Goal: Task Accomplishment & Management: Use online tool/utility

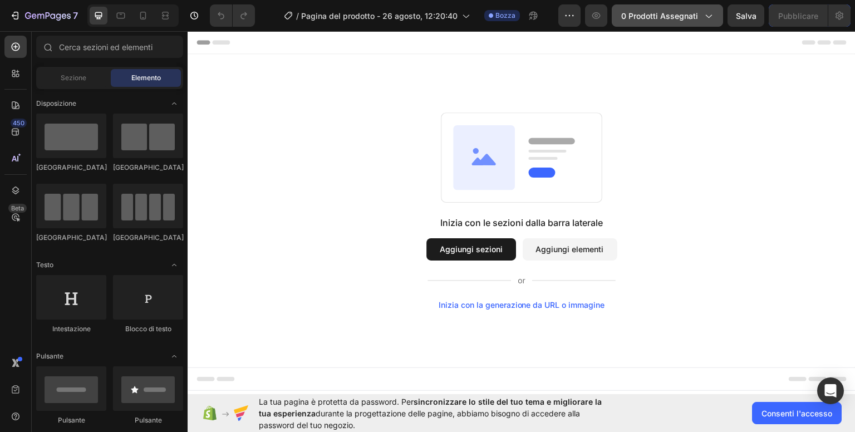
click at [684, 16] on font "0 prodotti assegnati" at bounding box center [659, 15] width 77 height 9
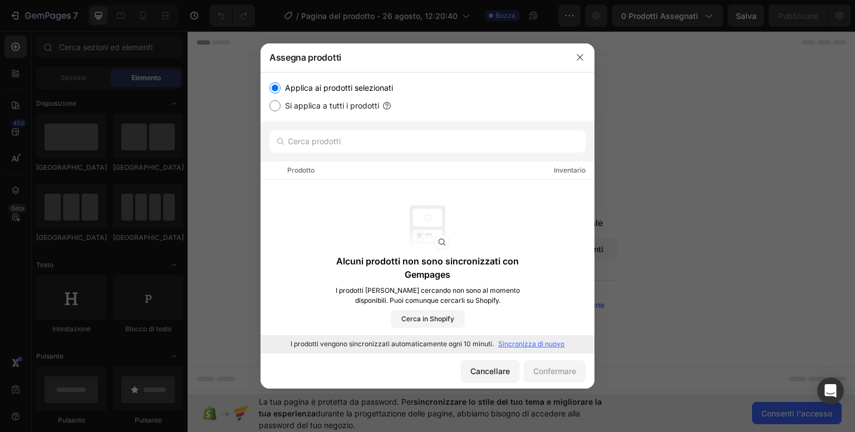
click at [274, 107] on input "Si applica a tutti i prodotti" at bounding box center [274, 105] width 11 height 11
radio input "true"
click at [279, 90] on input "Applica ai prodotti selezionati" at bounding box center [274, 87] width 11 height 11
radio input "true"
click at [354, 141] on input "text" at bounding box center [427, 141] width 316 height 22
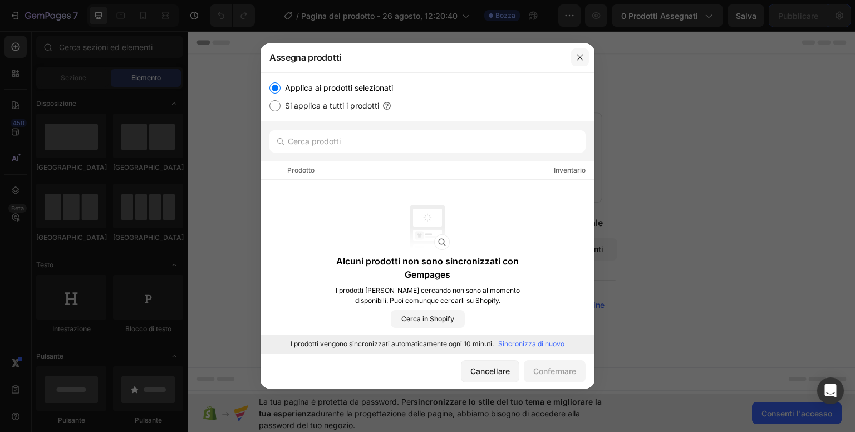
click at [583, 58] on icon "button" at bounding box center [580, 57] width 9 height 9
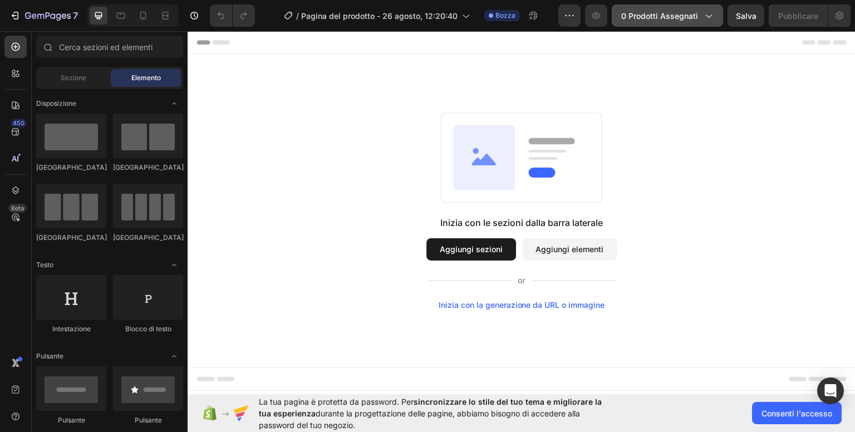
click at [655, 17] on font "0 prodotti assegnati" at bounding box center [659, 15] width 77 height 9
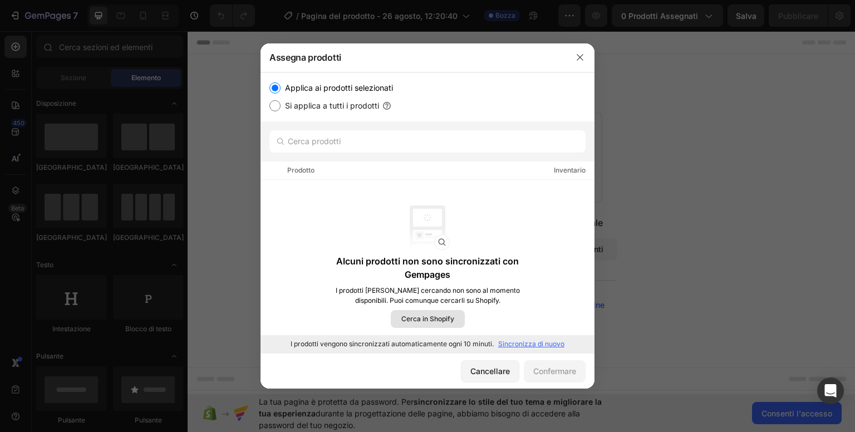
click at [433, 316] on font "Cerca in Shopify" at bounding box center [427, 319] width 53 height 8
click at [583, 56] on icon "button" at bounding box center [580, 57] width 9 height 9
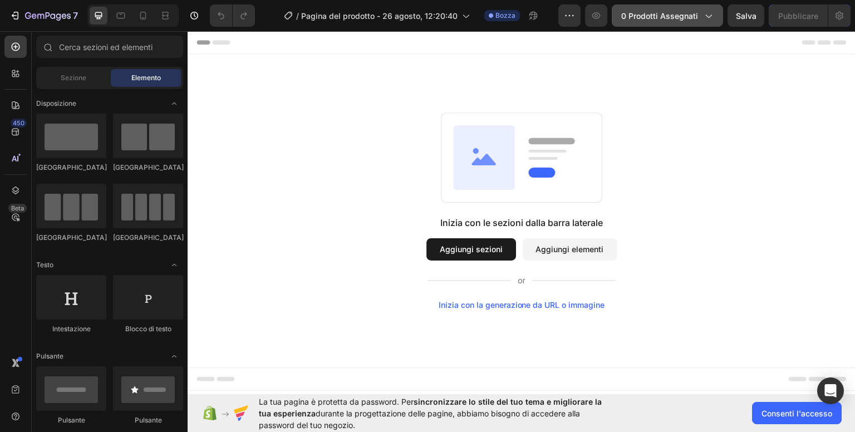
click at [670, 14] on font "0 prodotti assegnati" at bounding box center [659, 15] width 77 height 9
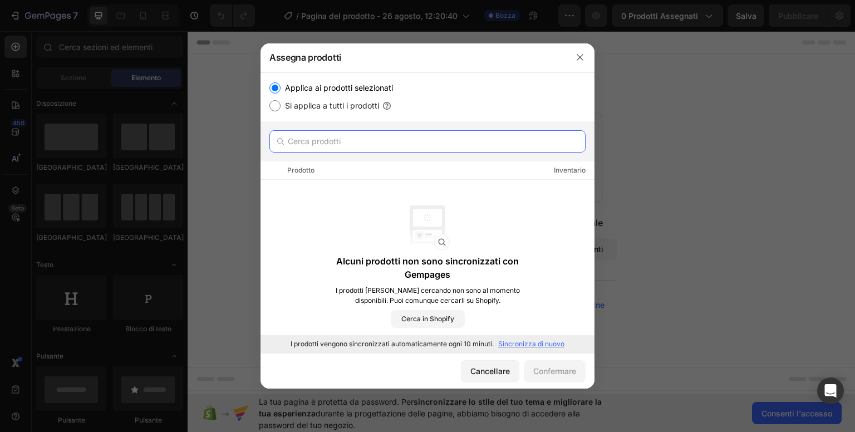
click at [330, 144] on input "text" at bounding box center [427, 141] width 316 height 22
click at [579, 59] on icon "button" at bounding box center [580, 57] width 9 height 9
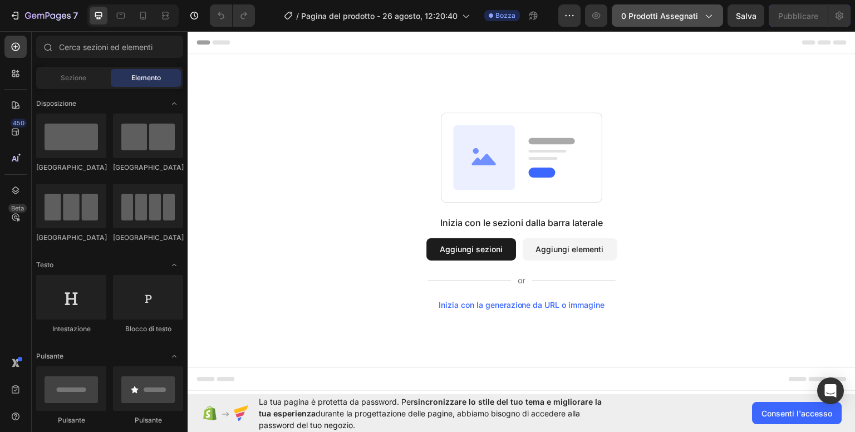
click at [679, 11] on font "0 prodotti assegnati" at bounding box center [659, 15] width 77 height 9
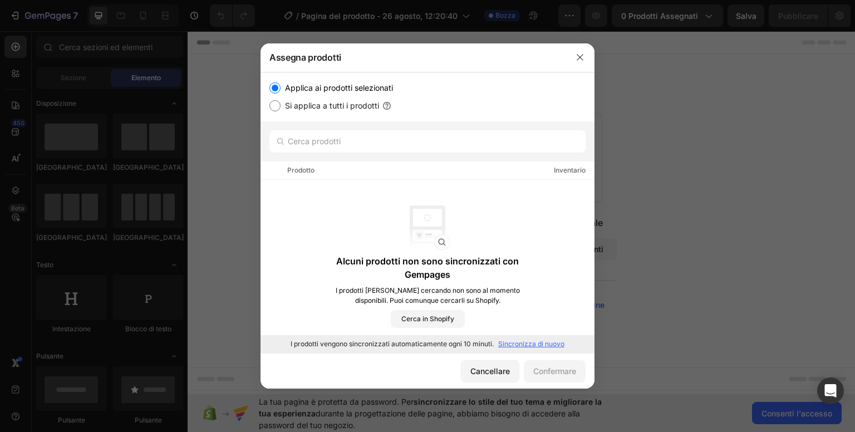
click at [297, 106] on font "Si applica a tutti i prodotti" at bounding box center [332, 105] width 94 height 9
click at [281, 106] on input "Si applica a tutti i prodotti" at bounding box center [274, 105] width 11 height 11
radio input "true"
click at [283, 89] on label "Applica ai prodotti selezionati" at bounding box center [337, 87] width 112 height 13
click at [281, 89] on input "Applica ai prodotti selezionati" at bounding box center [274, 87] width 11 height 11
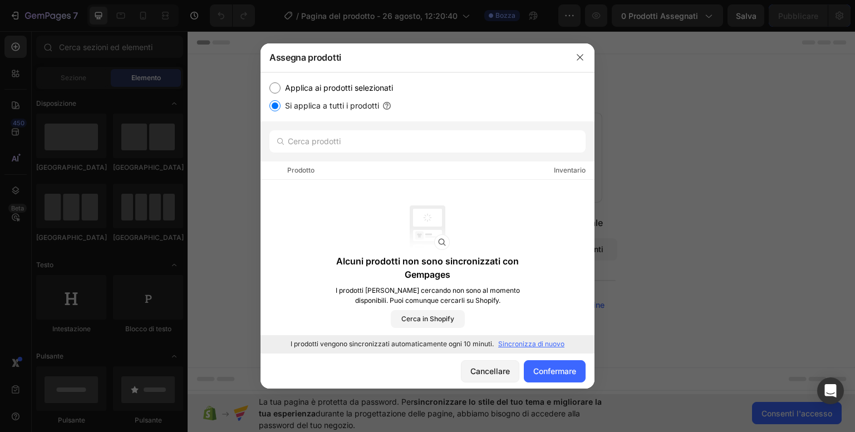
radio input "true"
click at [576, 56] on icon "button" at bounding box center [580, 57] width 9 height 9
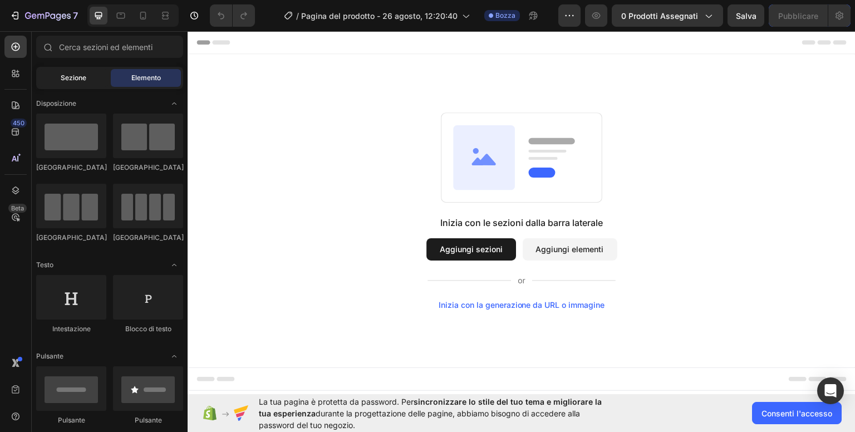
click at [100, 71] on div "Sezione" at bounding box center [73, 78] width 70 height 18
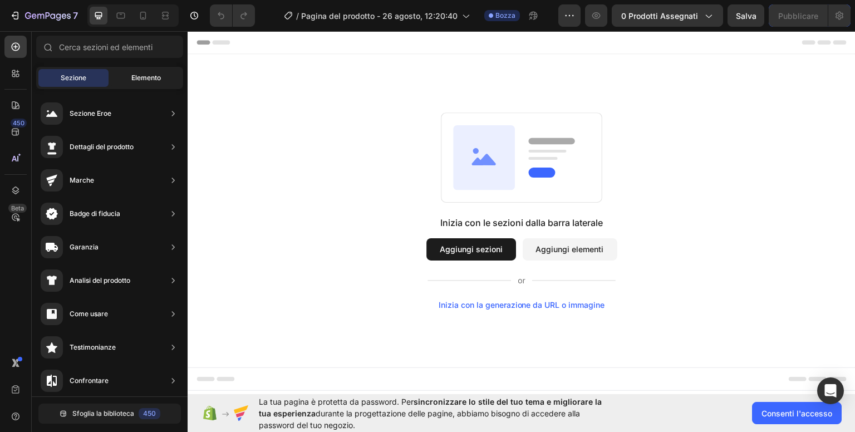
click at [140, 83] on div "Elemento" at bounding box center [146, 78] width 70 height 18
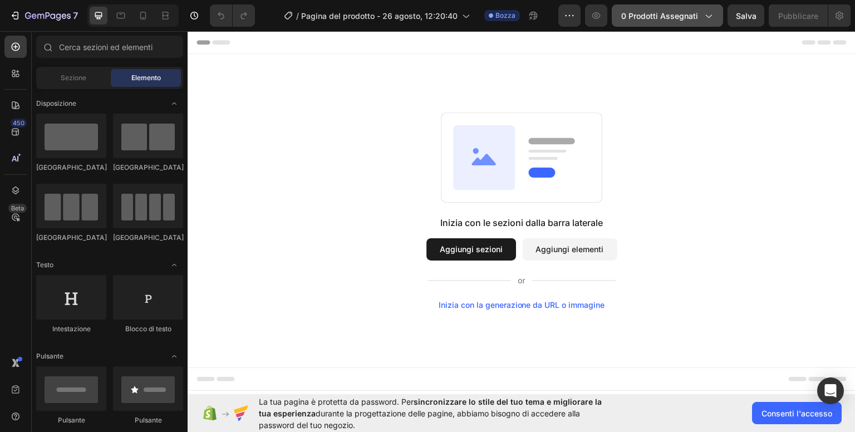
click at [664, 16] on font "0 prodotti assegnati" at bounding box center [659, 15] width 77 height 9
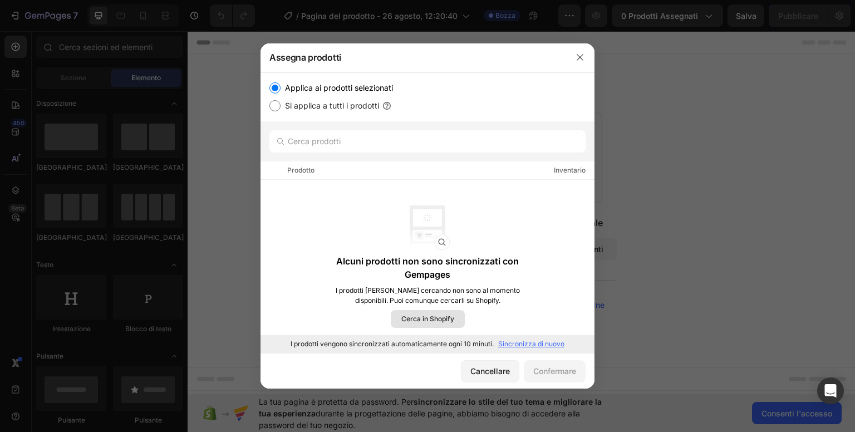
click at [437, 318] on font "Cerca in Shopify" at bounding box center [427, 319] width 53 height 8
click at [338, 139] on input "text" at bounding box center [427, 141] width 316 height 22
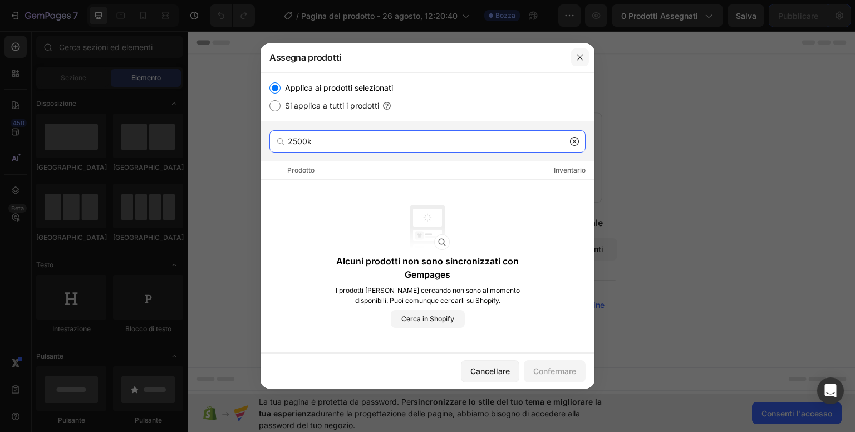
type input "2500k"
click at [586, 58] on button "button" at bounding box center [580, 57] width 18 height 18
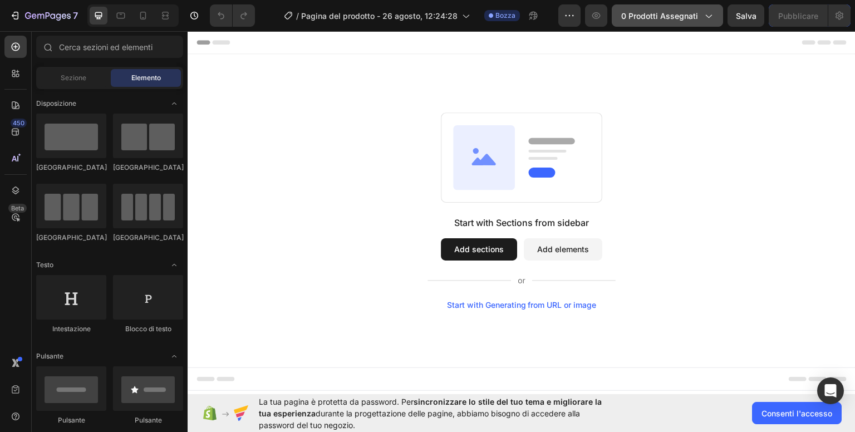
click at [703, 18] on icon "button" at bounding box center [708, 15] width 11 height 11
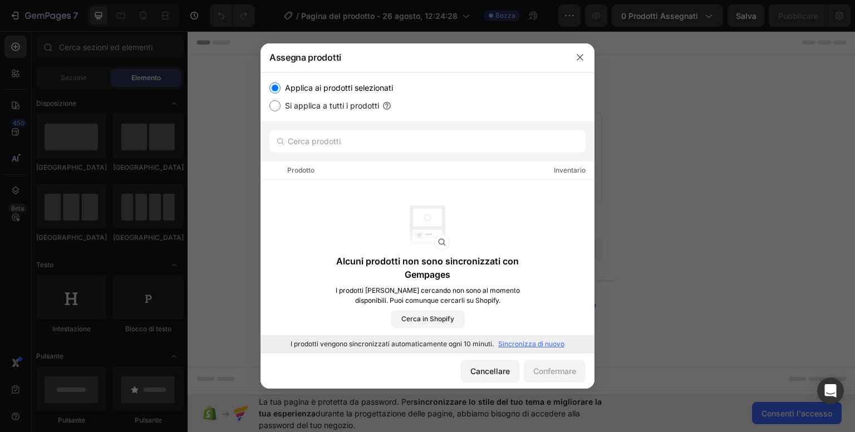
click at [273, 105] on input "Si applica a tutti i prodotti" at bounding box center [274, 105] width 11 height 11
radio input "true"
click at [554, 374] on font "Confermare" at bounding box center [554, 370] width 43 height 9
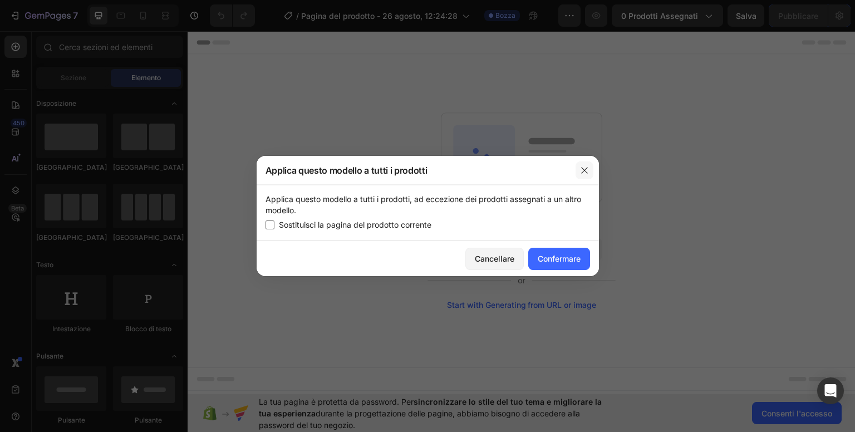
click at [588, 164] on button "button" at bounding box center [585, 170] width 18 height 18
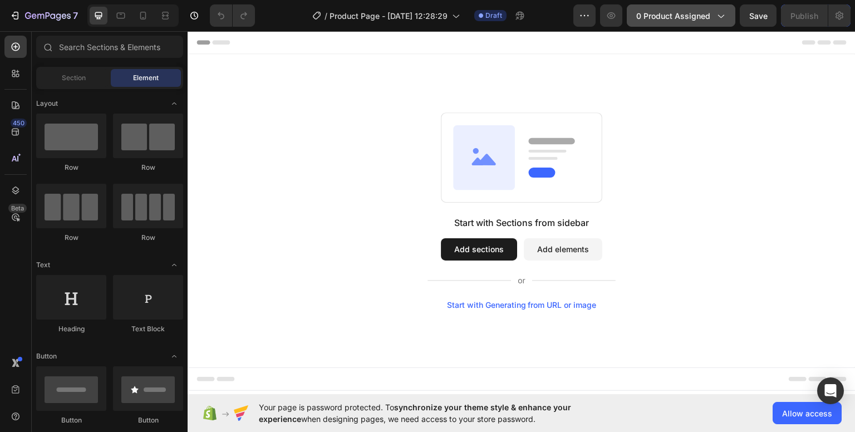
click at [701, 19] on span "0 product assigned" at bounding box center [673, 16] width 74 height 12
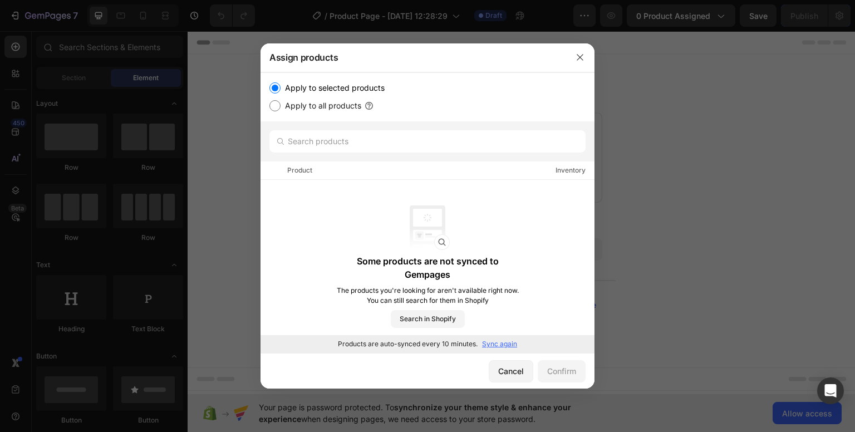
click at [272, 107] on input "Apply to all products" at bounding box center [274, 105] width 11 height 11
radio input "true"
click at [278, 84] on input "Apply to selected products" at bounding box center [274, 87] width 11 height 11
radio input "true"
click at [432, 322] on span "Search in Shopify" at bounding box center [428, 319] width 56 height 10
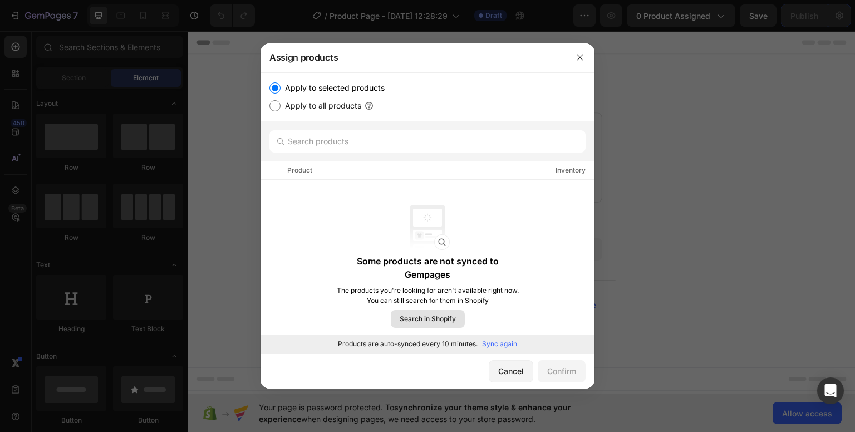
click at [502, 343] on p "Sync again" at bounding box center [499, 344] width 35 height 10
click at [581, 56] on icon "button" at bounding box center [580, 57] width 6 height 6
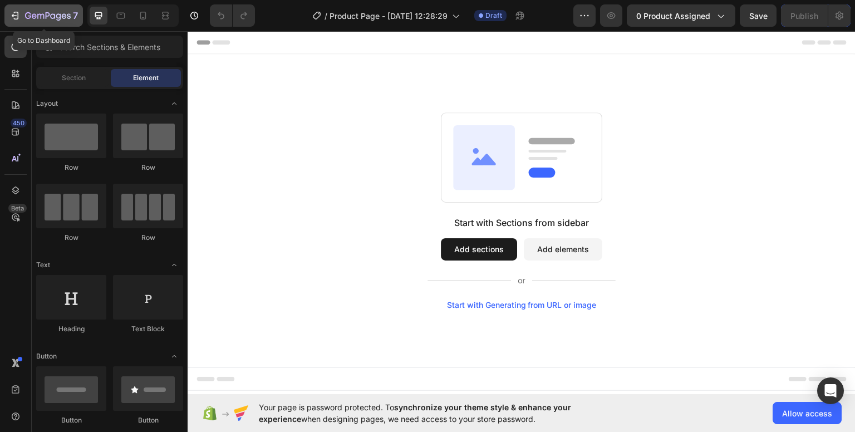
click at [46, 13] on icon "button" at bounding box center [48, 15] width 4 height 7
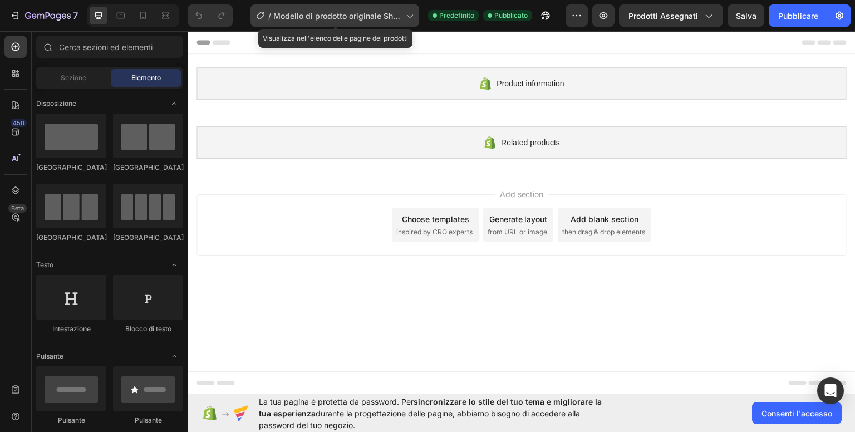
click at [409, 15] on icon at bounding box center [410, 16] width 6 height 3
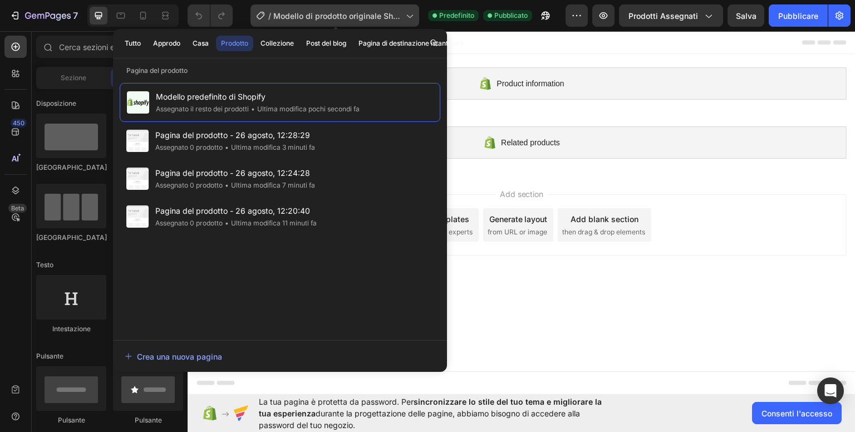
click at [409, 15] on icon at bounding box center [410, 16] width 6 height 3
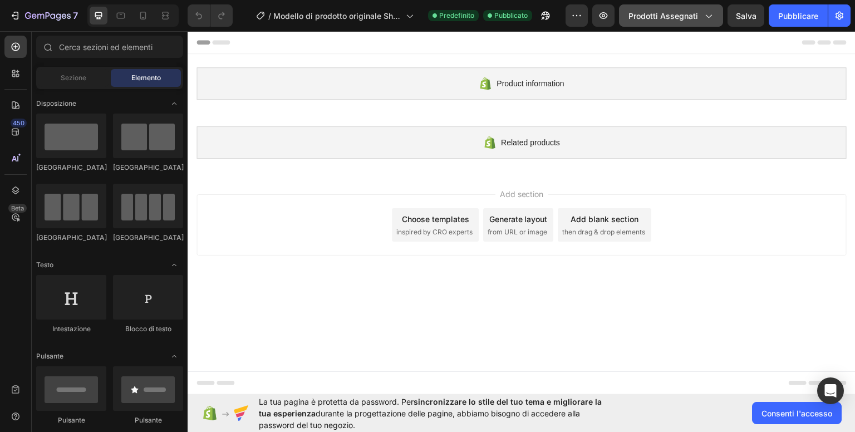
click at [665, 17] on font "Prodotti assegnati" at bounding box center [663, 15] width 70 height 9
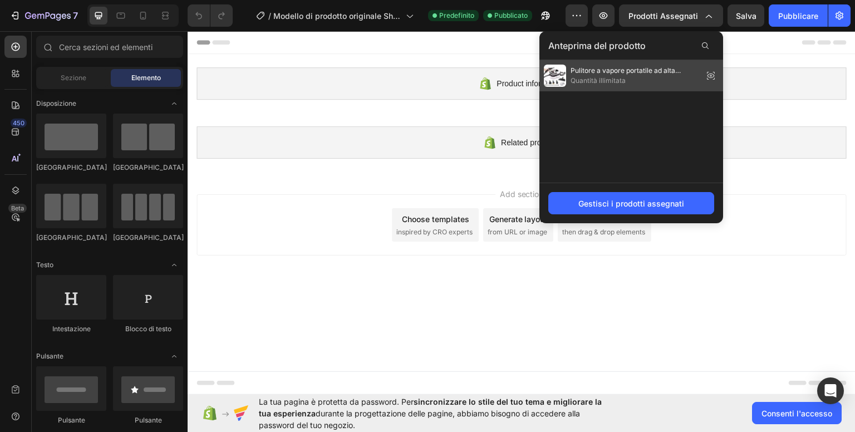
click at [621, 76] on span "Quantità illimitata" at bounding box center [635, 81] width 128 height 10
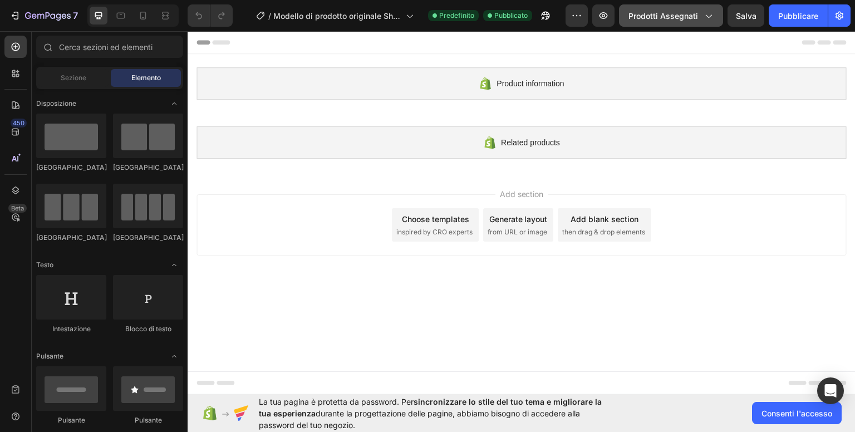
click at [700, 14] on div "Prodotti assegnati" at bounding box center [670, 16] width 85 height 12
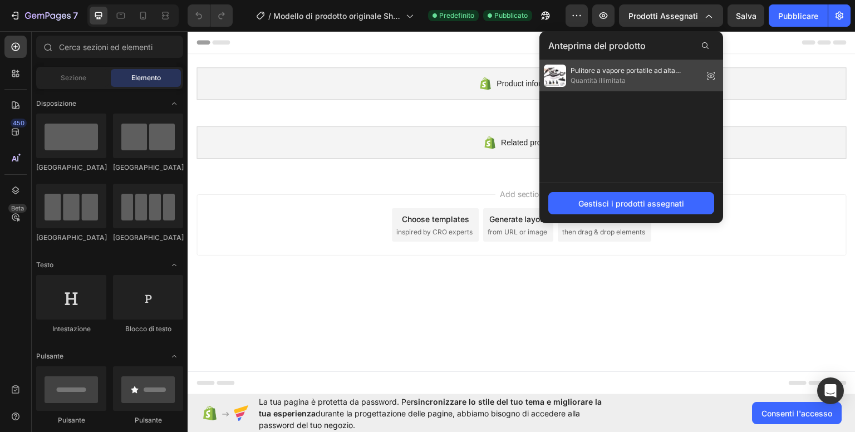
click at [585, 80] on font "Quantità illimitata" at bounding box center [598, 80] width 55 height 8
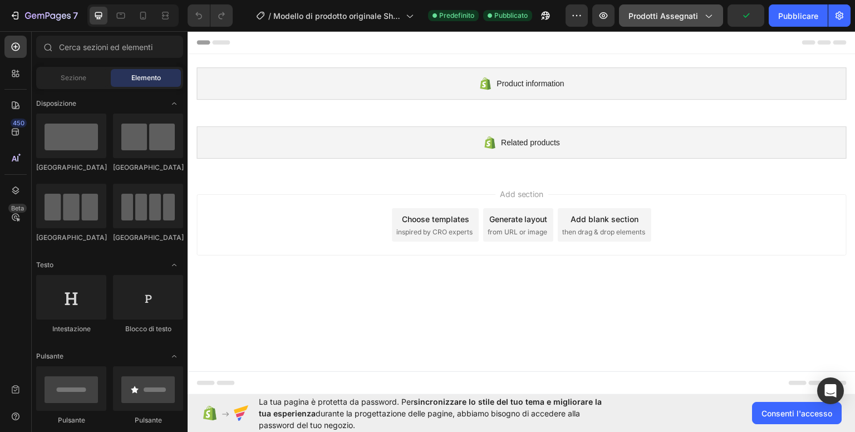
click at [685, 18] on font "Prodotti assegnati" at bounding box center [663, 15] width 70 height 9
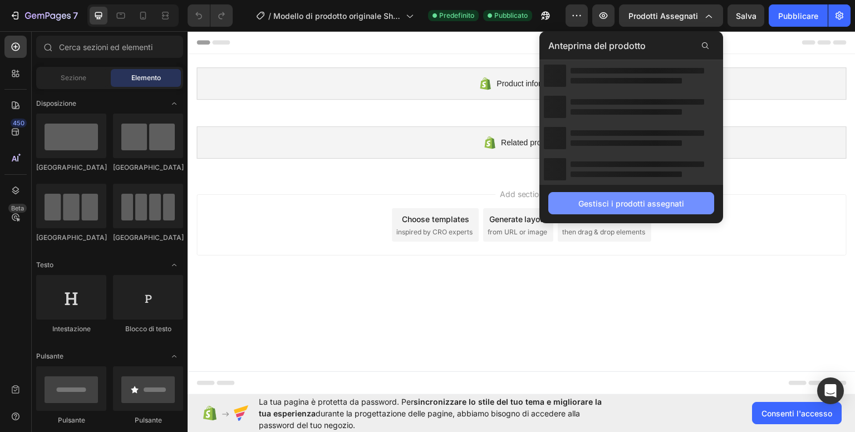
click at [626, 201] on font "Gestisci i prodotti assegnati" at bounding box center [631, 203] width 106 height 9
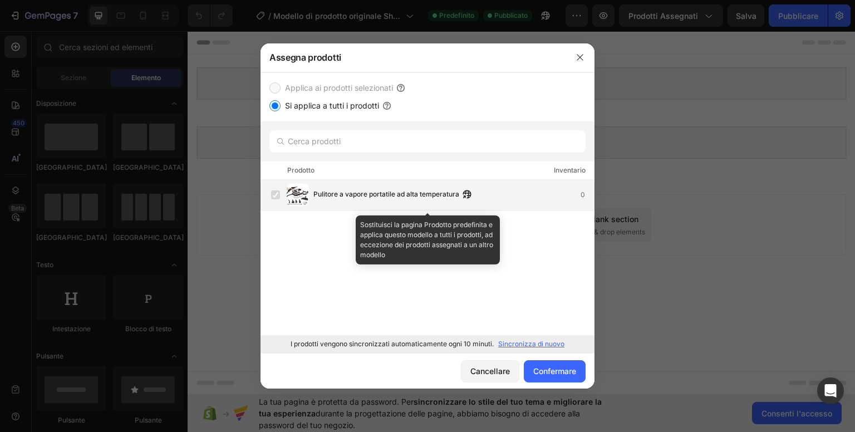
click at [435, 191] on font "Pulitore a vapore portatile ad alta temperatura" at bounding box center [386, 194] width 146 height 8
click at [276, 199] on label at bounding box center [275, 194] width 9 height 9
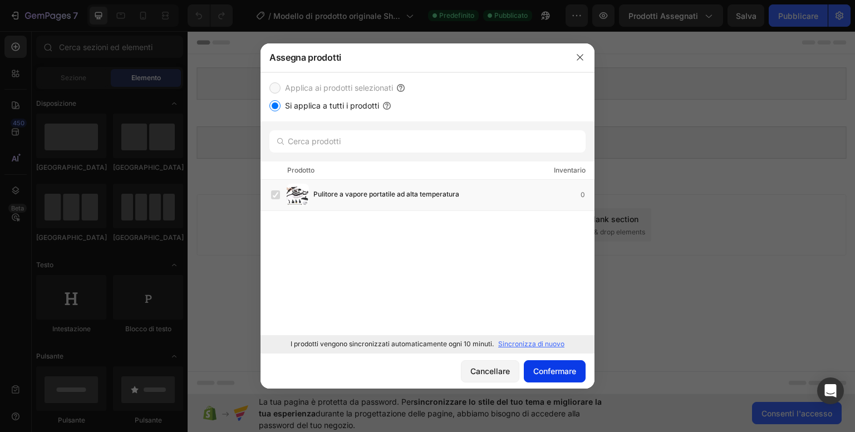
click at [561, 370] on font "Confermare" at bounding box center [554, 370] width 43 height 9
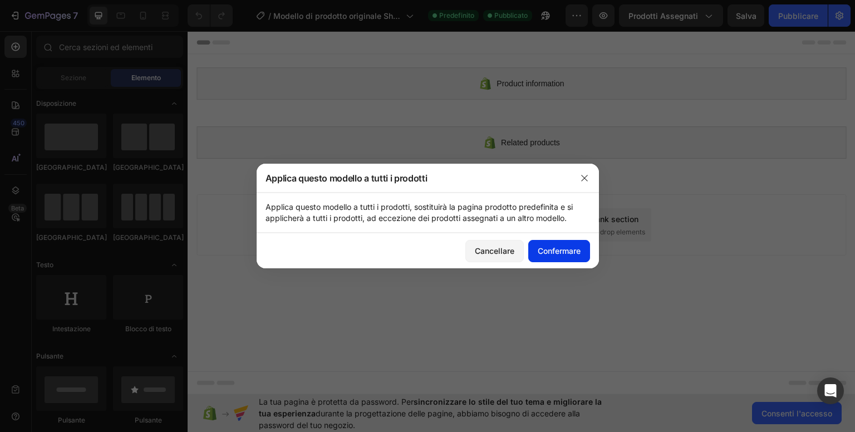
click at [563, 254] on font "Confermare" at bounding box center [559, 250] width 43 height 9
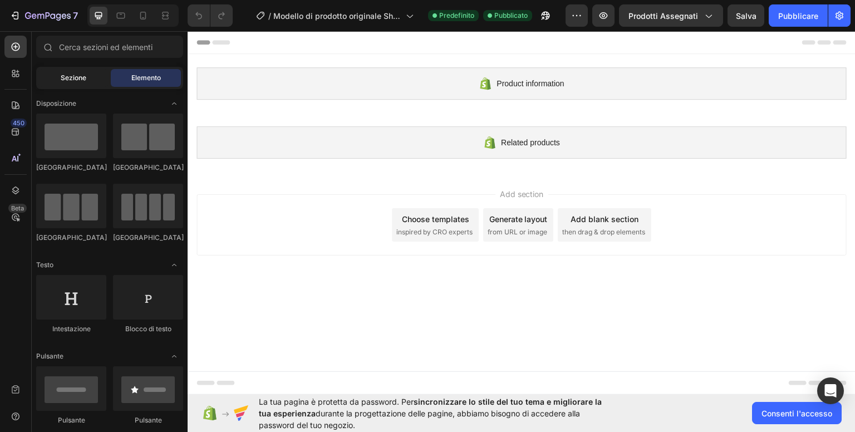
click at [77, 76] on font "Sezione" at bounding box center [74, 77] width 26 height 8
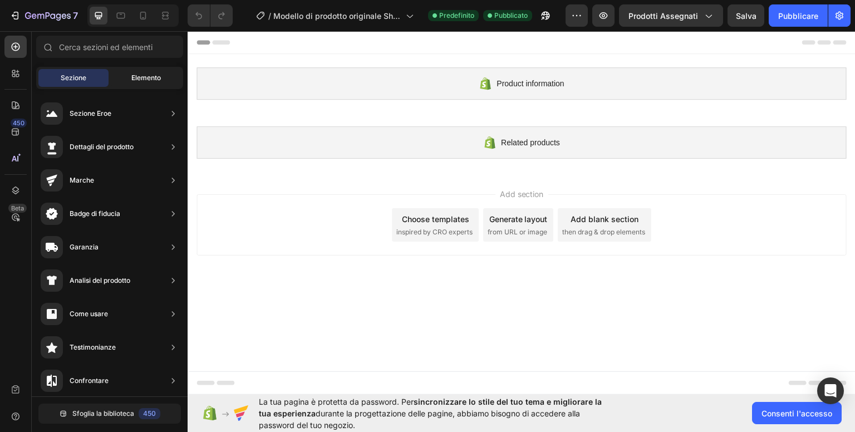
click at [131, 76] on font "Elemento" at bounding box center [146, 77] width 30 height 8
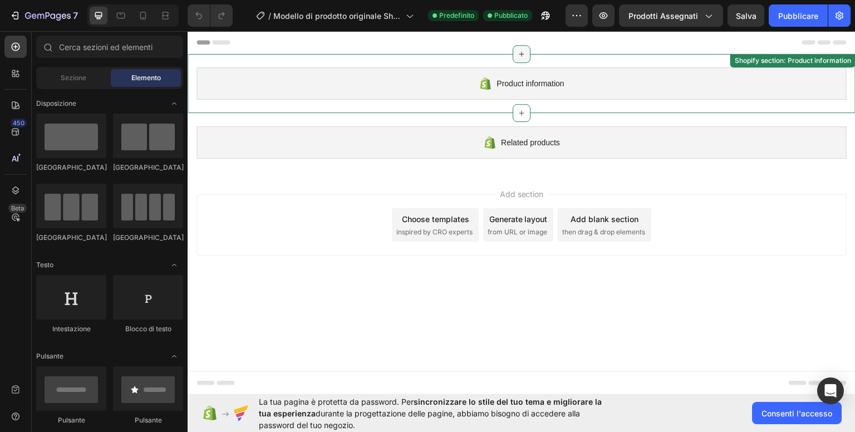
click at [524, 51] on icon at bounding box center [521, 53] width 9 height 9
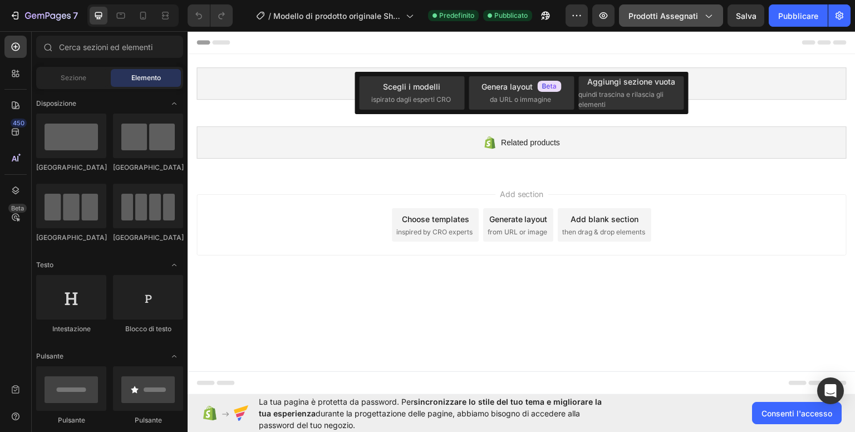
click at [673, 18] on font "Prodotti assegnati" at bounding box center [663, 15] width 70 height 9
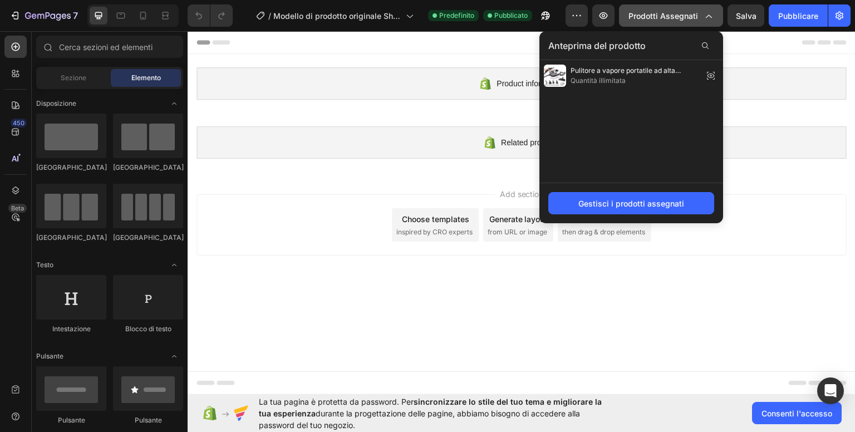
click at [675, 16] on font "Prodotti assegnati" at bounding box center [663, 15] width 70 height 9
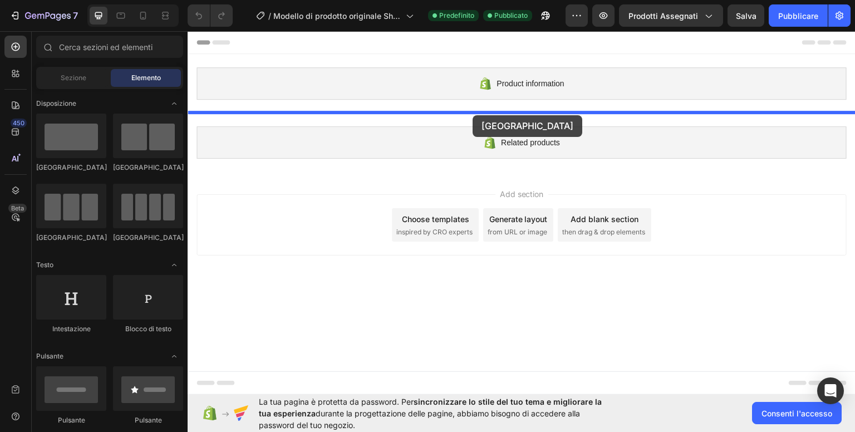
drag, startPoint x: 261, startPoint y: 171, endPoint x: 473, endPoint y: 115, distance: 219.0
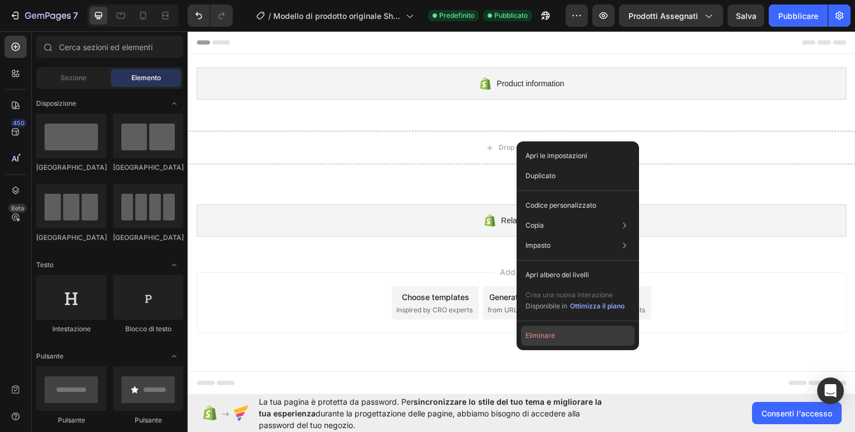
click at [552, 337] on font "Eliminare" at bounding box center [541, 335] width 30 height 8
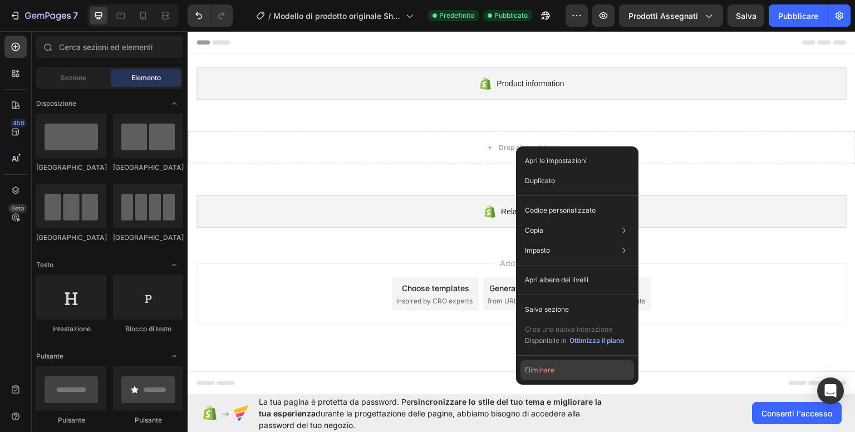
click at [550, 370] on font "Eliminare" at bounding box center [540, 370] width 30 height 8
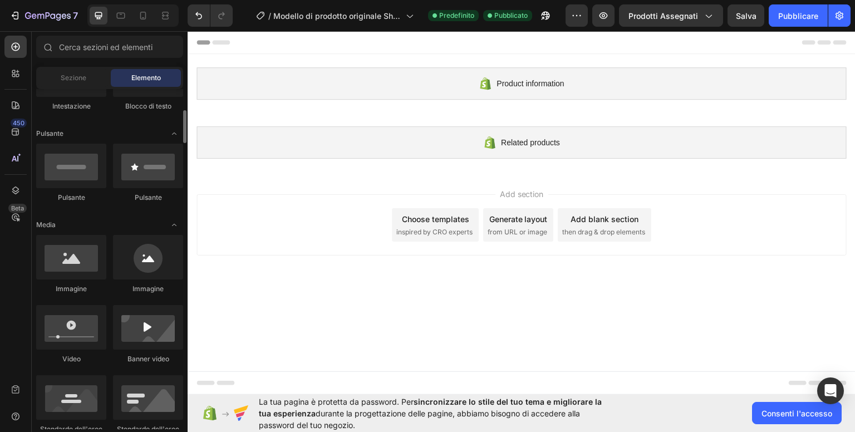
scroll to position [278, 0]
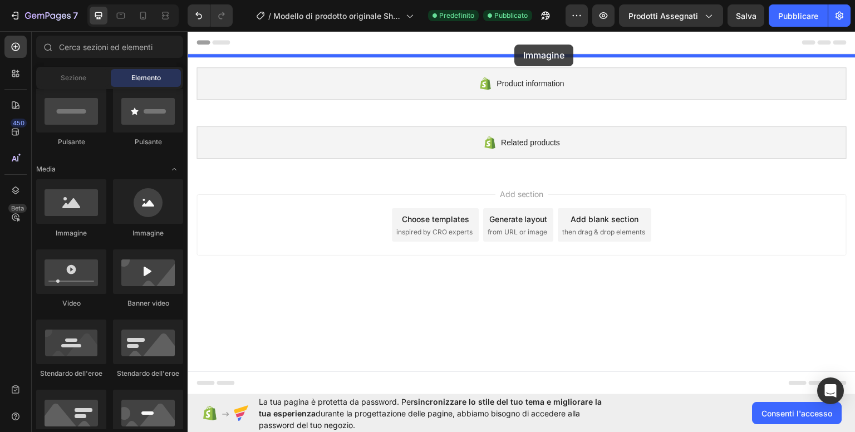
drag, startPoint x: 281, startPoint y: 233, endPoint x: 514, endPoint y: 44, distance: 300.4
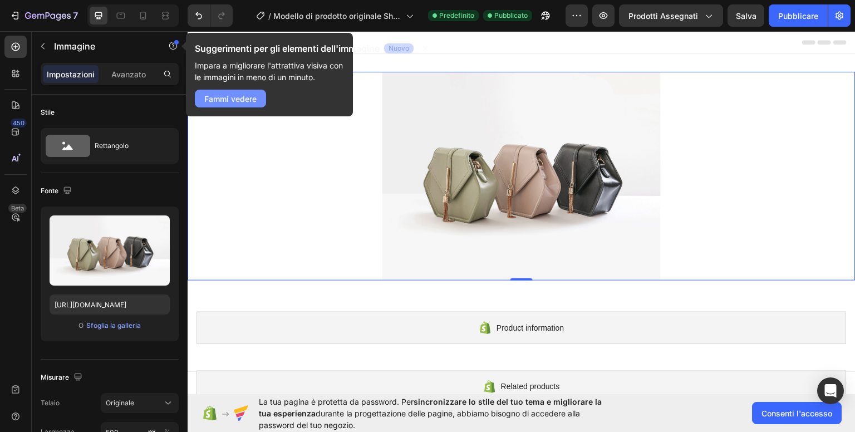
click at [242, 99] on font "Fammi vedere" at bounding box center [230, 98] width 52 height 9
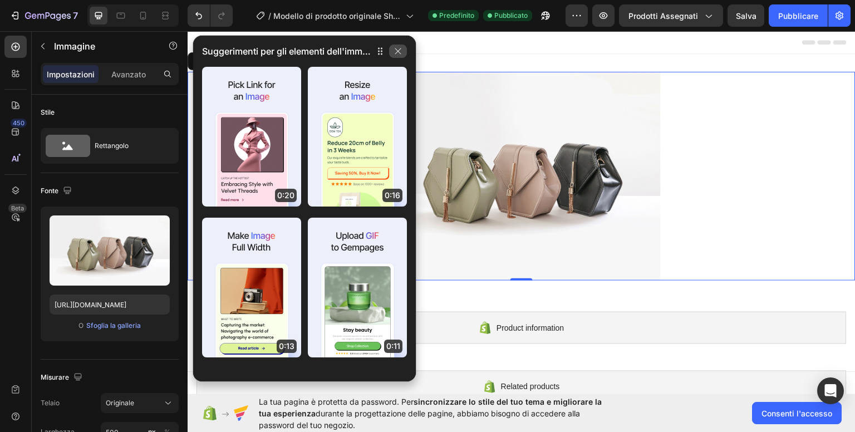
click at [399, 54] on icon "button" at bounding box center [398, 51] width 9 height 9
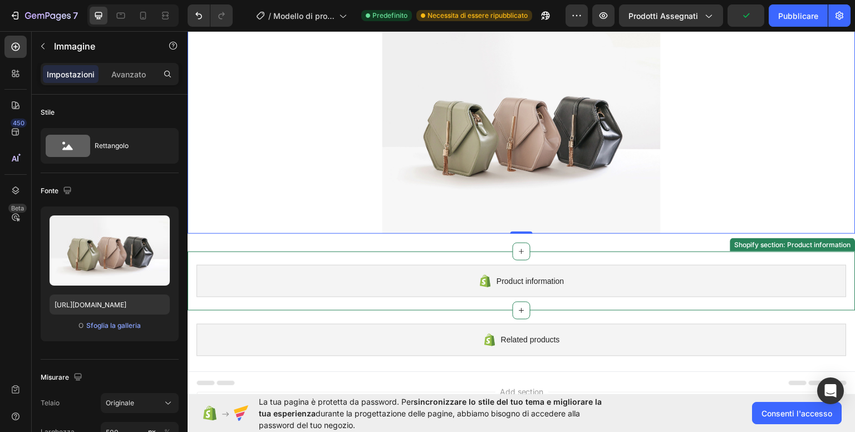
scroll to position [0, 0]
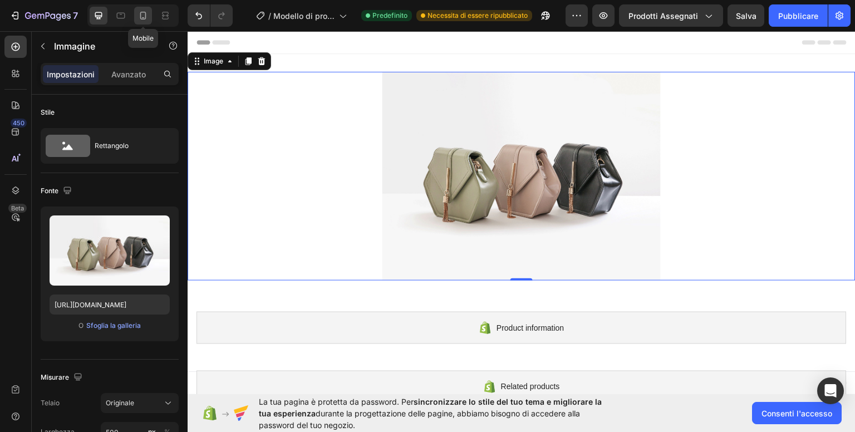
click at [146, 13] on icon at bounding box center [142, 15] width 11 height 11
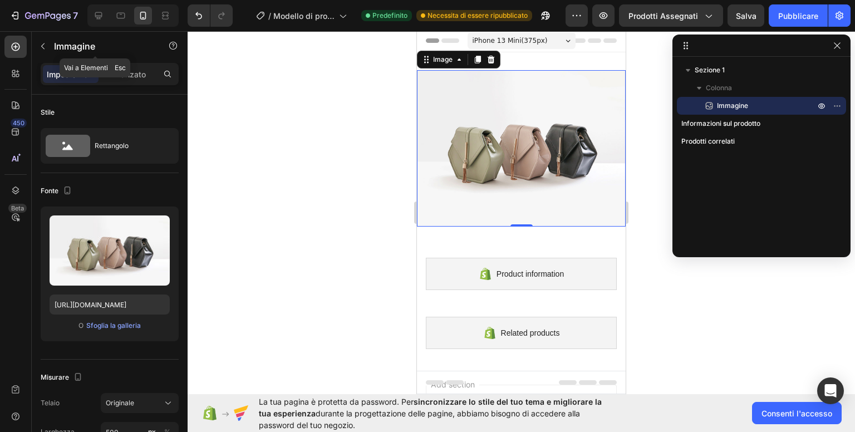
click at [42, 48] on icon "button" at bounding box center [42, 46] width 9 height 9
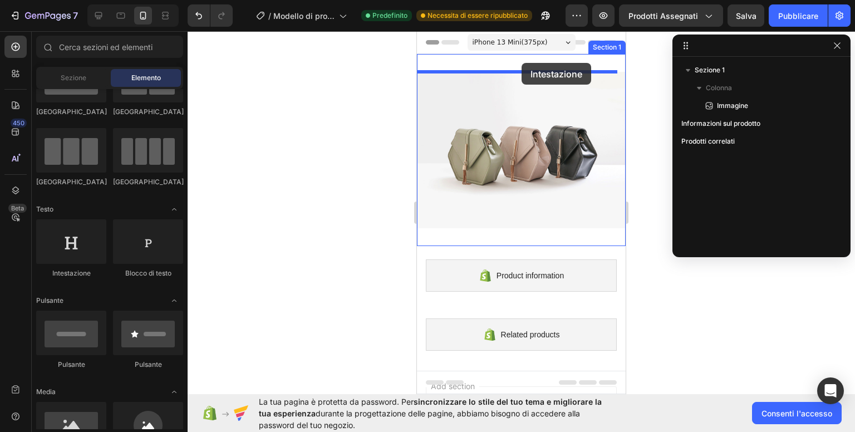
drag, startPoint x: 482, startPoint y: 277, endPoint x: 522, endPoint y: 63, distance: 217.5
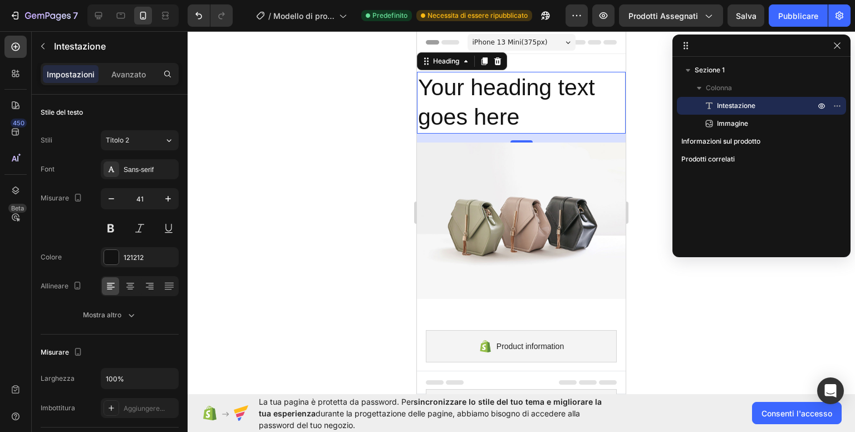
click at [528, 107] on h2 "Your heading text goes here" at bounding box center [521, 103] width 209 height 62
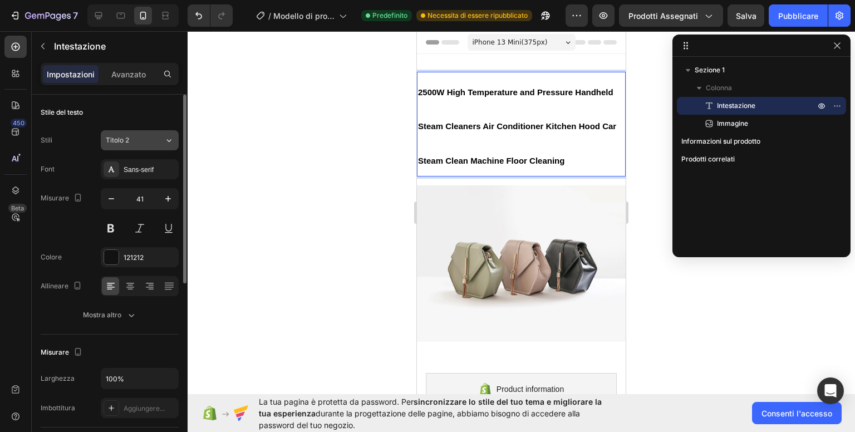
click at [151, 139] on div "Titolo 2" at bounding box center [135, 140] width 58 height 10
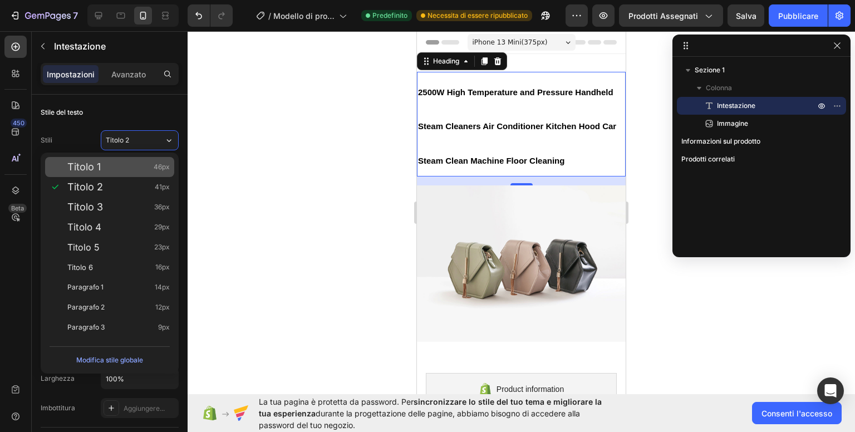
click at [105, 161] on div "Titolo 1 46px" at bounding box center [118, 166] width 102 height 11
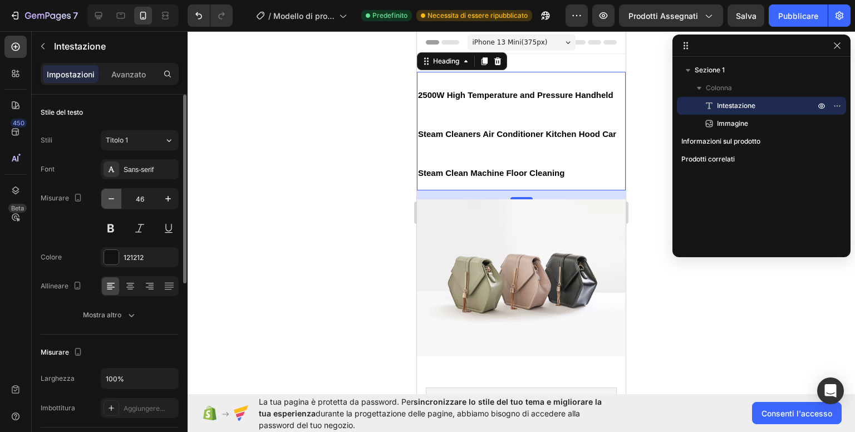
click at [108, 197] on icon "button" at bounding box center [111, 198] width 11 height 11
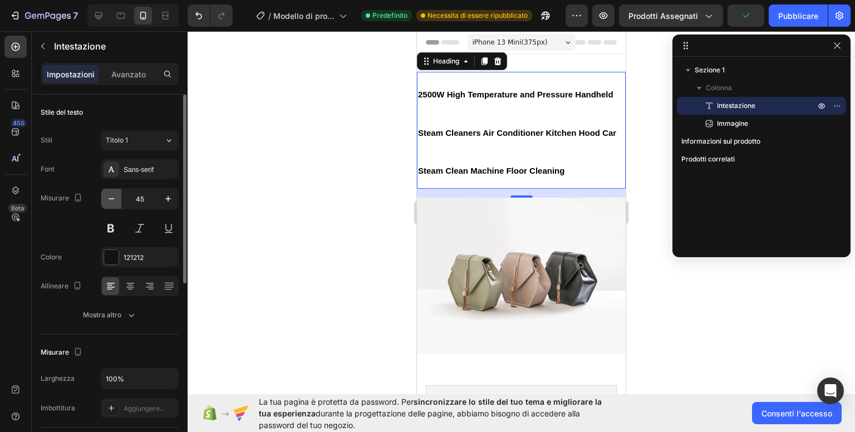
click at [110, 197] on icon "button" at bounding box center [111, 198] width 11 height 11
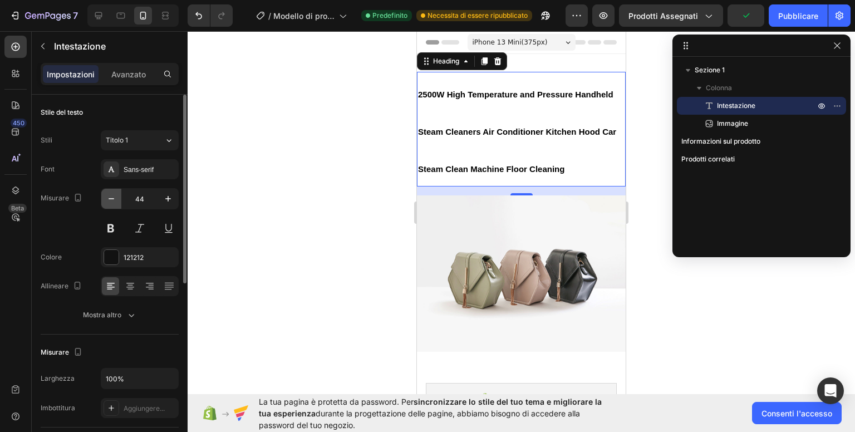
click at [110, 197] on icon "button" at bounding box center [111, 198] width 11 height 11
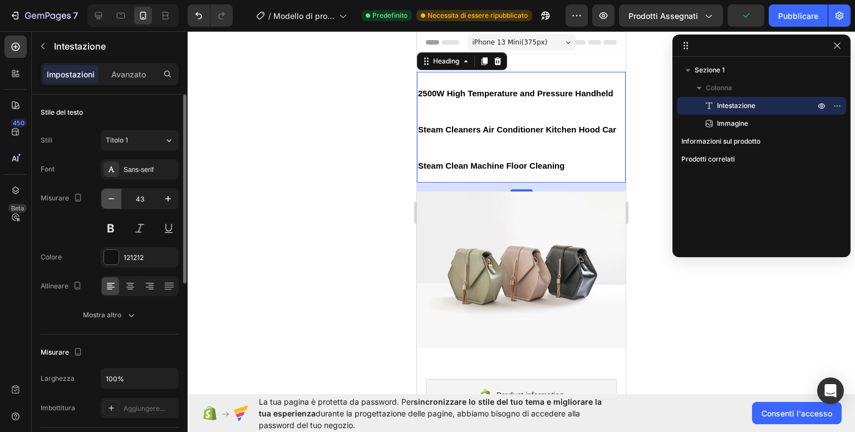
click at [110, 197] on icon "button" at bounding box center [111, 198] width 11 height 11
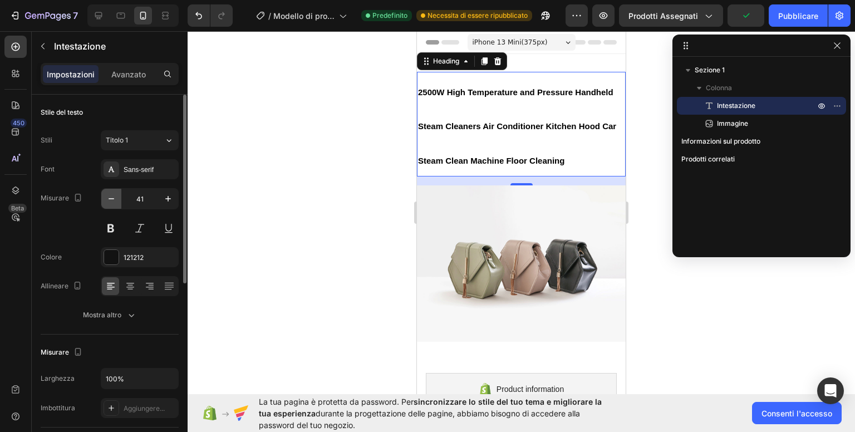
click at [110, 197] on icon "button" at bounding box center [111, 198] width 11 height 11
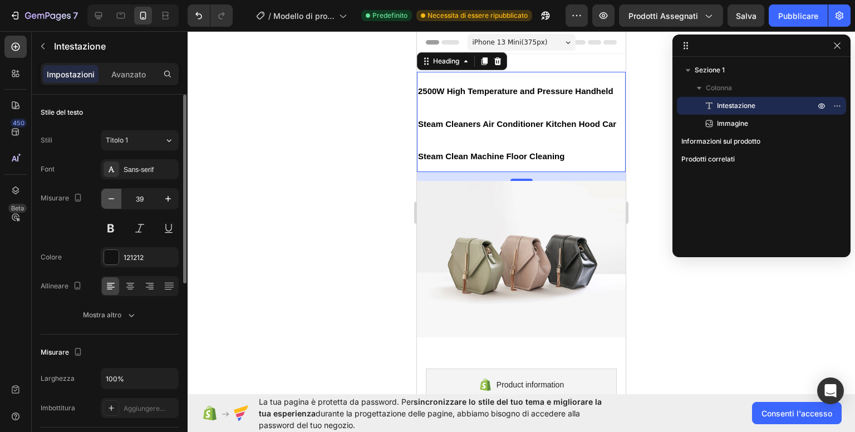
click at [110, 197] on icon "button" at bounding box center [111, 198] width 11 height 11
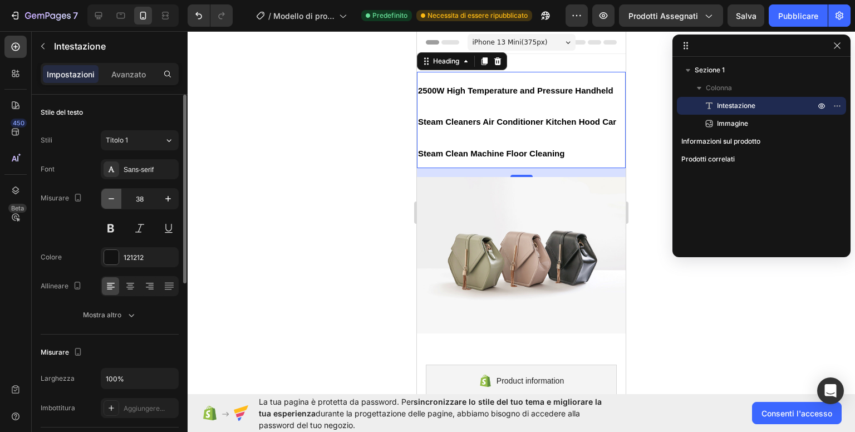
click at [110, 197] on icon "button" at bounding box center [111, 198] width 11 height 11
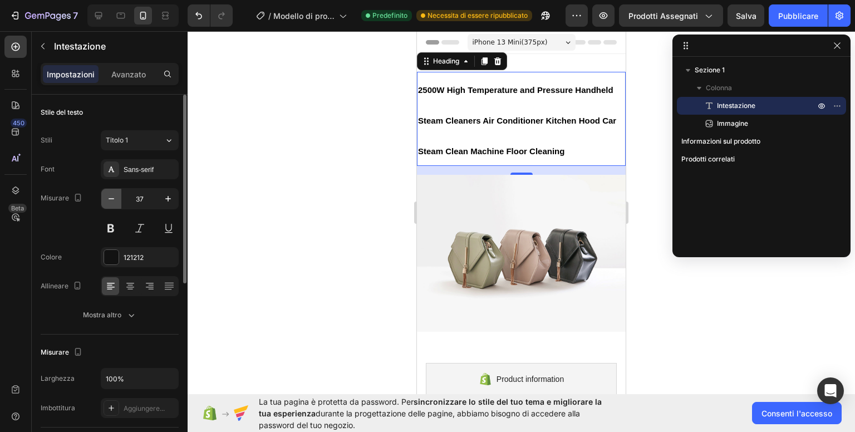
click at [110, 197] on icon "button" at bounding box center [111, 198] width 11 height 11
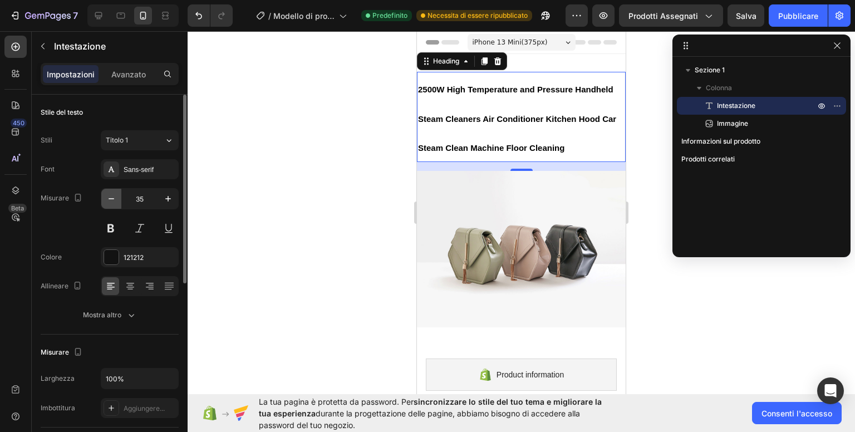
click at [110, 197] on icon "button" at bounding box center [111, 198] width 11 height 11
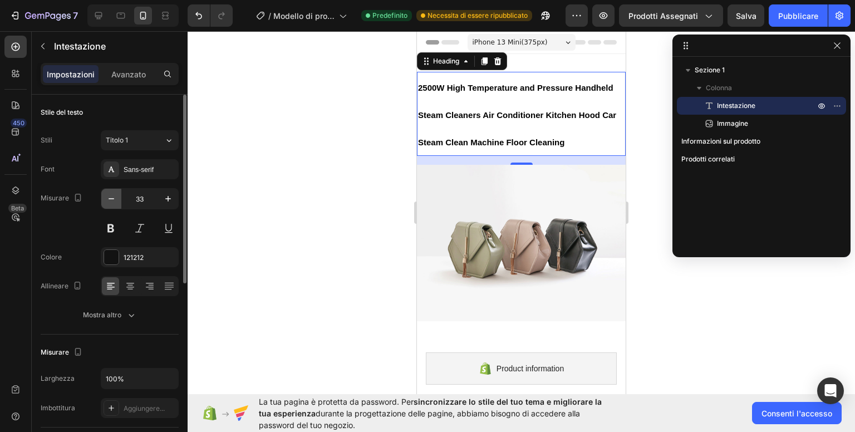
click at [110, 197] on icon "button" at bounding box center [111, 198] width 11 height 11
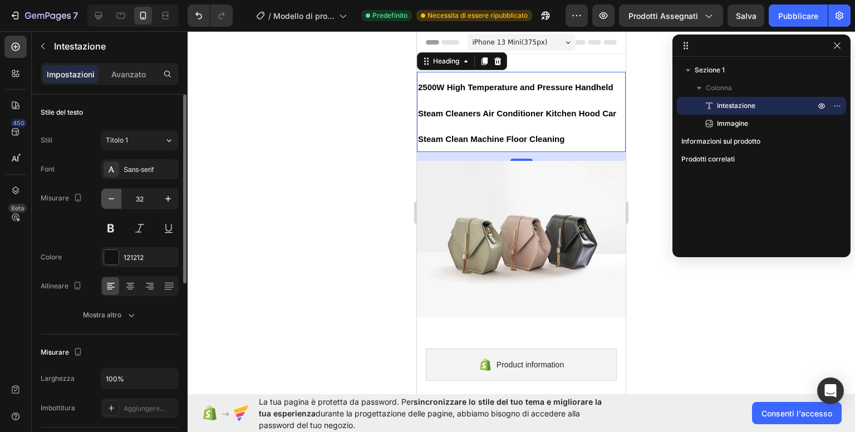
click at [110, 197] on icon "button" at bounding box center [111, 198] width 11 height 11
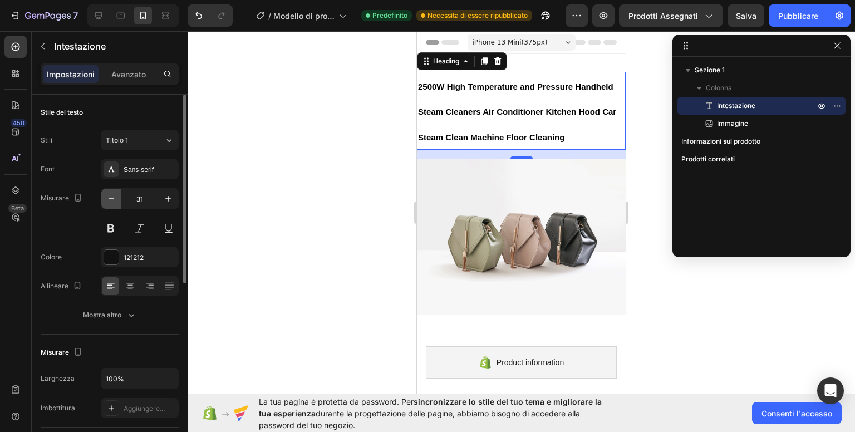
click at [110, 197] on icon "button" at bounding box center [111, 198] width 11 height 11
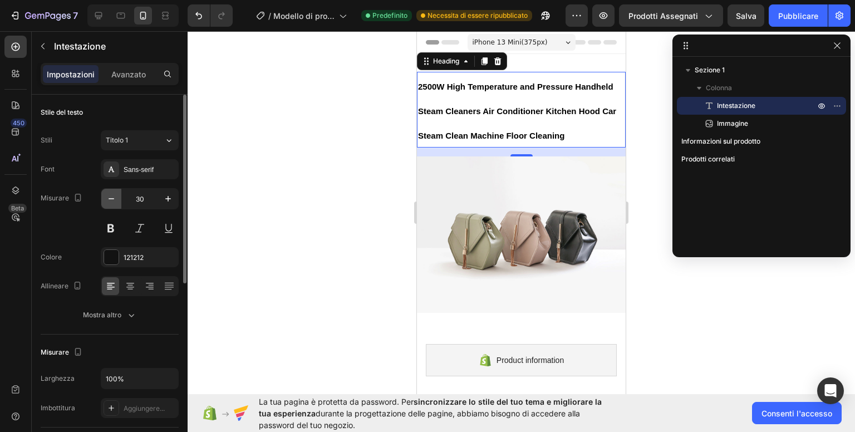
click at [110, 197] on icon "button" at bounding box center [111, 198] width 11 height 11
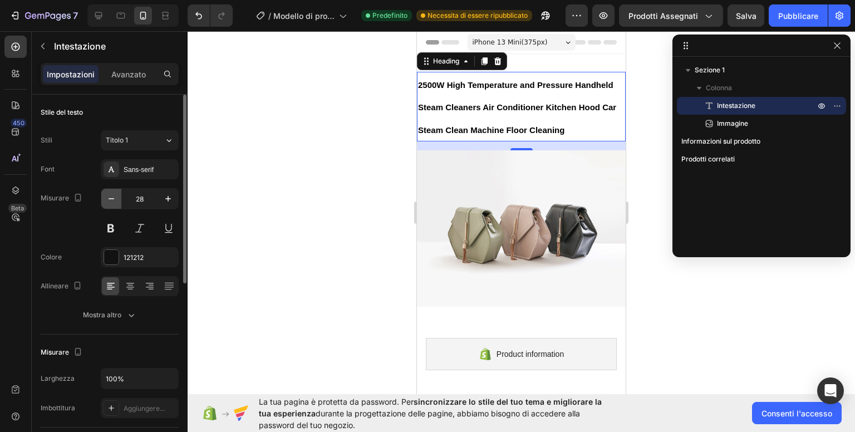
click at [110, 197] on icon "button" at bounding box center [111, 198] width 11 height 11
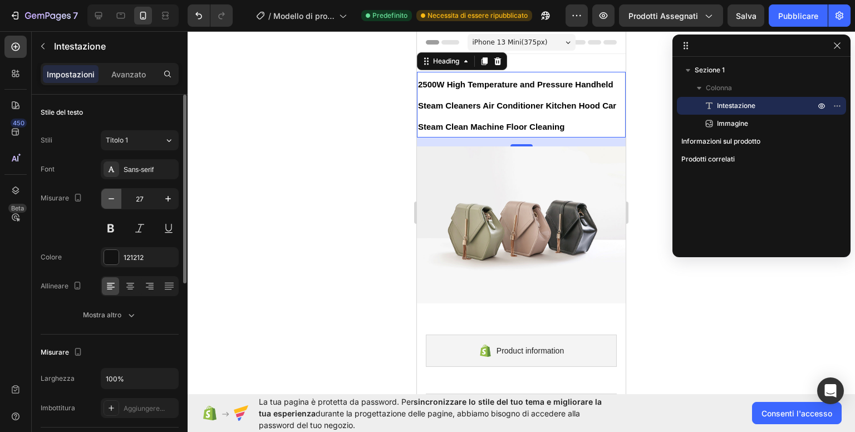
click at [110, 197] on icon "button" at bounding box center [111, 198] width 11 height 11
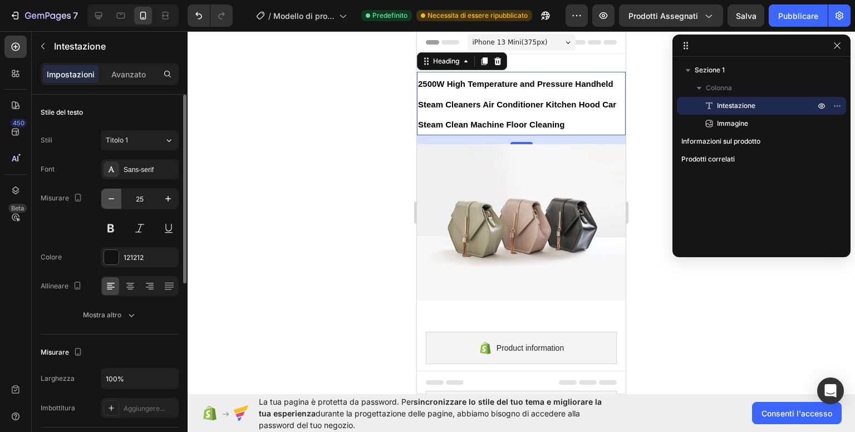
click at [110, 197] on icon "button" at bounding box center [111, 198] width 11 height 11
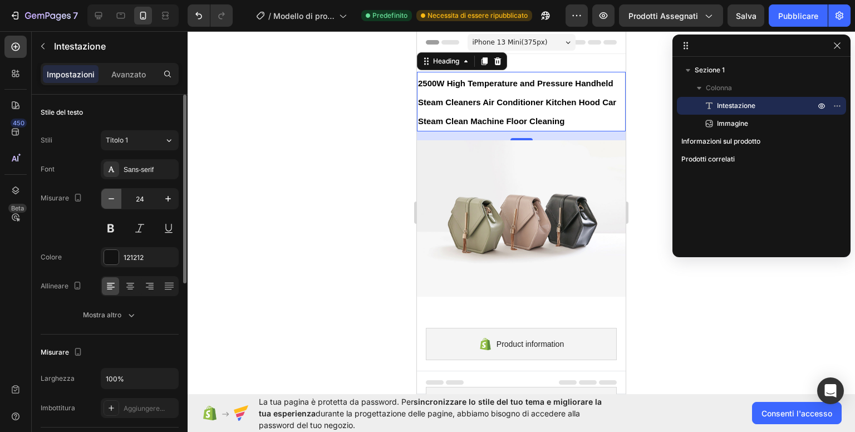
click at [110, 197] on icon "button" at bounding box center [111, 198] width 11 height 11
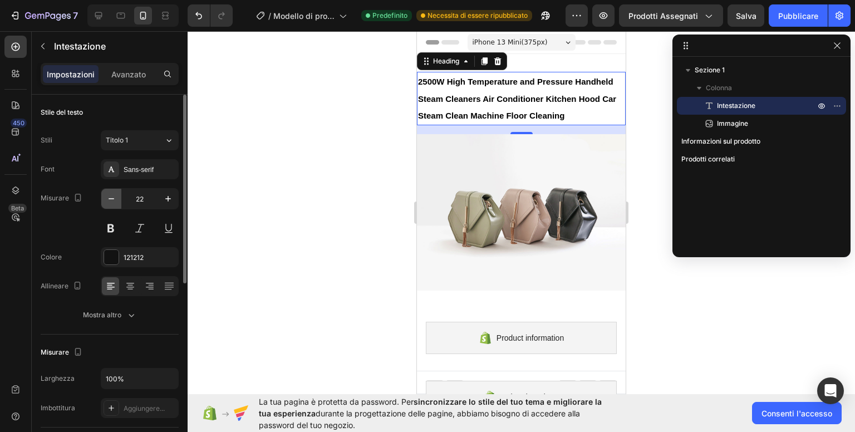
click at [110, 197] on icon "button" at bounding box center [111, 198] width 11 height 11
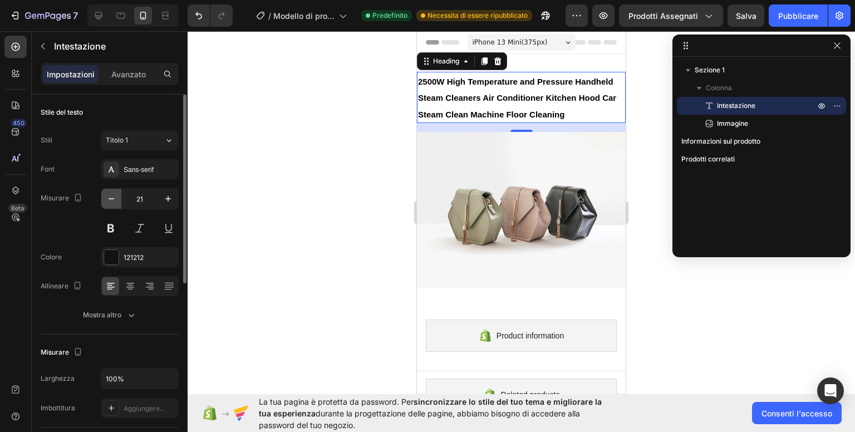
click at [110, 197] on icon "button" at bounding box center [111, 198] width 11 height 11
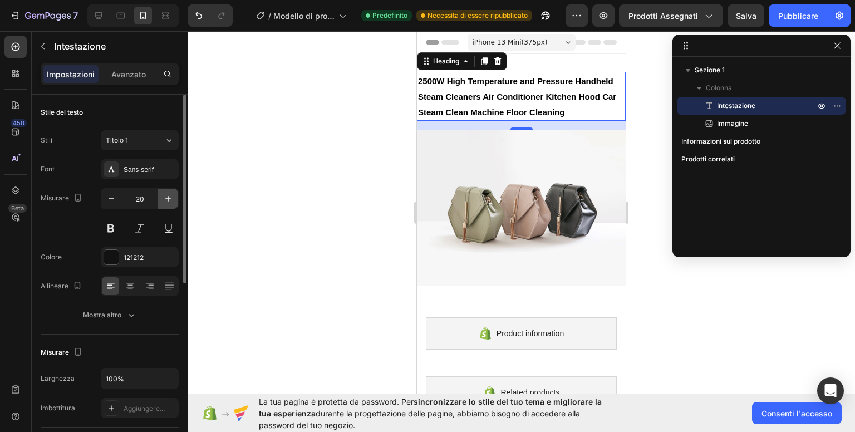
click at [168, 195] on icon "button" at bounding box center [168, 198] width 11 height 11
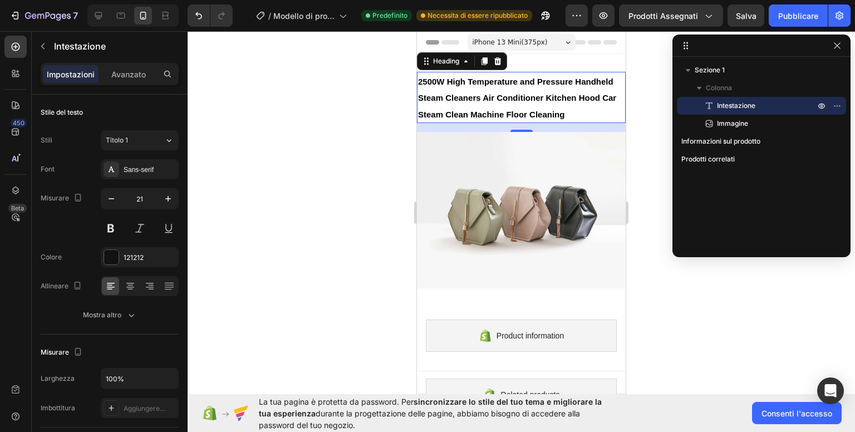
type input "22"
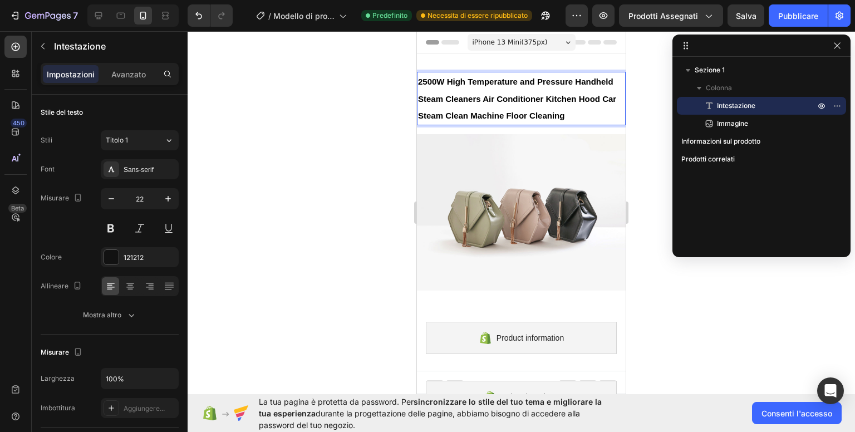
click at [444, 81] on strong "2500W High Temperature and Pressure Handheld Steam Cleaners Air Conditioner Kit…" at bounding box center [517, 98] width 198 height 43
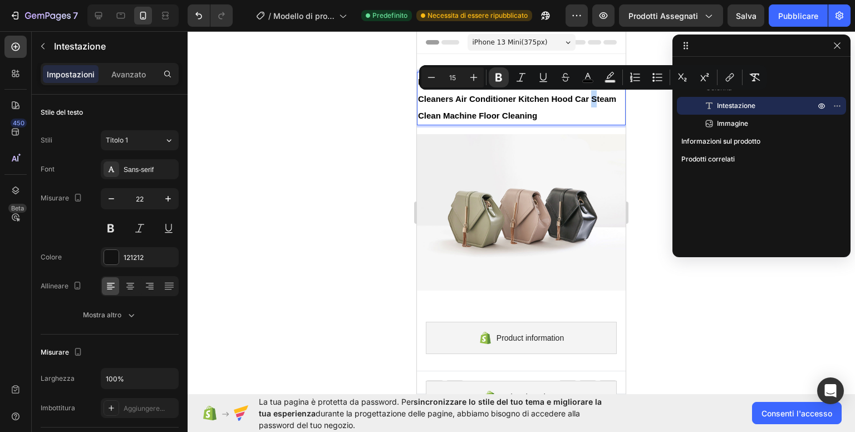
drag, startPoint x: 603, startPoint y: 96, endPoint x: 410, endPoint y: 116, distance: 194.3
click at [417, 116] on html "iPhone 13 Mini ( 375 px) iPhone 13 Mini iPhone 13 Pro iPhone 11 Pro Max iPhone …" at bounding box center [521, 321] width 209 height 581
drag, startPoint x: 588, startPoint y: 111, endPoint x: 833, endPoint y: 136, distance: 246.8
click at [417, 105] on h2 "High Temperature and Pressure Handheld Steam Cleaners Air Conditioner Kitchen H…" at bounding box center [521, 98] width 209 height 53
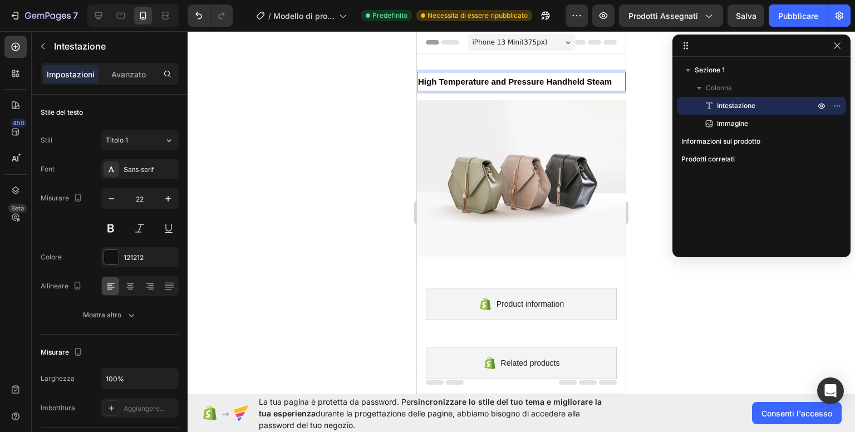
click at [455, 90] on p "High Temperature and Pressure Handheld Steam" at bounding box center [521, 81] width 207 height 17
drag, startPoint x: 421, startPoint y: 81, endPoint x: 448, endPoint y: 97, distance: 31.2
click at [448, 90] on p "High Temperature and Pressure Handheld Steam" at bounding box center [521, 81] width 207 height 17
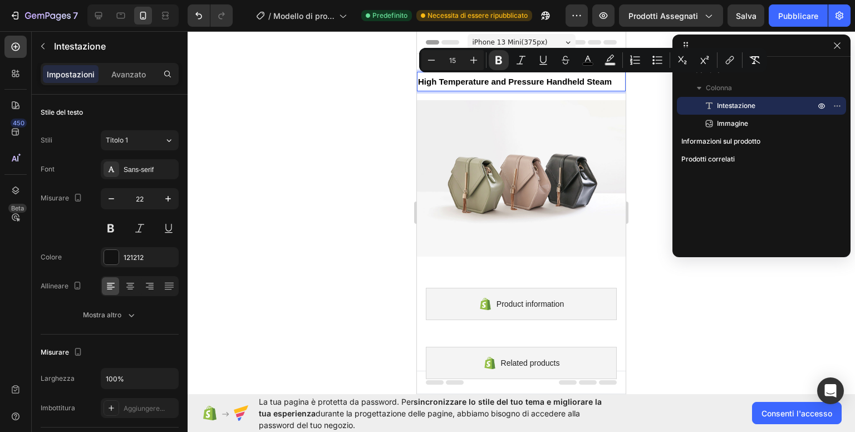
copy strong "High Temperature and Pressure Handheld Steam"
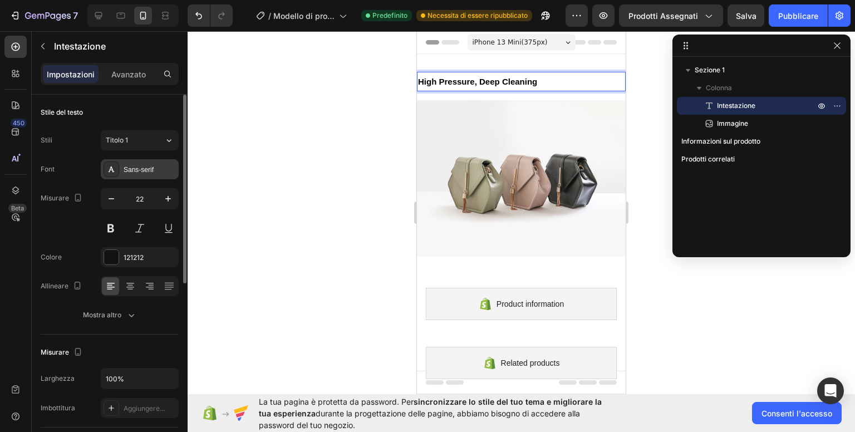
click at [117, 171] on div at bounding box center [112, 169] width 16 height 16
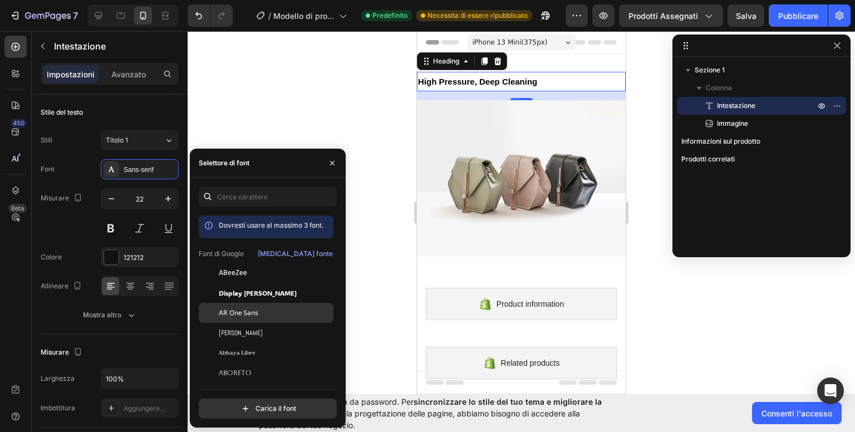
click at [269, 310] on div "AR One Sans" at bounding box center [275, 313] width 112 height 10
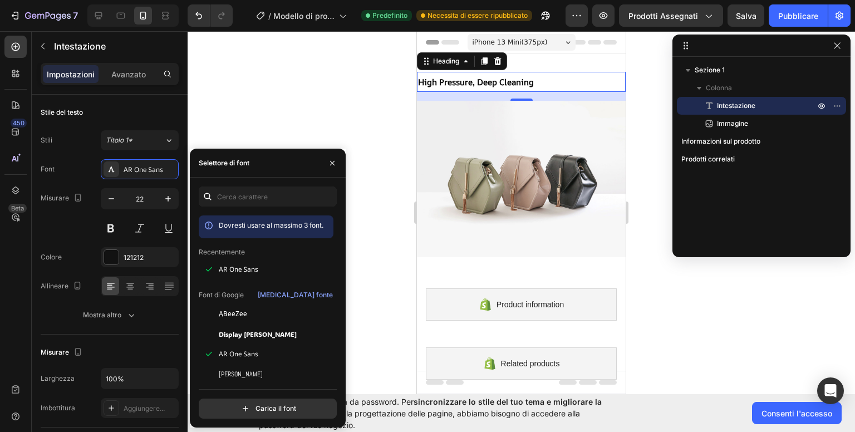
click at [288, 104] on div at bounding box center [521, 231] width 667 height 401
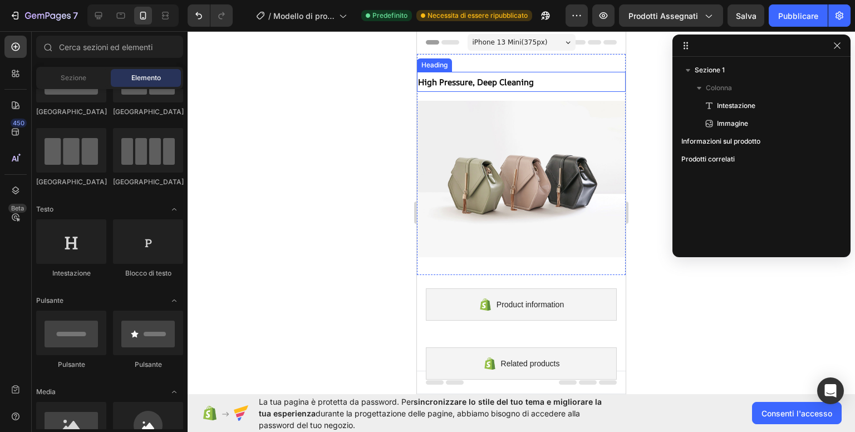
click at [463, 84] on strong "High Pressure, Deep Cleaning" at bounding box center [476, 82] width 116 height 12
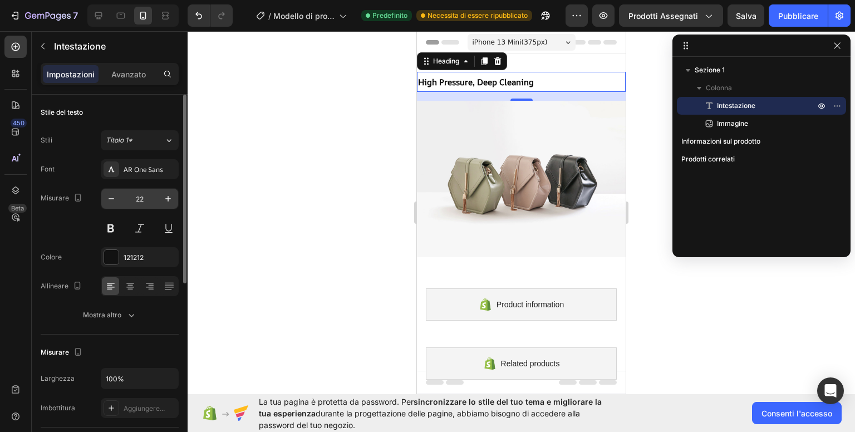
scroll to position [56, 0]
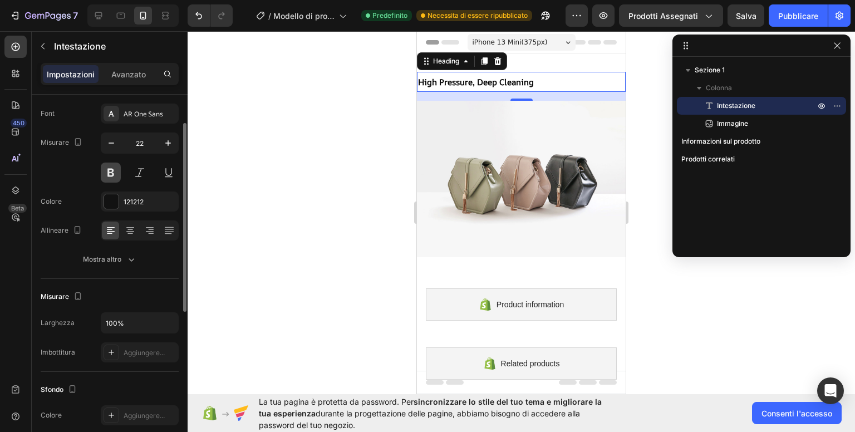
click at [115, 172] on button at bounding box center [111, 173] width 20 height 20
click at [167, 143] on icon "button" at bounding box center [168, 142] width 11 height 11
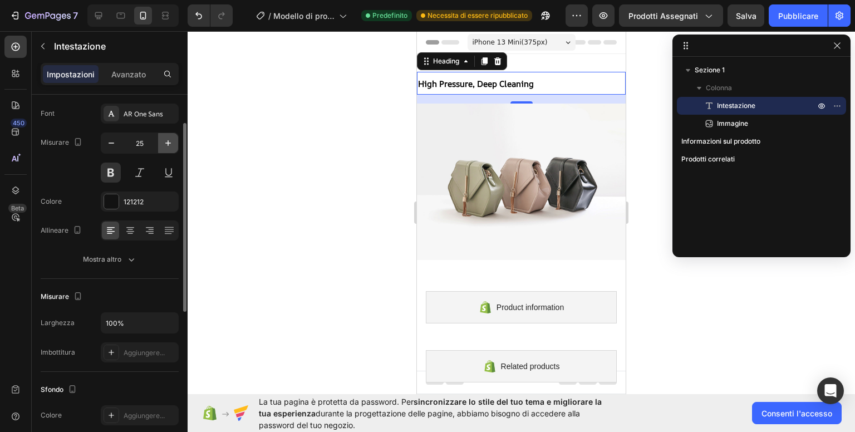
click at [167, 143] on icon "button" at bounding box center [168, 142] width 11 height 11
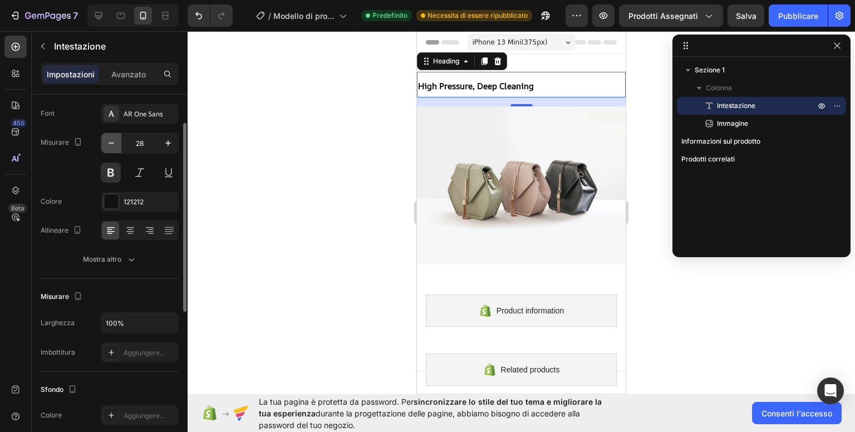
click at [114, 139] on icon "button" at bounding box center [111, 142] width 11 height 11
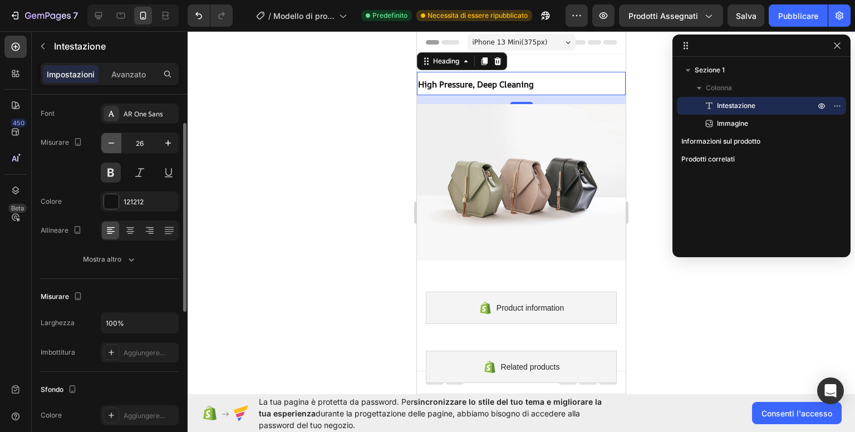
click at [114, 139] on icon "button" at bounding box center [111, 142] width 11 height 11
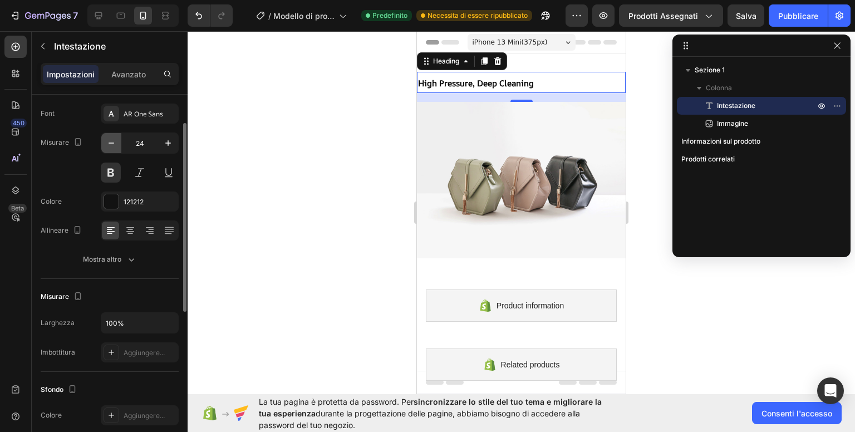
click at [114, 139] on icon "button" at bounding box center [111, 142] width 11 height 11
type input "21"
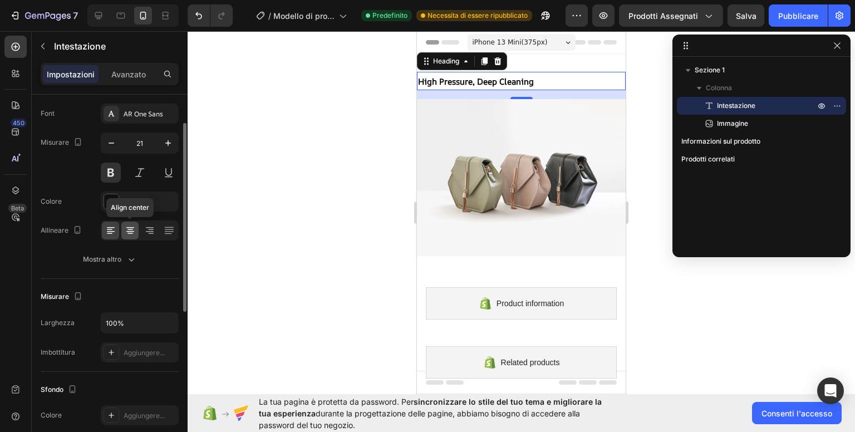
click at [132, 232] on icon at bounding box center [130, 230] width 11 height 11
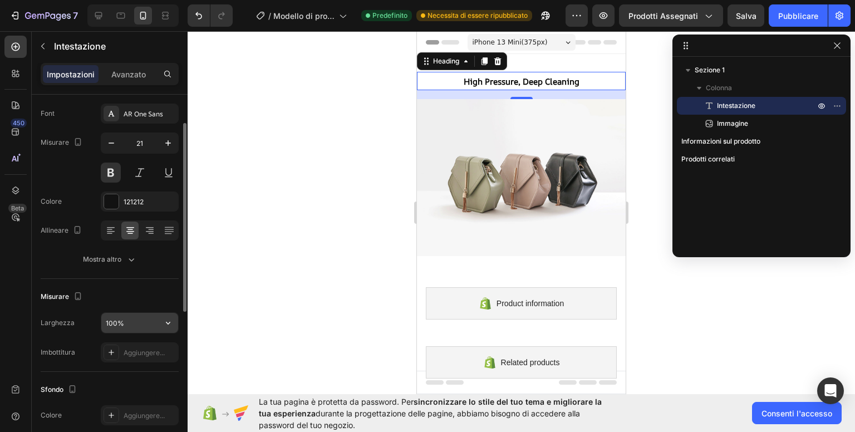
click at [151, 321] on input "100%" at bounding box center [139, 323] width 77 height 20
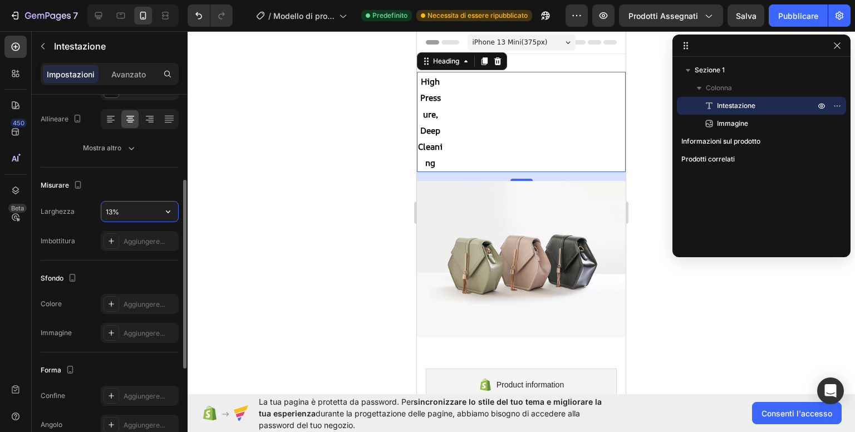
type input "130%"
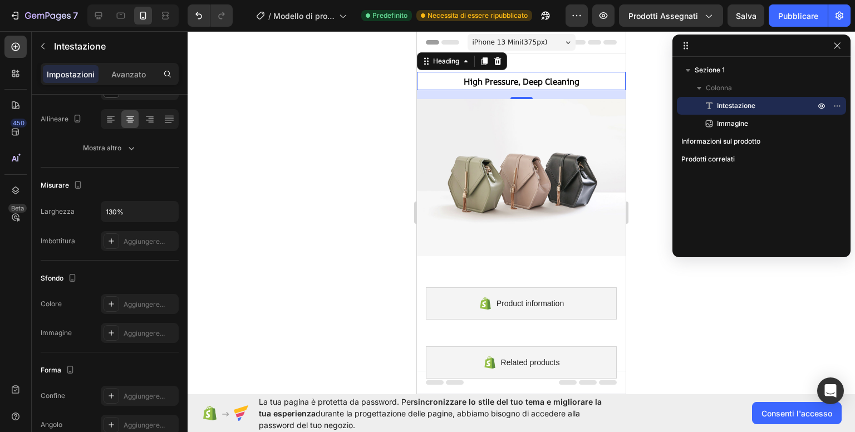
click at [266, 241] on div at bounding box center [521, 231] width 667 height 401
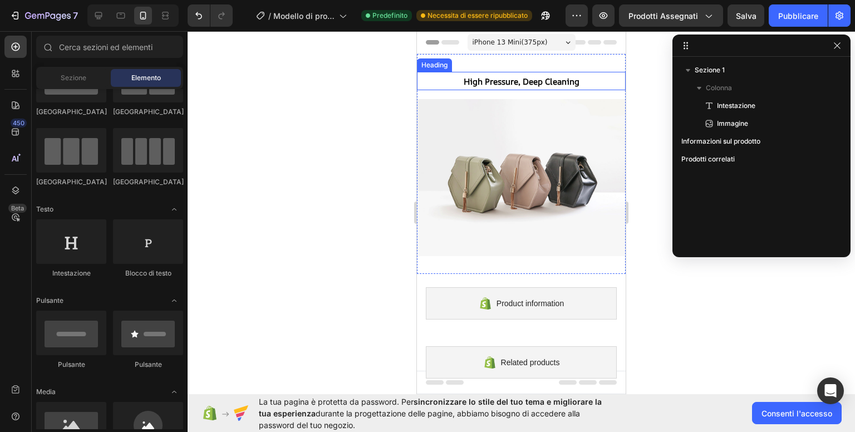
click at [498, 86] on strong "High Pressure, Deep Cleaning" at bounding box center [522, 82] width 116 height 12
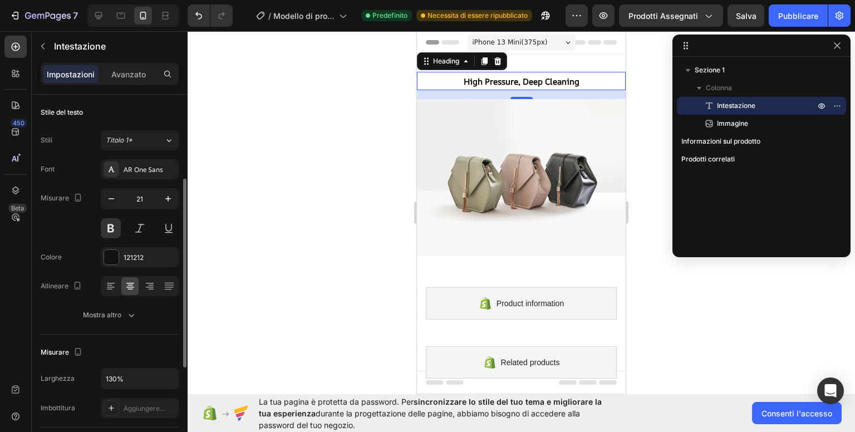
scroll to position [56, 0]
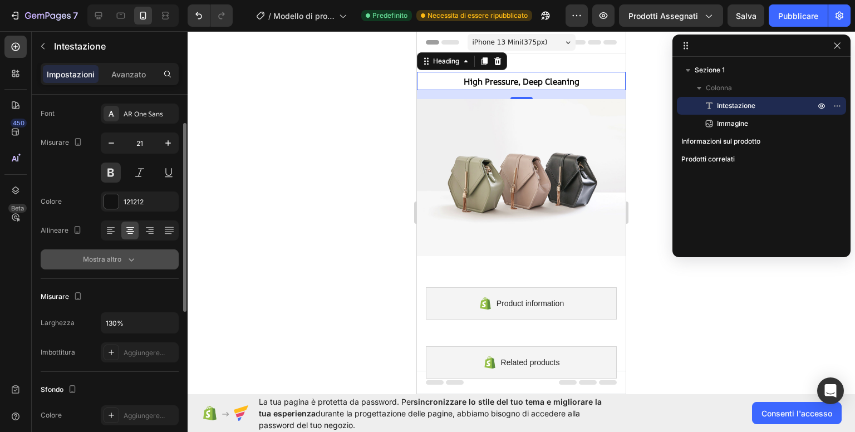
click at [121, 259] on div "Mostra altro" at bounding box center [110, 259] width 54 height 11
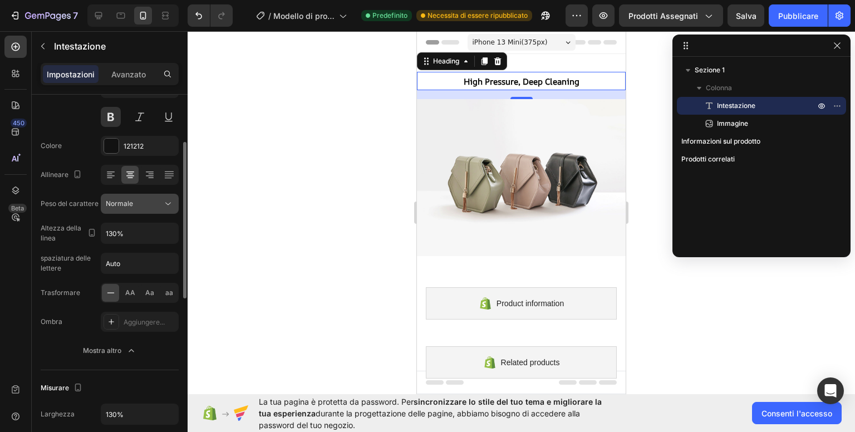
scroll to position [167, 0]
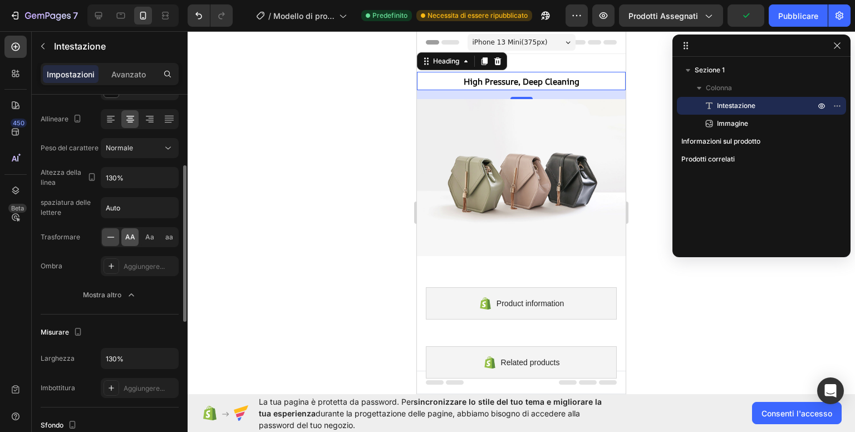
click at [129, 238] on font "AA" at bounding box center [130, 237] width 10 height 8
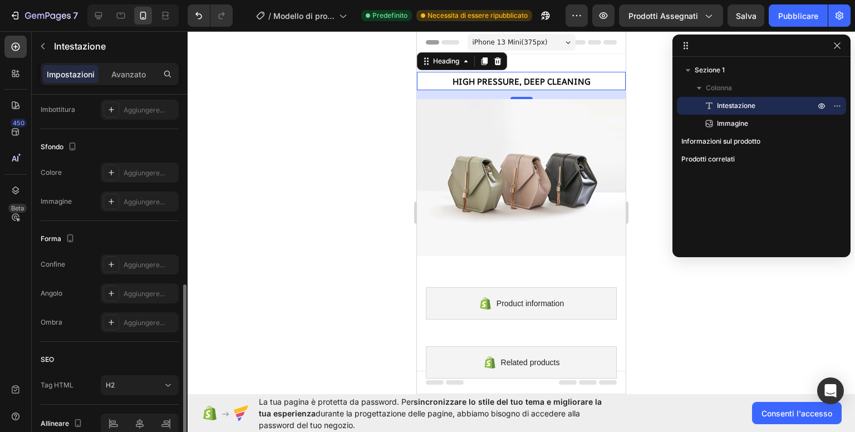
scroll to position [499, 0]
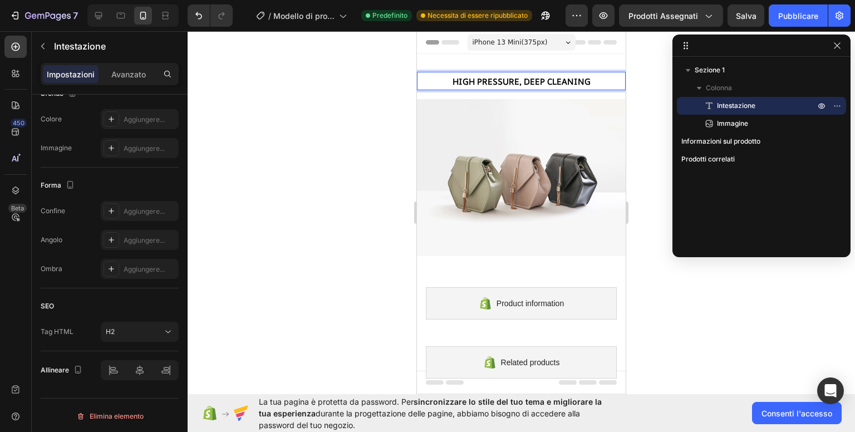
click at [532, 80] on strong "High Pressure, Deep Cleaning" at bounding box center [522, 82] width 138 height 12
click at [434, 80] on p "High Pressure, Deep Cleaning" at bounding box center [521, 81] width 207 height 16
click at [485, 80] on strong "High Pressure, Deep Cleaning" at bounding box center [522, 82] width 138 height 12
click at [343, 101] on div at bounding box center [521, 231] width 667 height 401
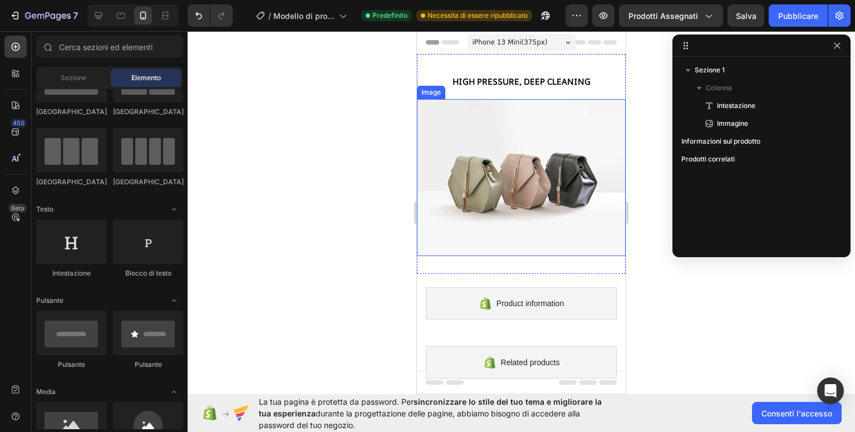
click at [483, 80] on strong "High Pressure, Deep Cleaning" at bounding box center [522, 82] width 138 height 12
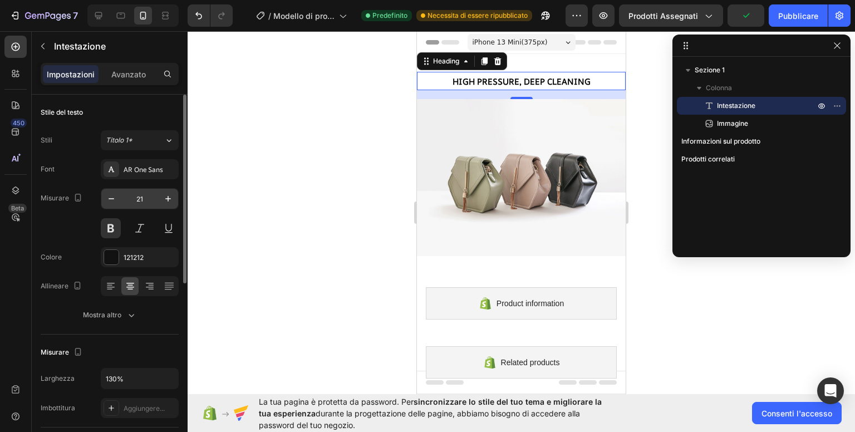
click at [147, 197] on input "21" at bounding box center [139, 199] width 37 height 20
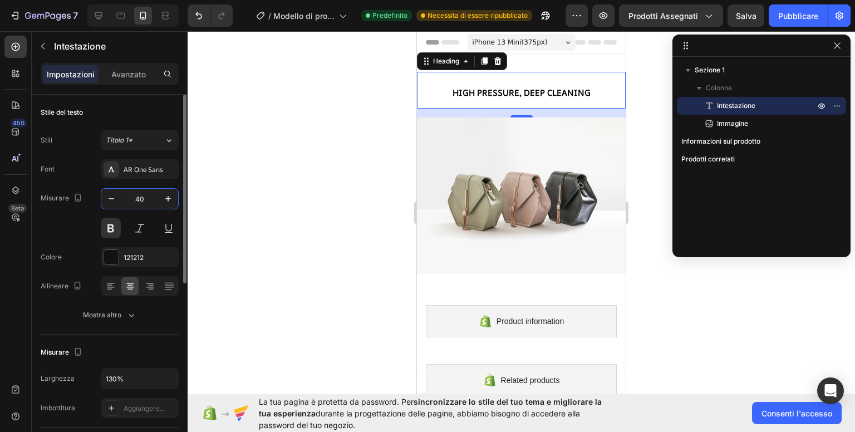
type input "4"
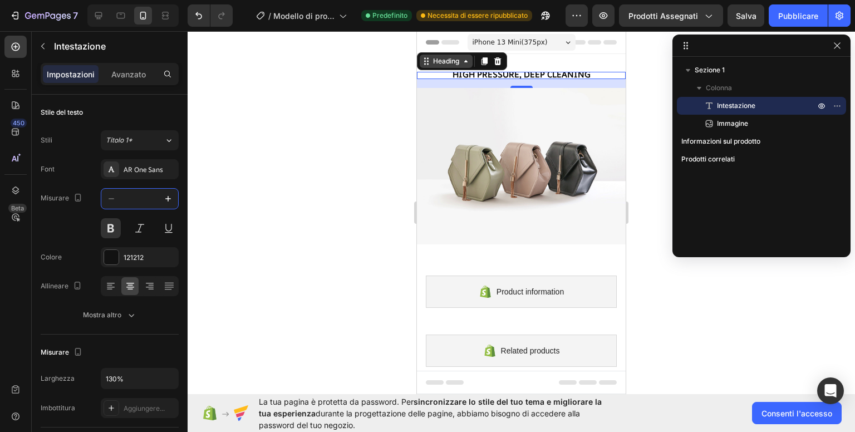
type input "4"
click at [460, 65] on div "Heading" at bounding box center [446, 61] width 31 height 10
click at [214, 165] on div at bounding box center [521, 231] width 667 height 401
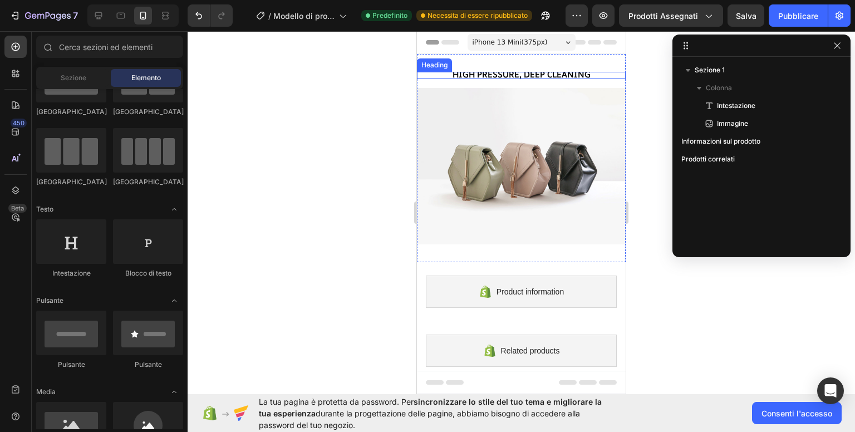
click at [505, 73] on strong "High Pressure, Deep Cleaning" at bounding box center [522, 74] width 138 height 12
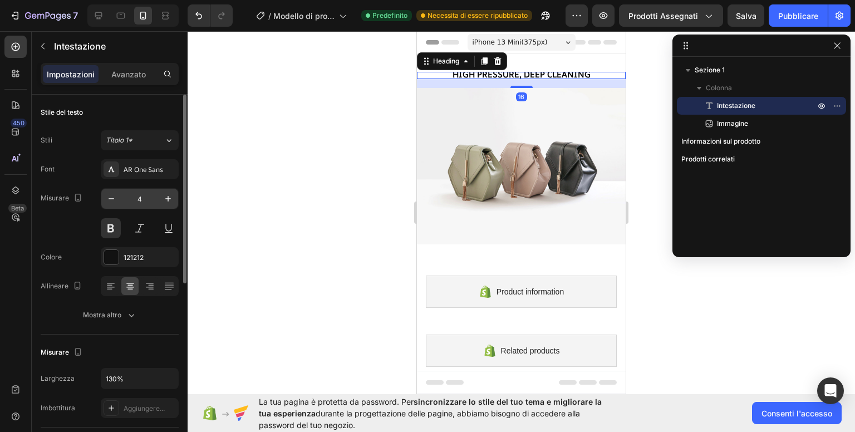
click at [147, 199] on input "4" at bounding box center [139, 199] width 37 height 20
type input "20"
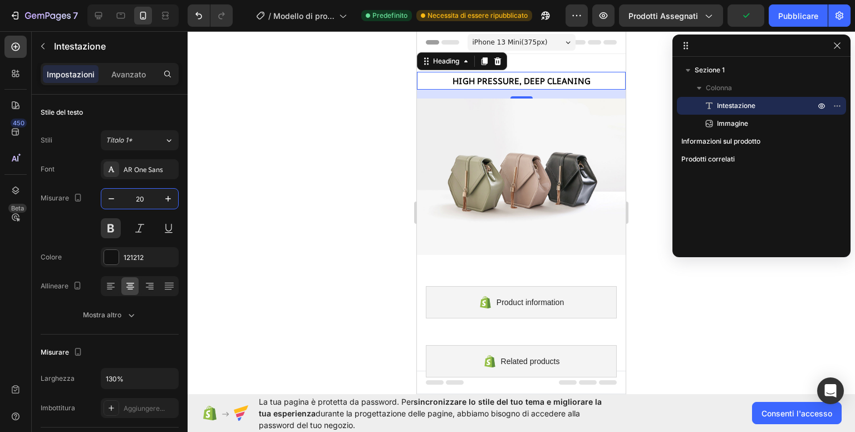
click at [316, 203] on div at bounding box center [521, 231] width 667 height 401
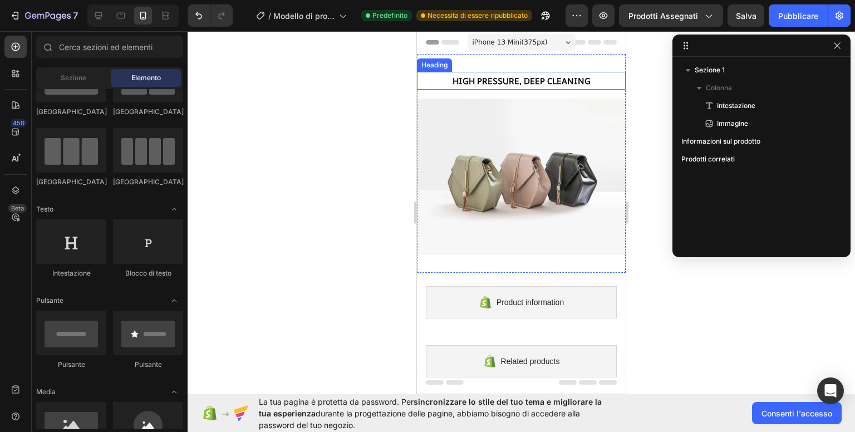
click at [534, 78] on strong "High Pressure, Deep Cleaning" at bounding box center [522, 81] width 138 height 12
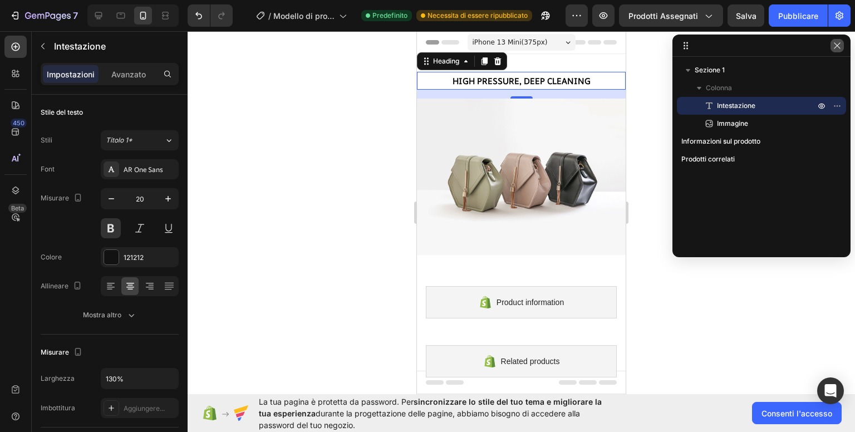
click at [837, 45] on icon "button" at bounding box center [837, 45] width 9 height 9
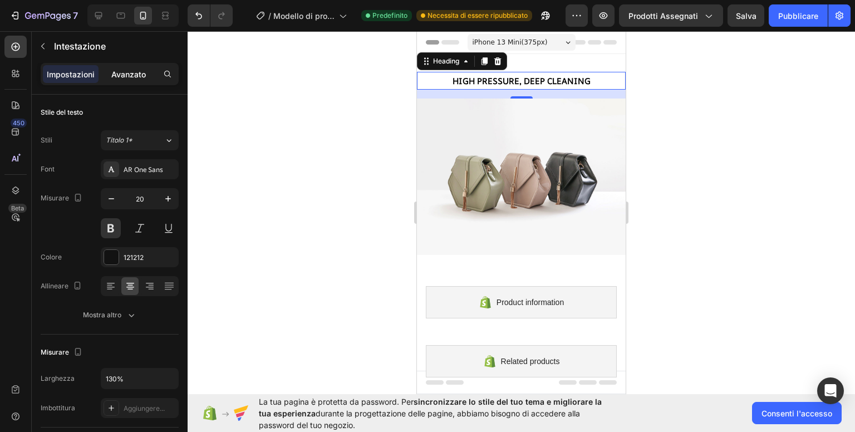
click at [130, 76] on font "Avanzato" at bounding box center [128, 74] width 35 height 9
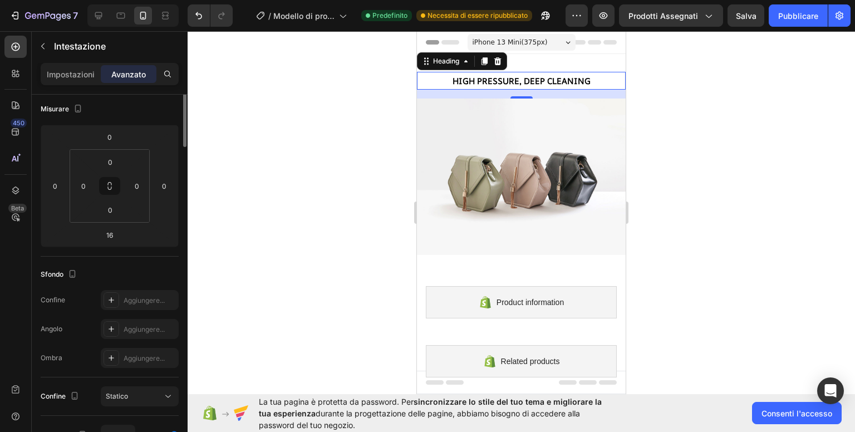
scroll to position [0, 0]
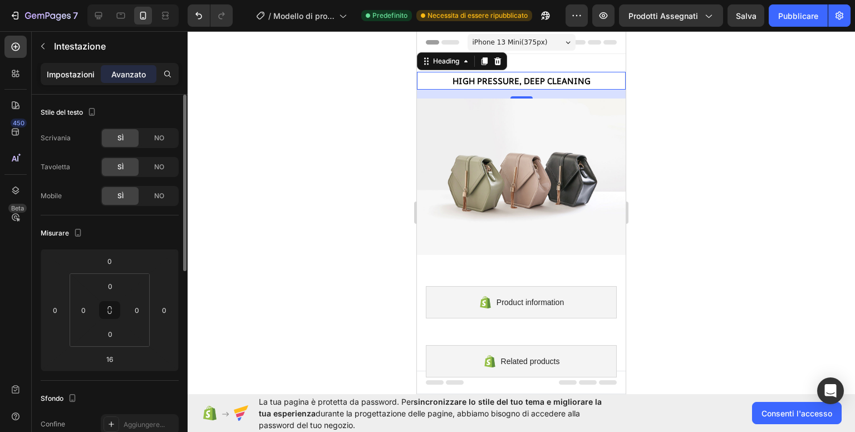
click at [80, 76] on font "Impostazioni" at bounding box center [71, 74] width 48 height 9
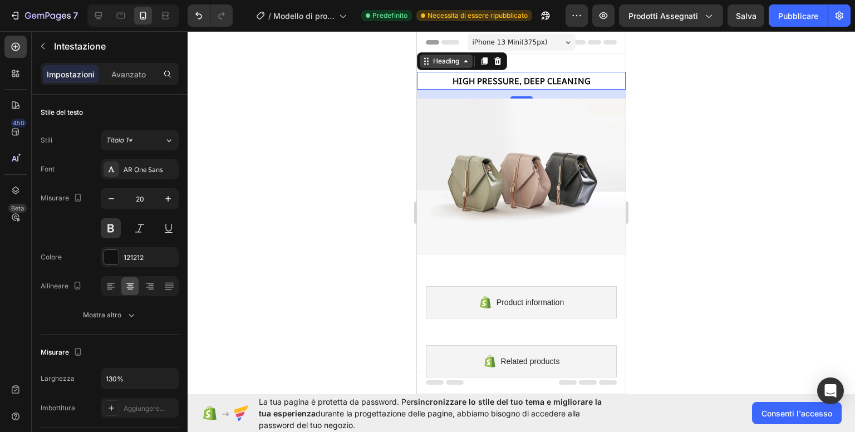
click at [466, 62] on icon at bounding box center [465, 61] width 3 height 2
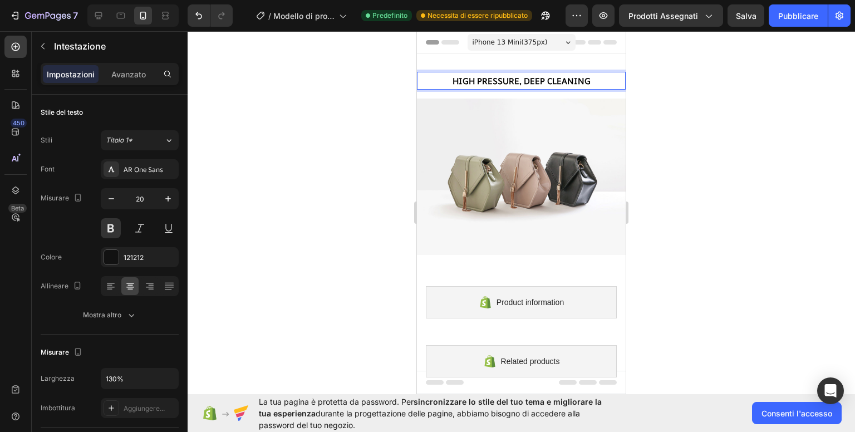
click at [554, 41] on div "iPhone 13 Mini ( 375 px)" at bounding box center [522, 42] width 108 height 17
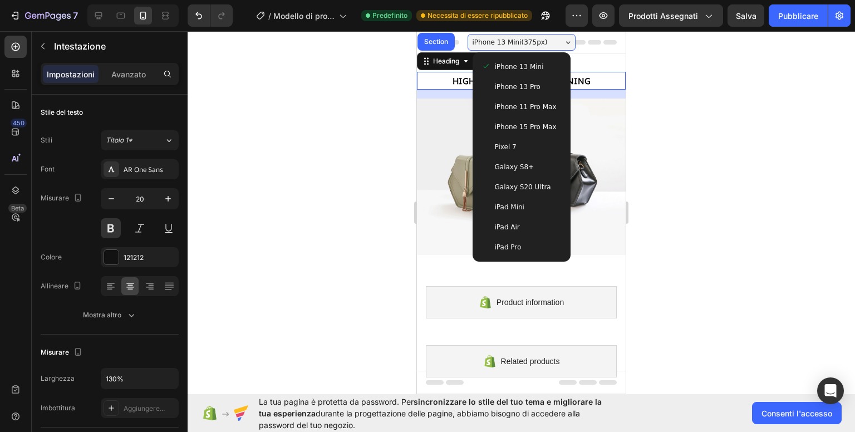
click at [539, 123] on span "iPhone 15 Pro Max" at bounding box center [526, 126] width 62 height 11
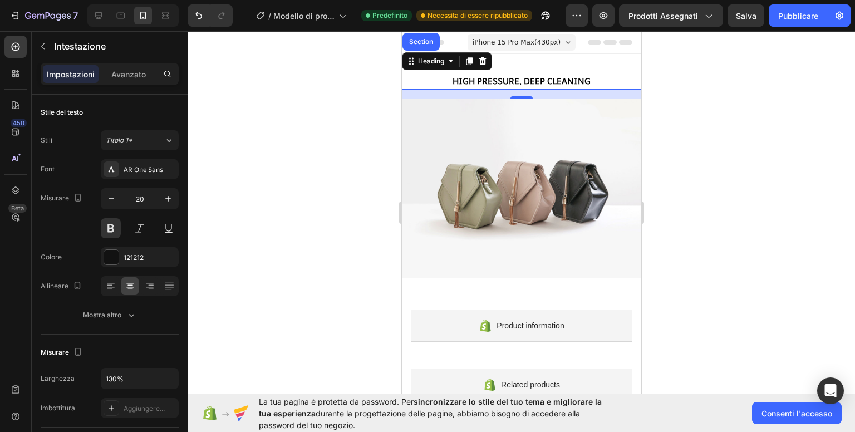
click at [317, 143] on div at bounding box center [521, 231] width 667 height 401
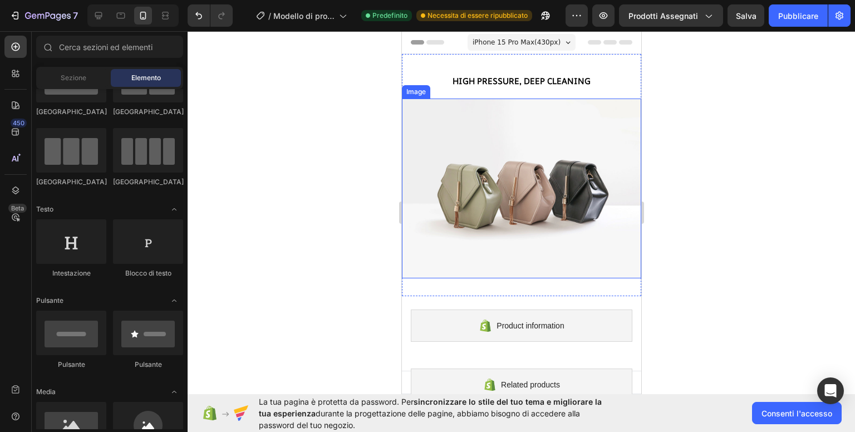
click at [510, 84] on strong "High Pressure, Deep Cleaning" at bounding box center [521, 81] width 138 height 12
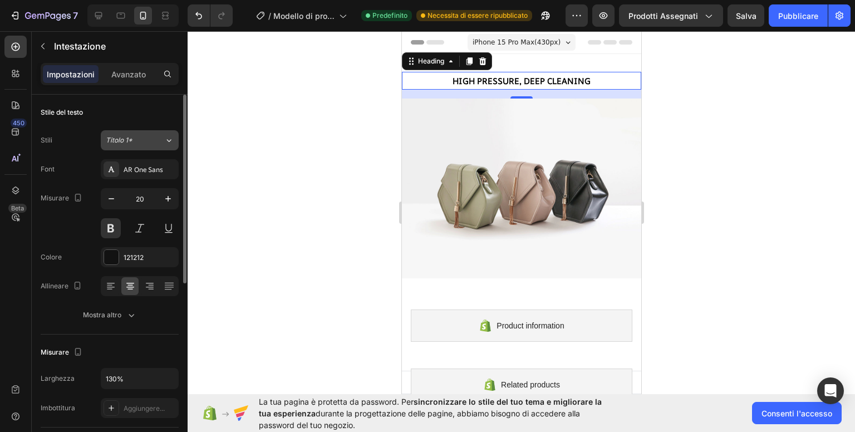
click at [154, 140] on div "Titolo 1*" at bounding box center [135, 140] width 58 height 10
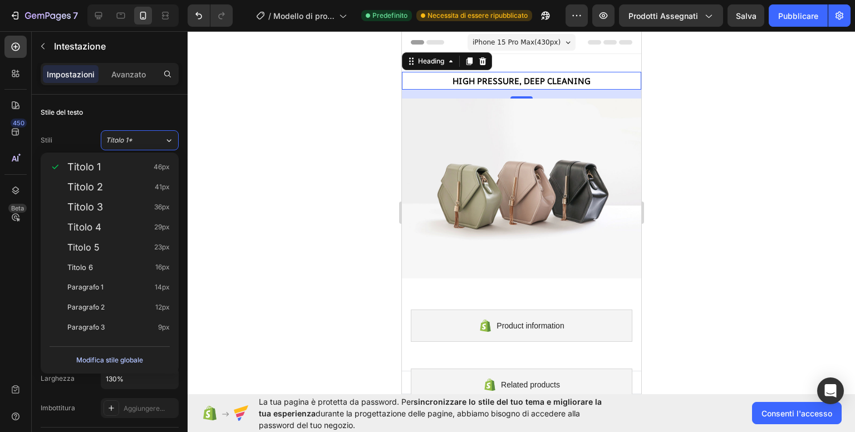
click at [131, 361] on font "Modifica stile globale" at bounding box center [109, 360] width 67 height 8
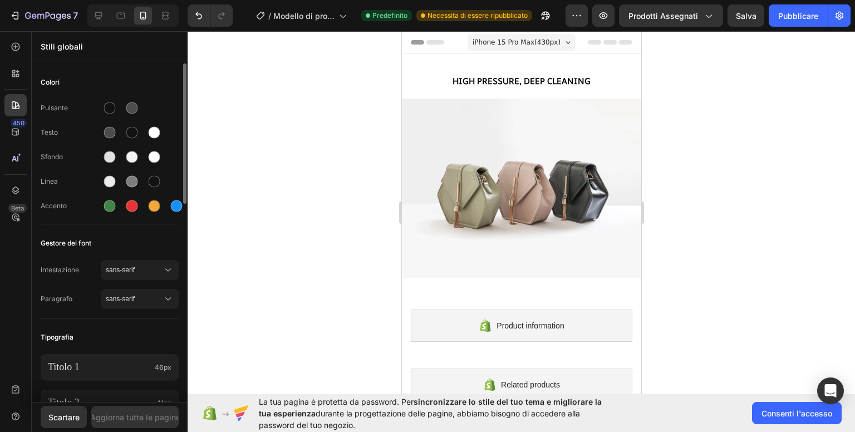
scroll to position [111, 0]
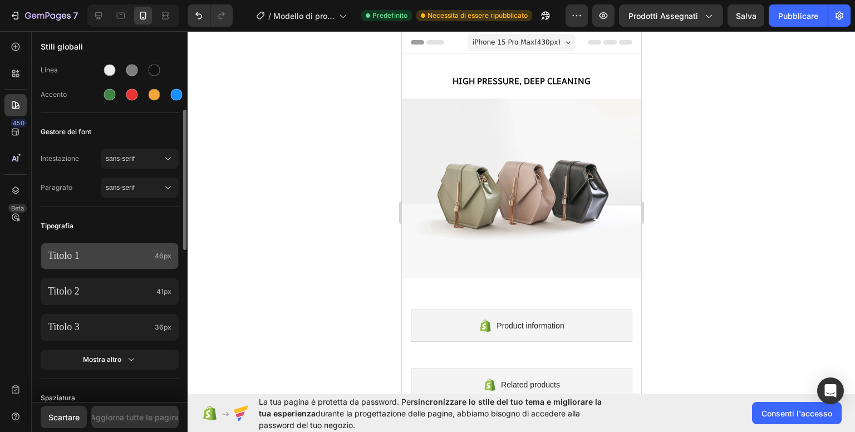
click at [130, 261] on p "Titolo 1" at bounding box center [99, 255] width 102 height 13
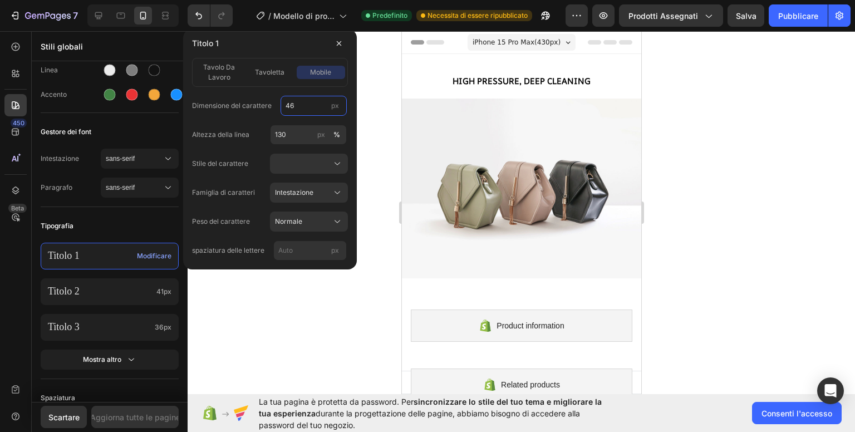
click at [302, 108] on input "46" at bounding box center [314, 106] width 66 height 20
type input "50"
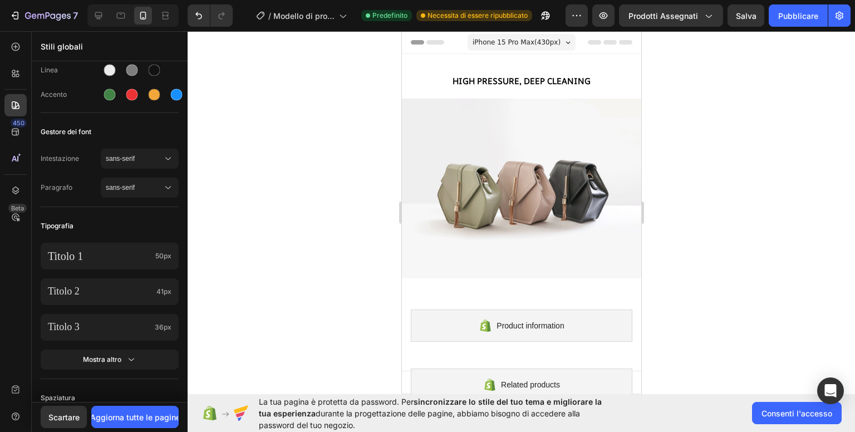
click at [346, 322] on div at bounding box center [521, 231] width 667 height 401
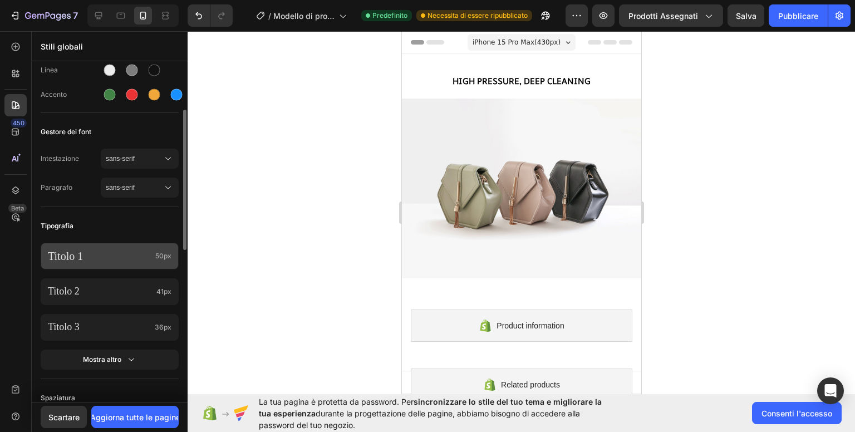
click at [159, 253] on font "50px" at bounding box center [163, 256] width 16 height 8
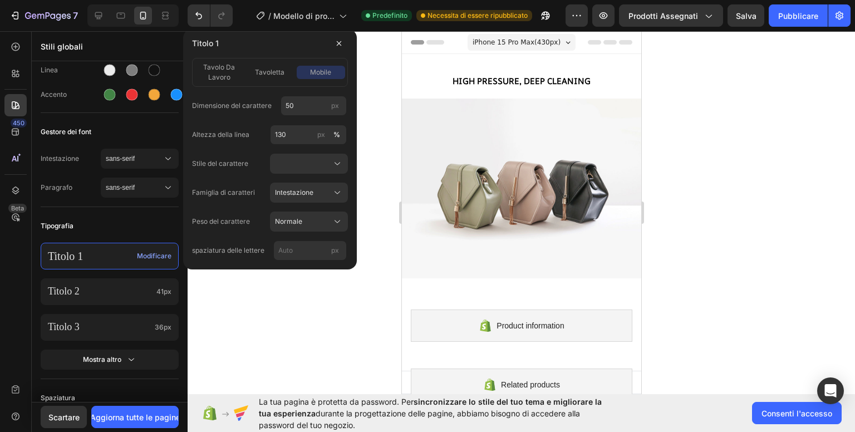
click at [284, 290] on div at bounding box center [521, 231] width 667 height 401
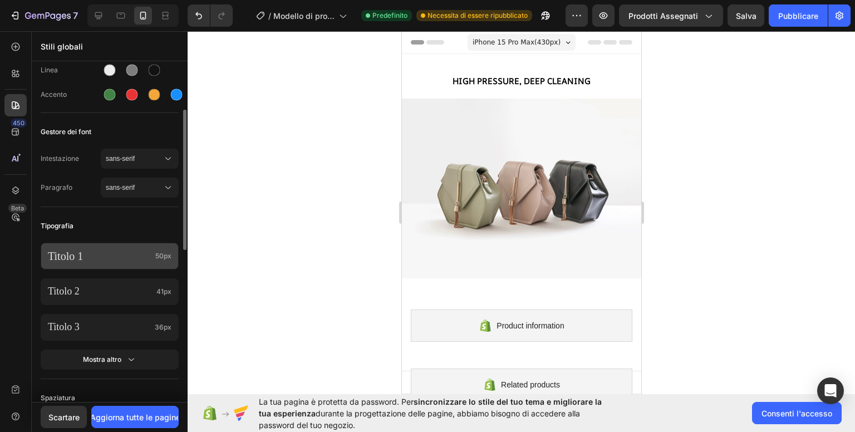
click at [146, 254] on p "Titolo 1" at bounding box center [99, 256] width 103 height 14
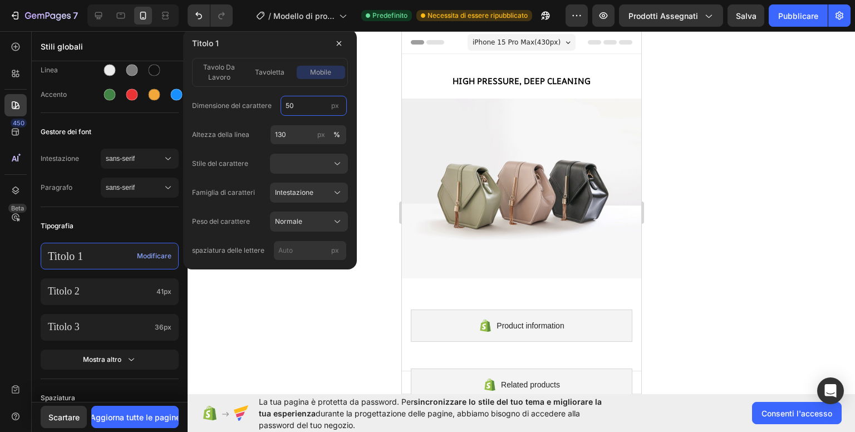
click at [318, 109] on input "50" at bounding box center [314, 106] width 66 height 20
type input "80"
click at [348, 304] on div at bounding box center [521, 231] width 667 height 401
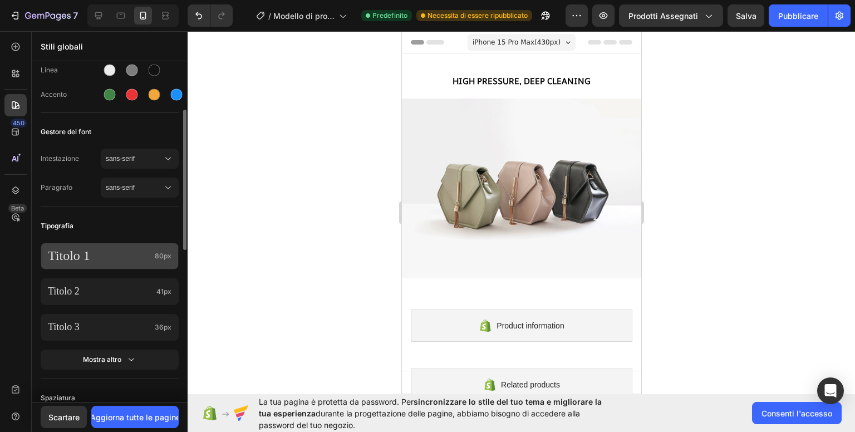
click at [149, 250] on p "Titolo 1" at bounding box center [99, 255] width 102 height 17
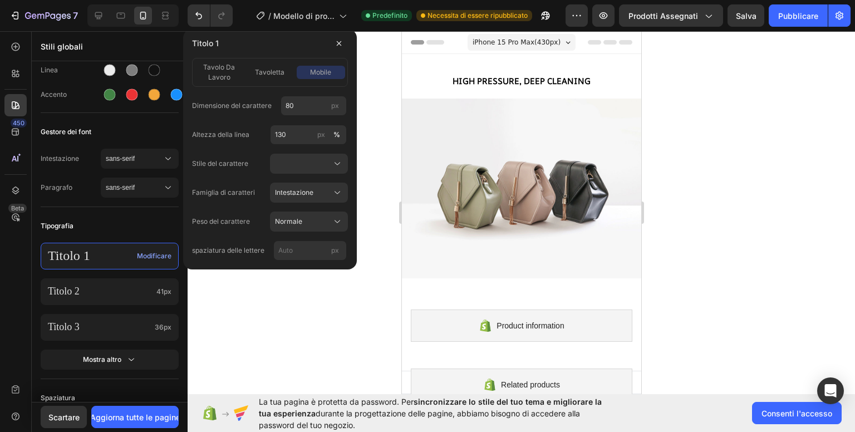
click at [131, 250] on p "Titolo 1" at bounding box center [90, 255] width 85 height 17
click at [104, 255] on p "Titolo 1" at bounding box center [90, 255] width 85 height 17
click at [281, 293] on div at bounding box center [521, 231] width 667 height 401
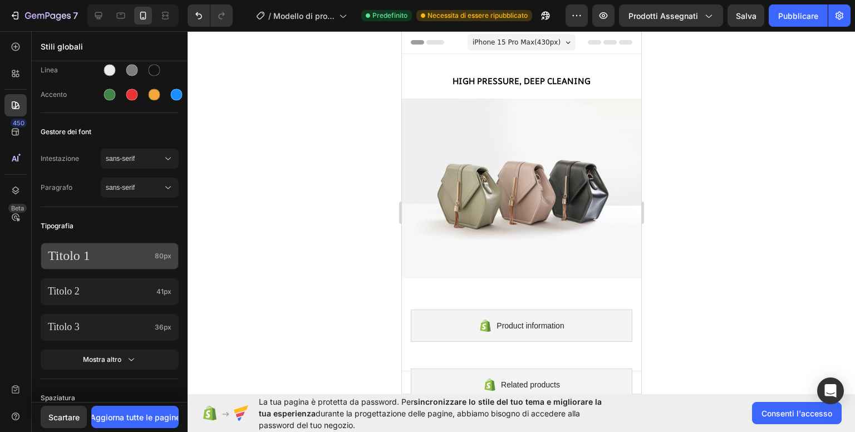
scroll to position [334, 0]
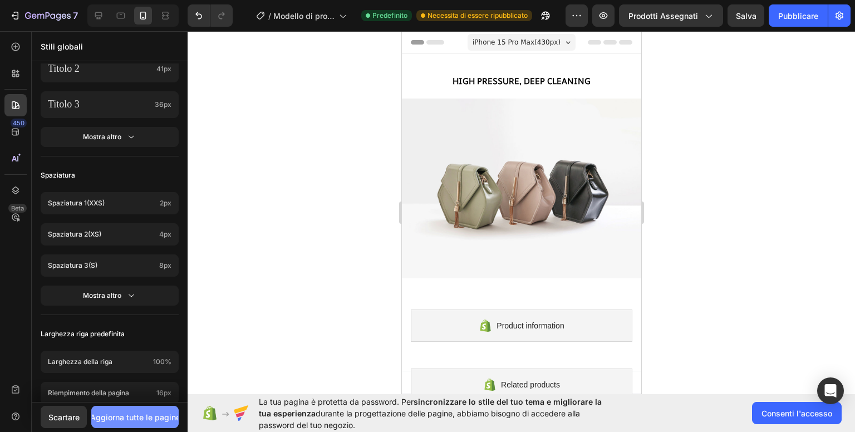
click at [149, 416] on font "Aggiorna tutte le pagine" at bounding box center [135, 416] width 90 height 9
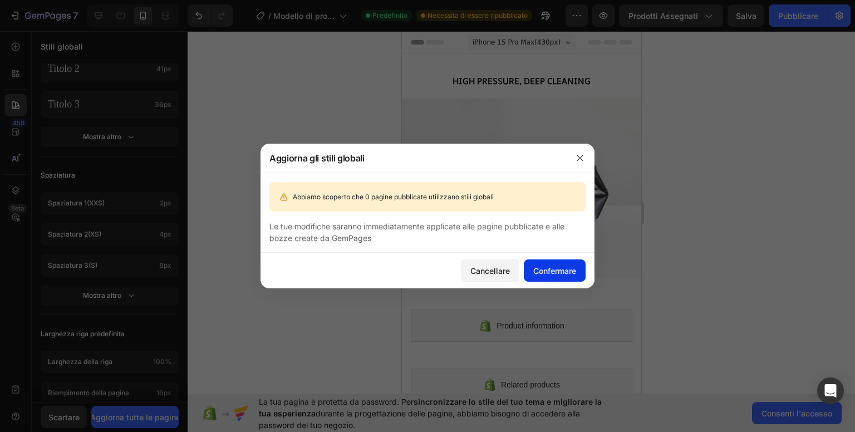
click at [561, 268] on font "Confermare" at bounding box center [554, 270] width 43 height 9
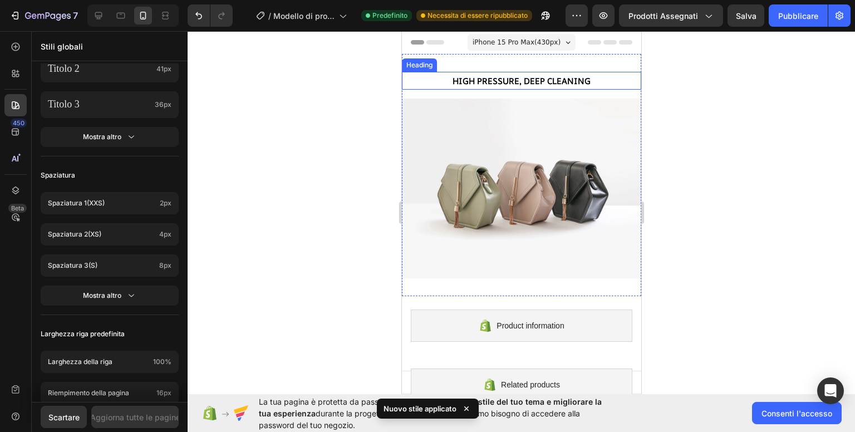
click at [514, 83] on strong "High Pressure, Deep Cleaning" at bounding box center [521, 81] width 138 height 12
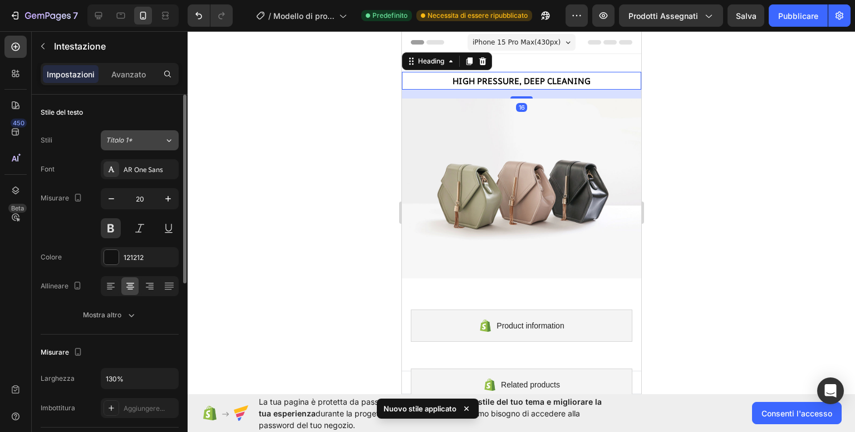
click at [122, 144] on span "Titolo 1*" at bounding box center [119, 140] width 27 height 10
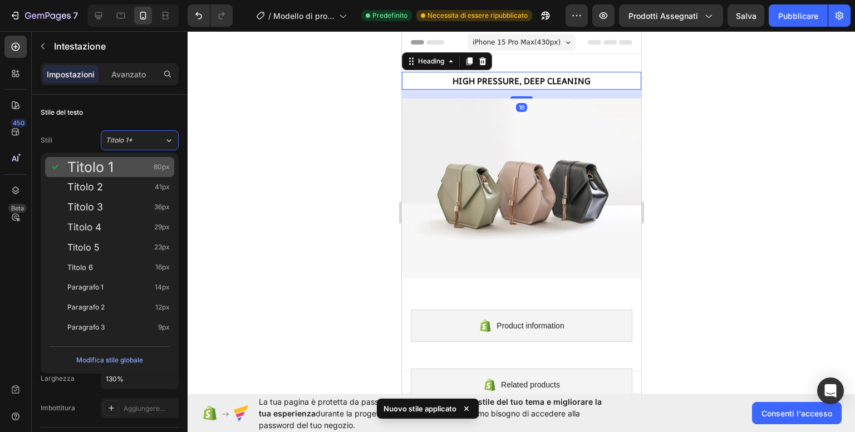
click at [115, 160] on div "Titolo 1 80px" at bounding box center [109, 167] width 129 height 20
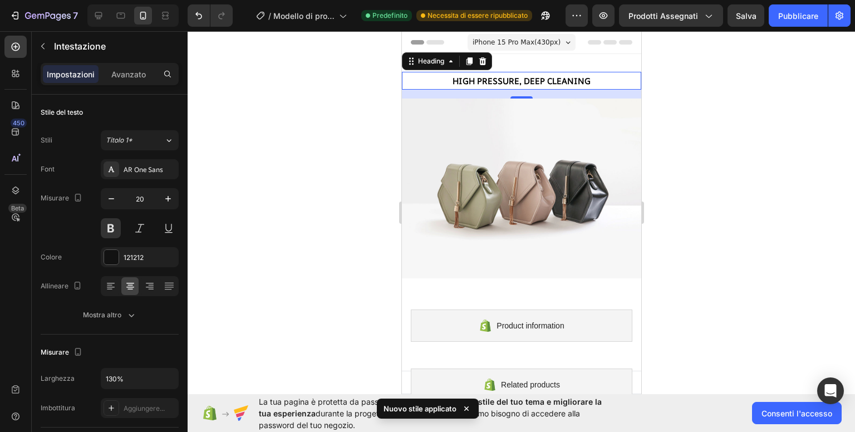
click at [303, 172] on div at bounding box center [521, 231] width 667 height 401
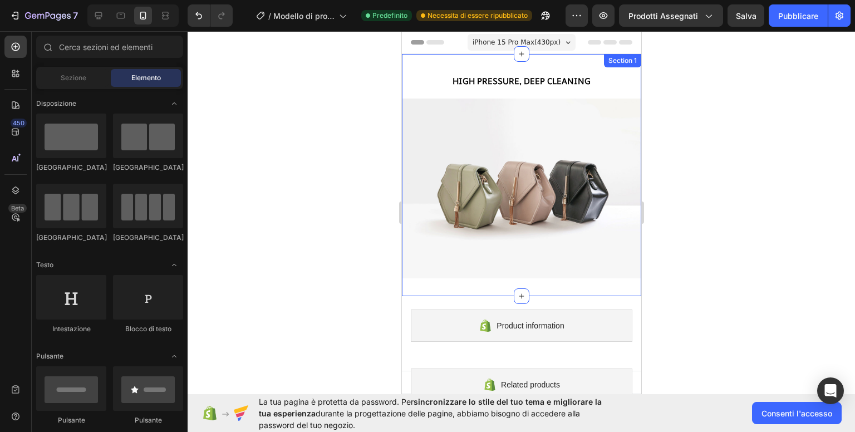
click at [542, 76] on strong "High Pressure, Deep Cleaning" at bounding box center [521, 81] width 138 height 12
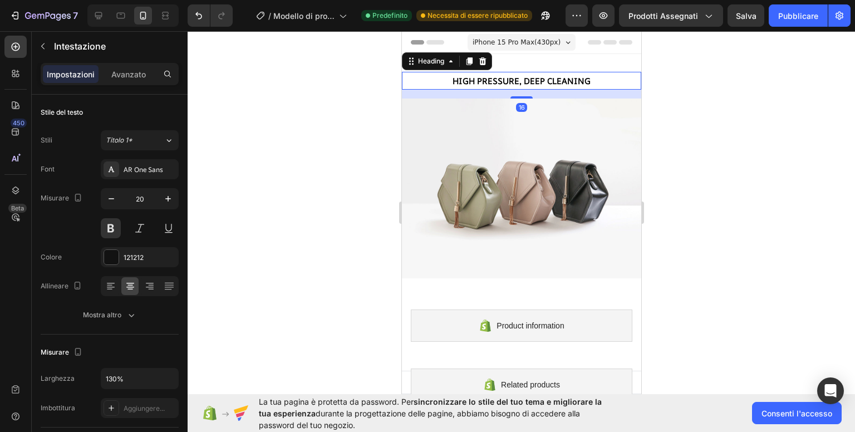
click at [318, 136] on div at bounding box center [521, 231] width 667 height 401
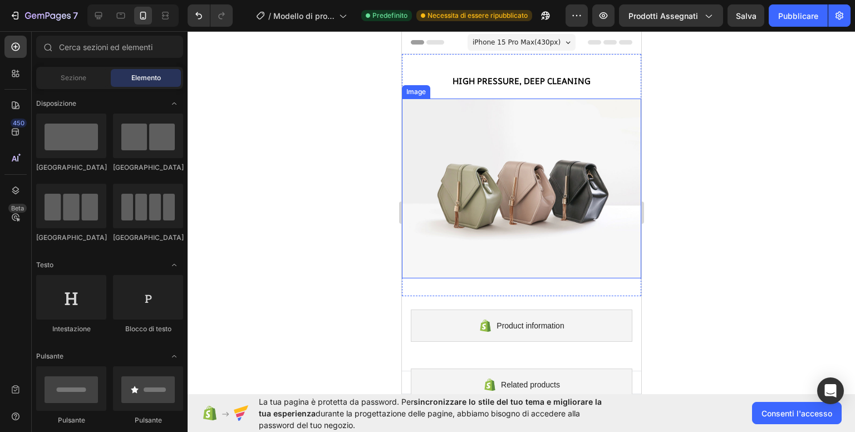
click at [507, 170] on img at bounding box center [520, 189] width 239 height 180
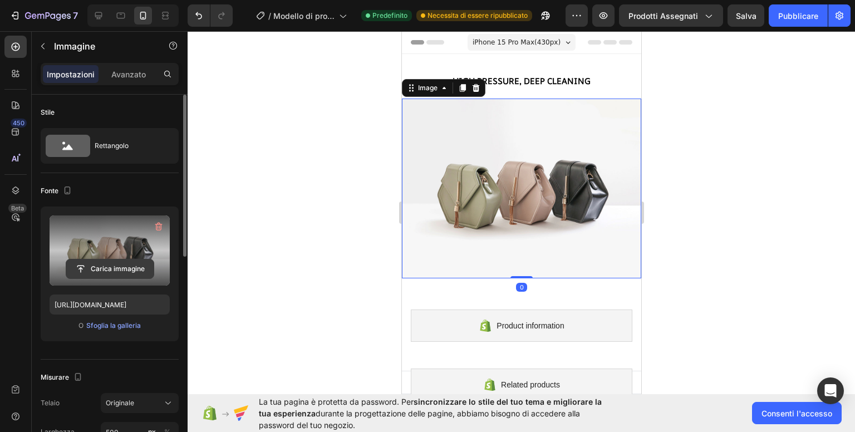
click at [87, 268] on input "file" at bounding box center [109, 268] width 87 height 19
type input "C:\fakepath\Immagine 1.avif"
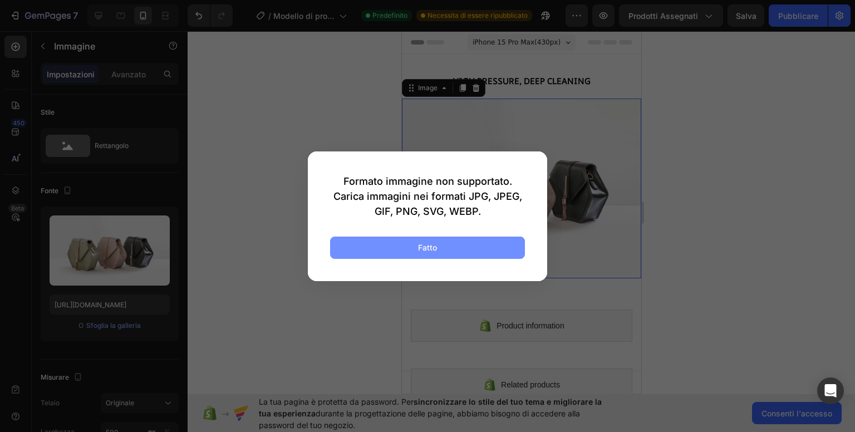
click at [414, 251] on button "Fatto" at bounding box center [427, 248] width 195 height 22
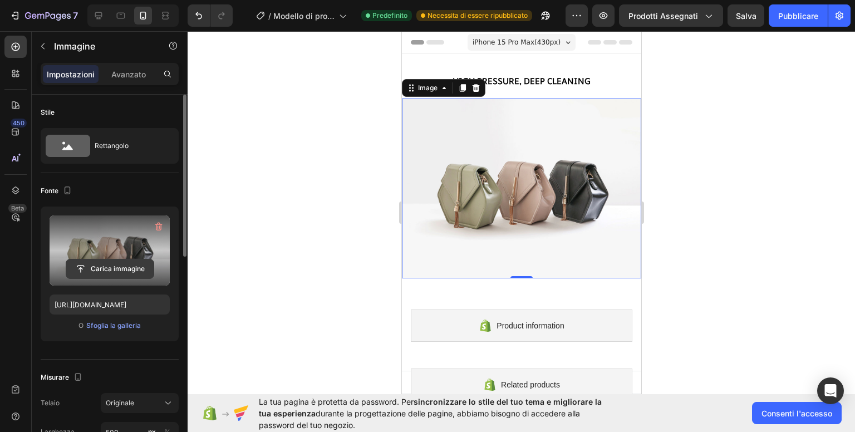
click at [111, 273] on input "file" at bounding box center [109, 268] width 87 height 19
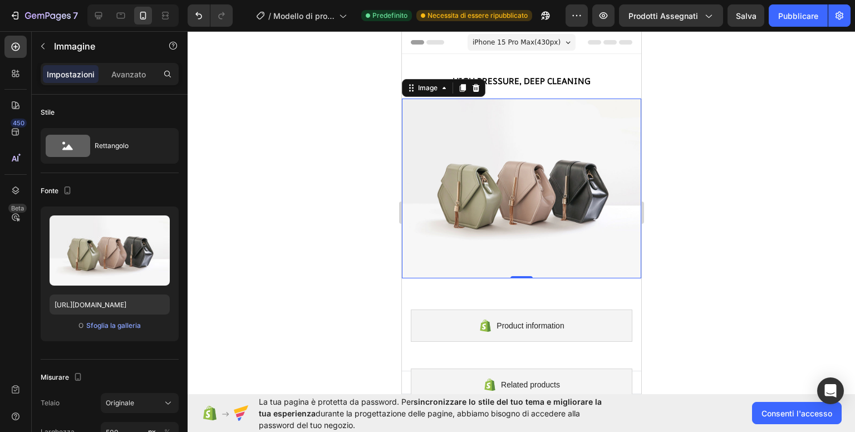
click at [495, 202] on img at bounding box center [520, 189] width 239 height 180
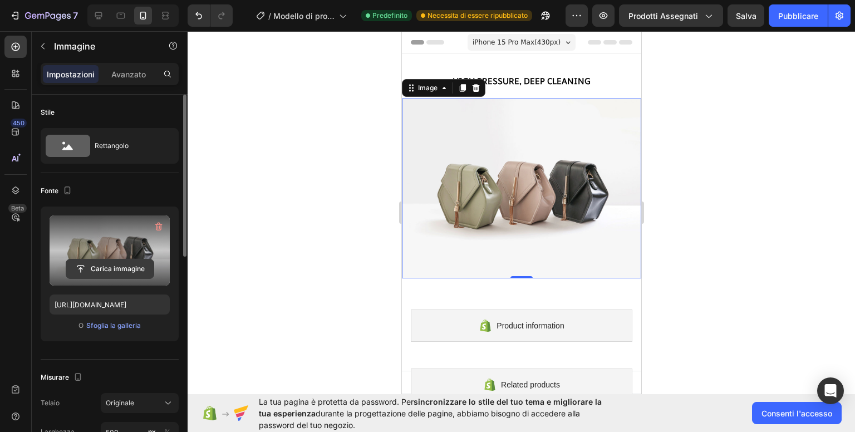
click at [97, 262] on input "file" at bounding box center [109, 268] width 87 height 19
click at [163, 222] on icon "button" at bounding box center [158, 226] width 11 height 11
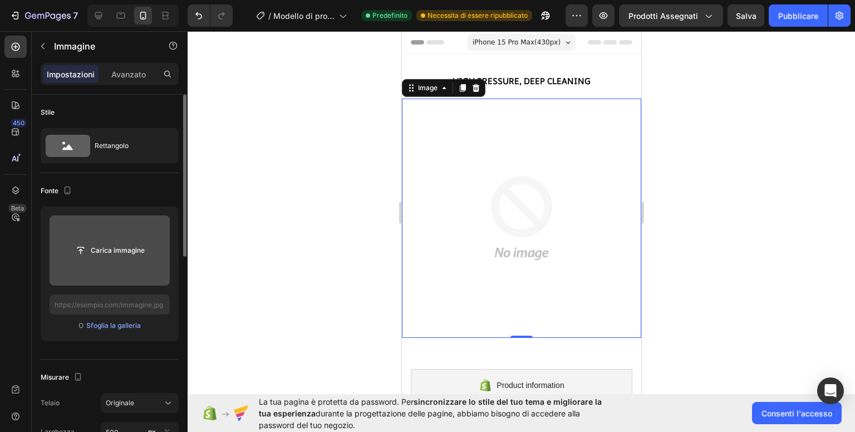
click at [87, 252] on input "file" at bounding box center [109, 250] width 87 height 19
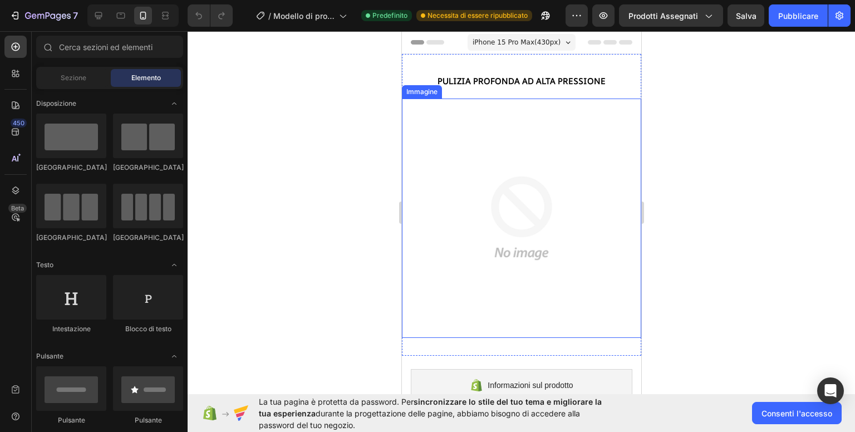
click at [506, 224] on img at bounding box center [520, 218] width 239 height 239
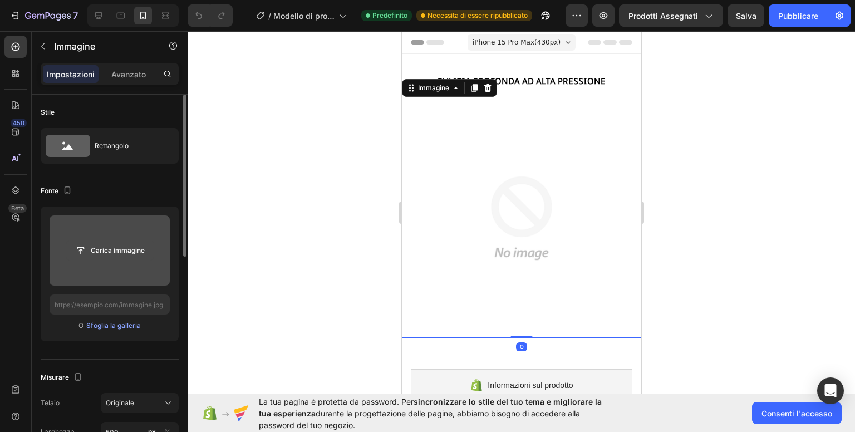
click at [77, 250] on input "file" at bounding box center [109, 250] width 87 height 19
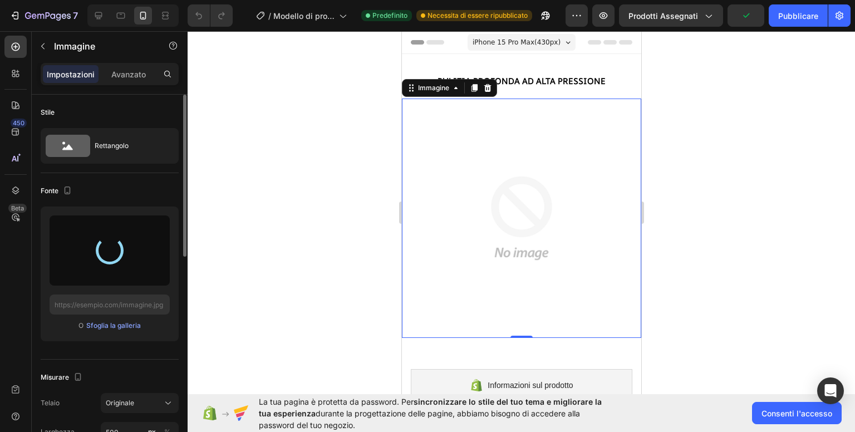
type input "[URL][DOMAIN_NAME]"
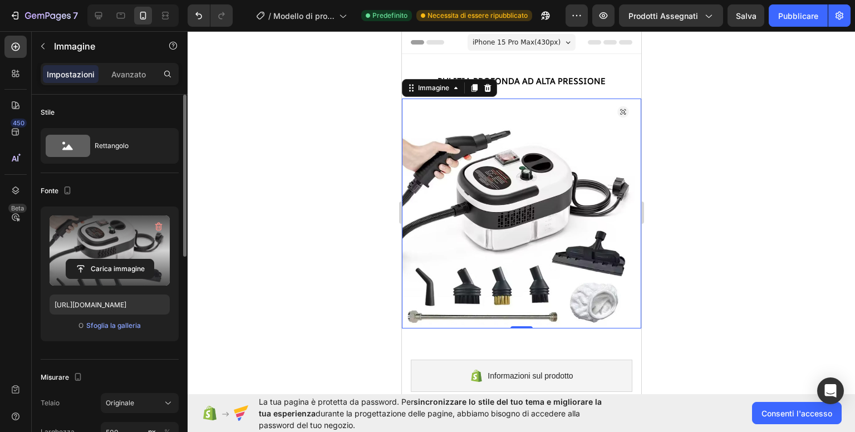
click at [718, 139] on div at bounding box center [521, 231] width 667 height 401
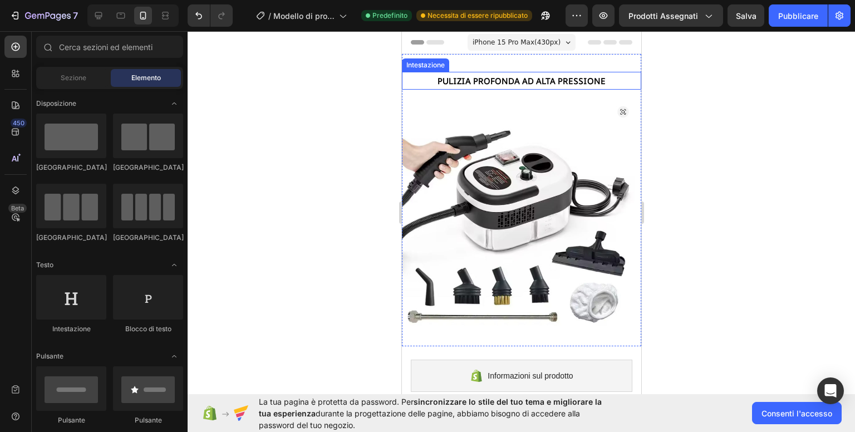
click at [541, 74] on h2 "Pulizia profonda ad alta pressione" at bounding box center [520, 81] width 239 height 18
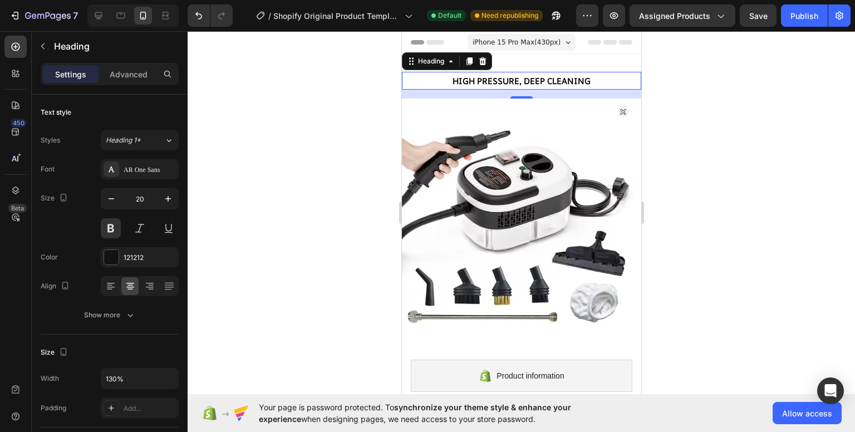
click at [748, 142] on div at bounding box center [521, 231] width 667 height 401
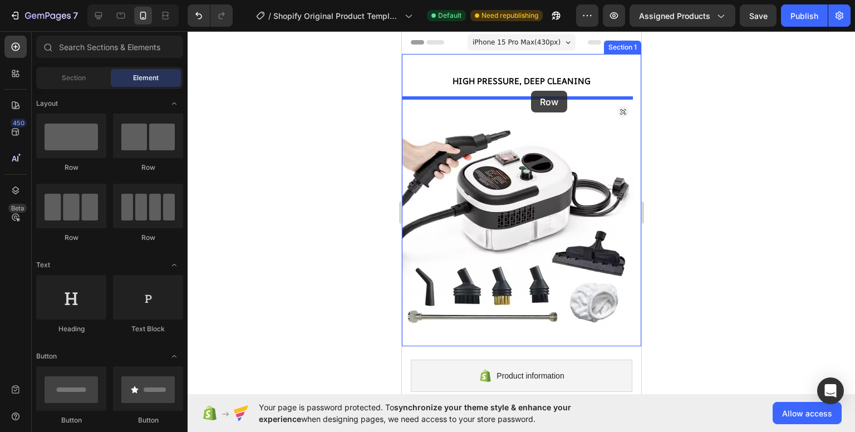
drag, startPoint x: 470, startPoint y: 178, endPoint x: 531, endPoint y: 91, distance: 105.9
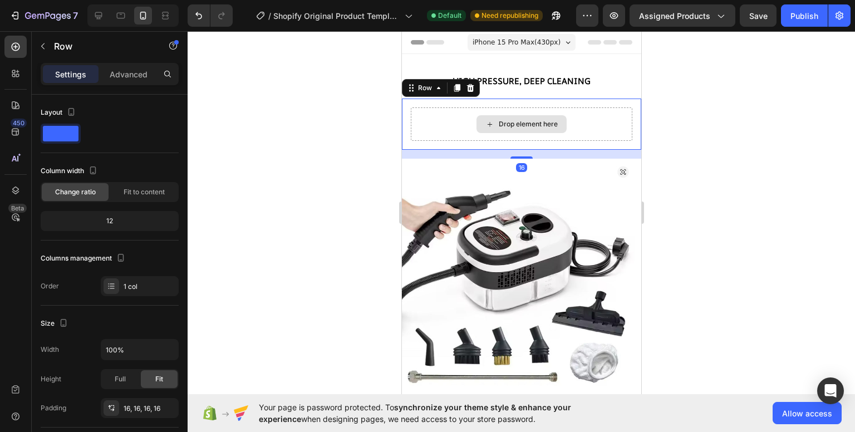
click at [519, 127] on div "Drop element here" at bounding box center [527, 124] width 59 height 9
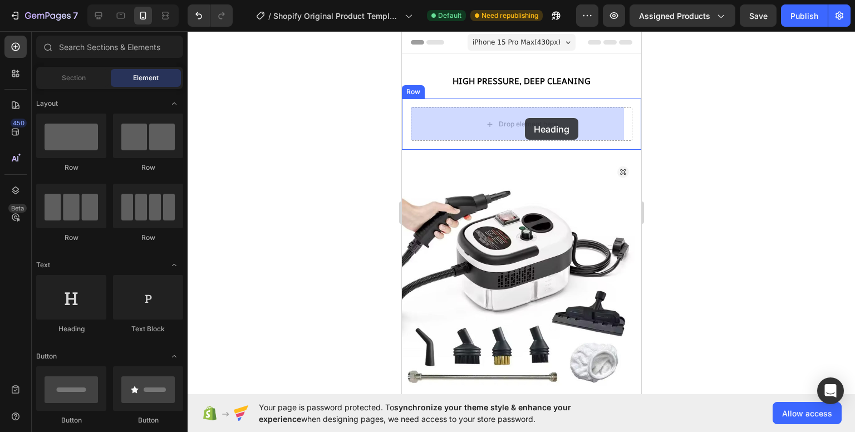
drag, startPoint x: 508, startPoint y: 320, endPoint x: 524, endPoint y: 118, distance: 202.7
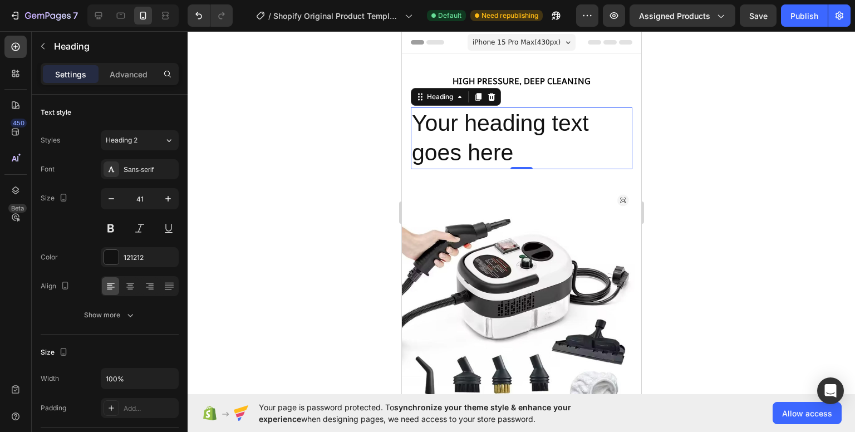
click at [535, 156] on h2 "Your heading text goes here" at bounding box center [521, 138] width 222 height 62
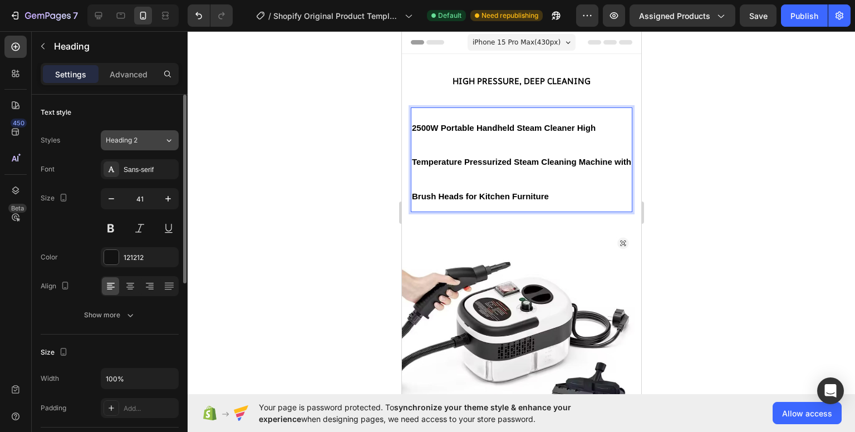
click at [155, 141] on div "Heading 2" at bounding box center [135, 140] width 58 height 10
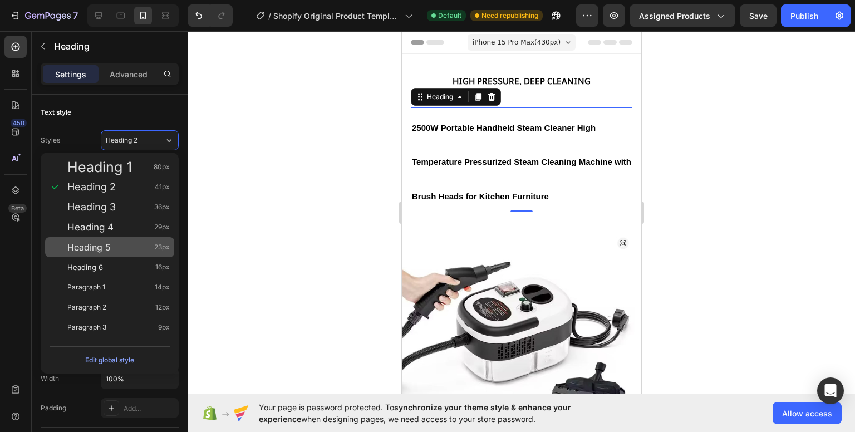
click at [110, 245] on div "Heading 5 23px" at bounding box center [118, 247] width 102 height 11
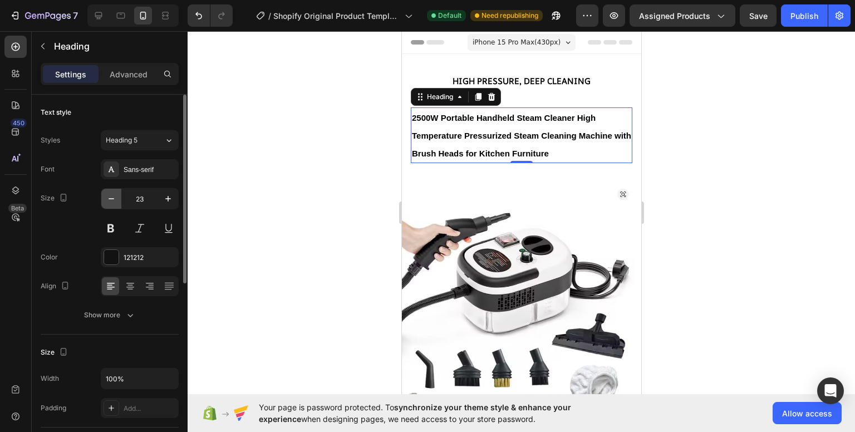
click at [111, 197] on icon "button" at bounding box center [111, 198] width 11 height 11
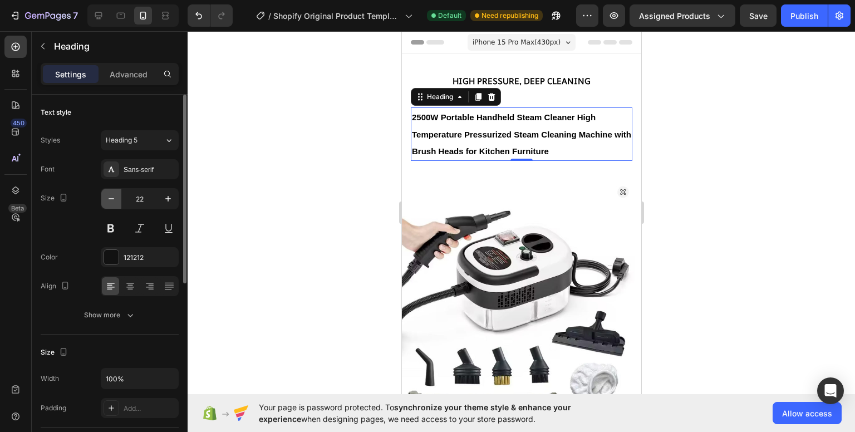
click at [111, 197] on icon "button" at bounding box center [111, 198] width 11 height 11
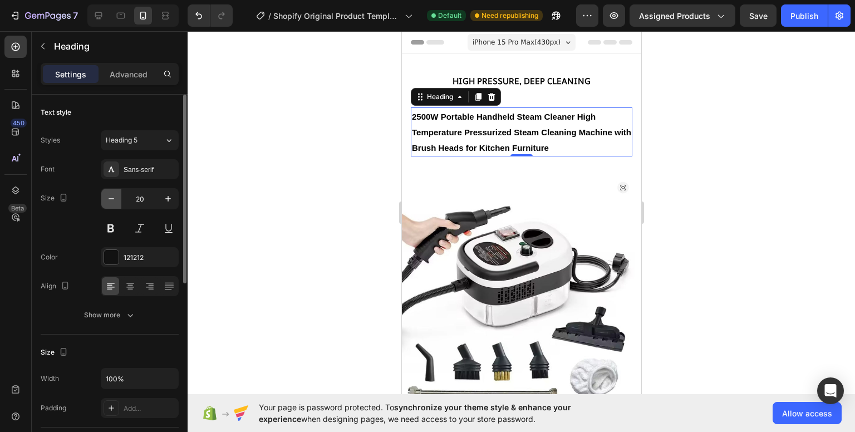
click at [111, 197] on icon "button" at bounding box center [111, 198] width 11 height 11
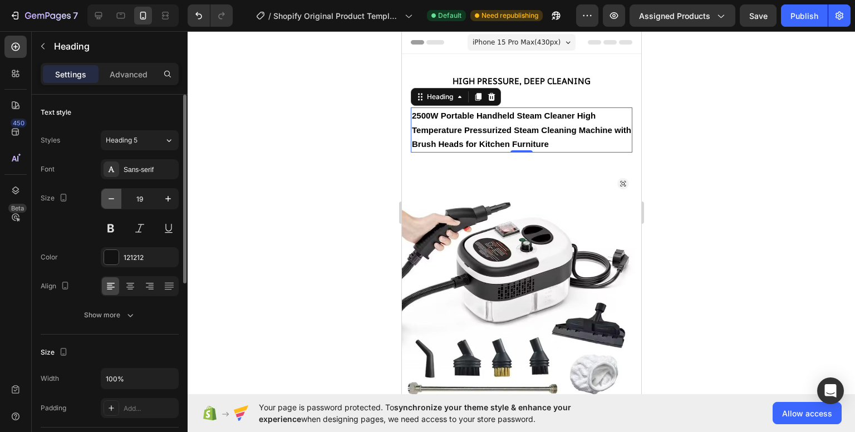
click at [111, 197] on icon "button" at bounding box center [111, 198] width 11 height 11
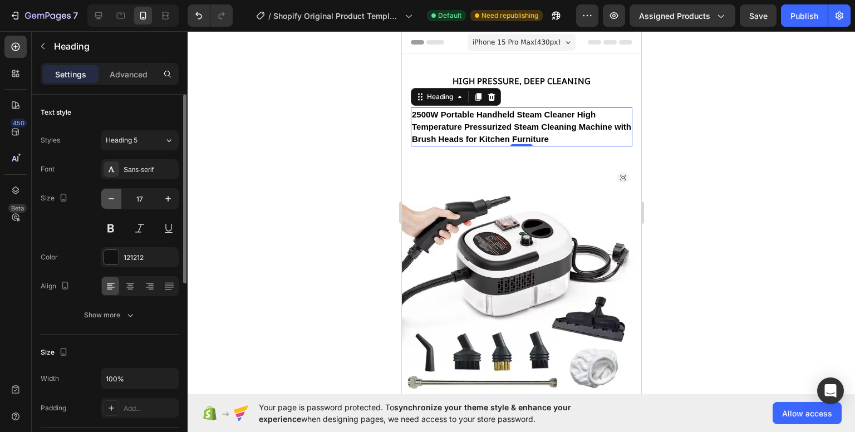
click at [111, 197] on icon "button" at bounding box center [111, 198] width 11 height 11
type input "16"
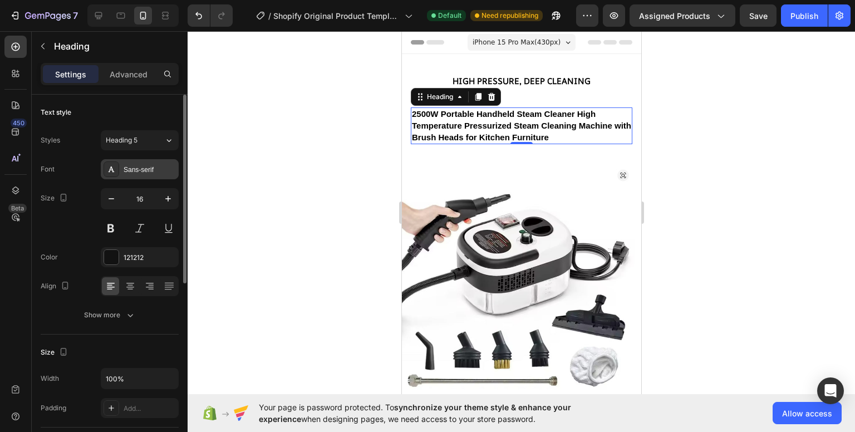
click at [154, 173] on div "Sans-serif" at bounding box center [150, 170] width 52 height 10
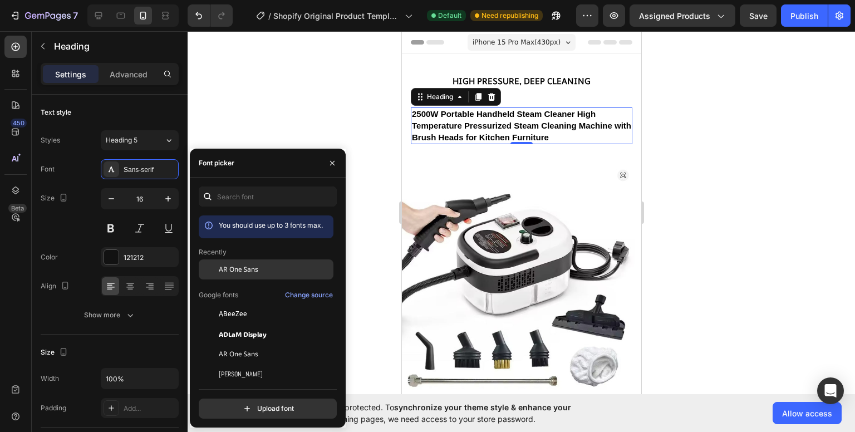
click at [256, 270] on span "AR One Sans" at bounding box center [239, 269] width 40 height 10
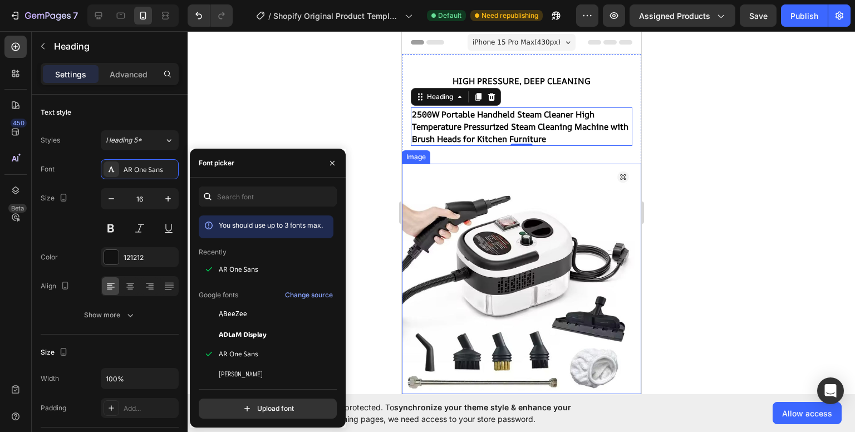
click at [734, 182] on div at bounding box center [521, 231] width 667 height 401
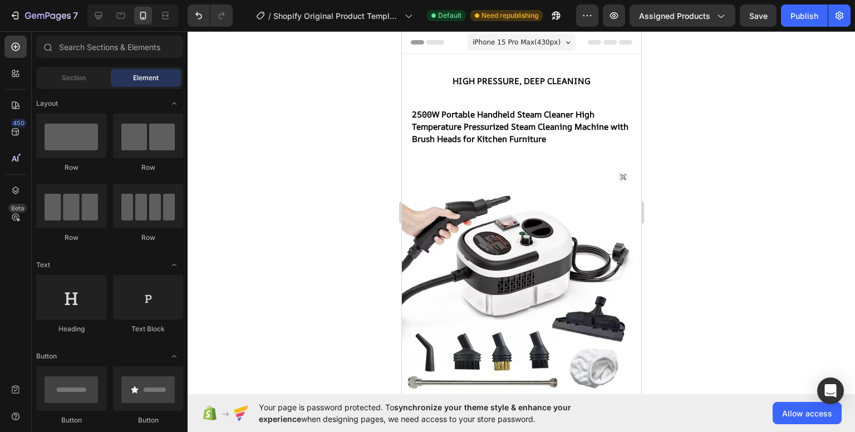
click at [795, 116] on div at bounding box center [521, 231] width 667 height 401
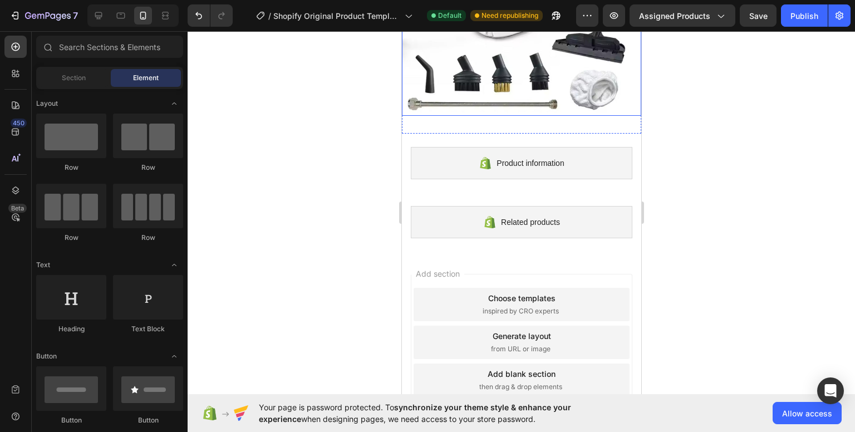
scroll to position [111, 0]
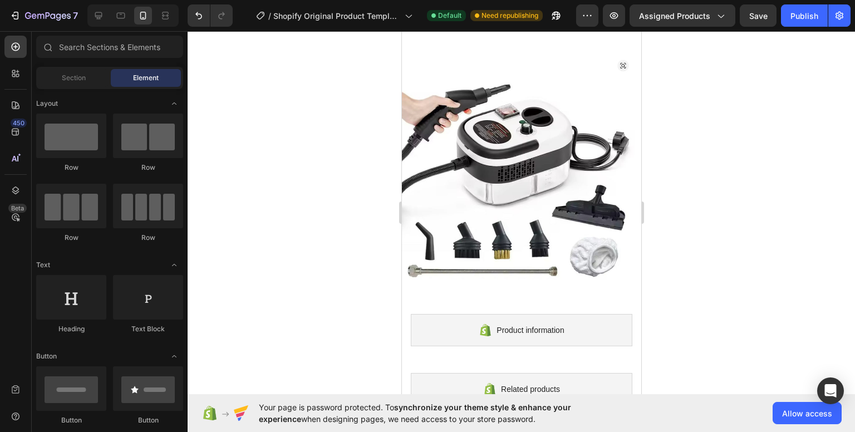
click at [733, 188] on div at bounding box center [521, 231] width 667 height 401
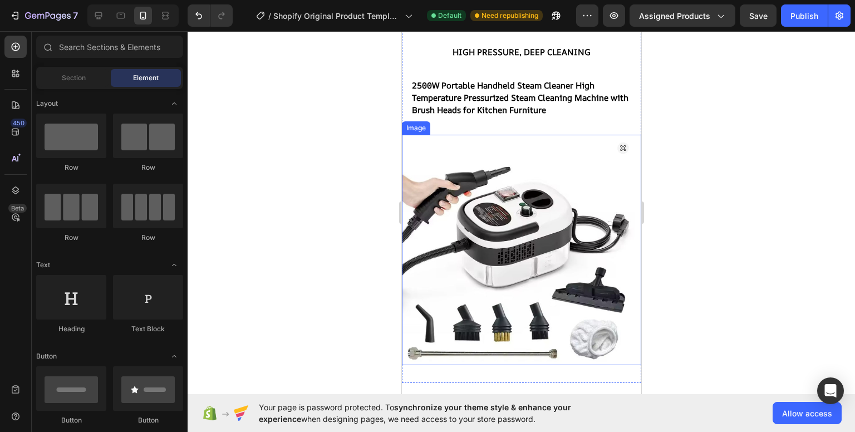
scroll to position [56, 0]
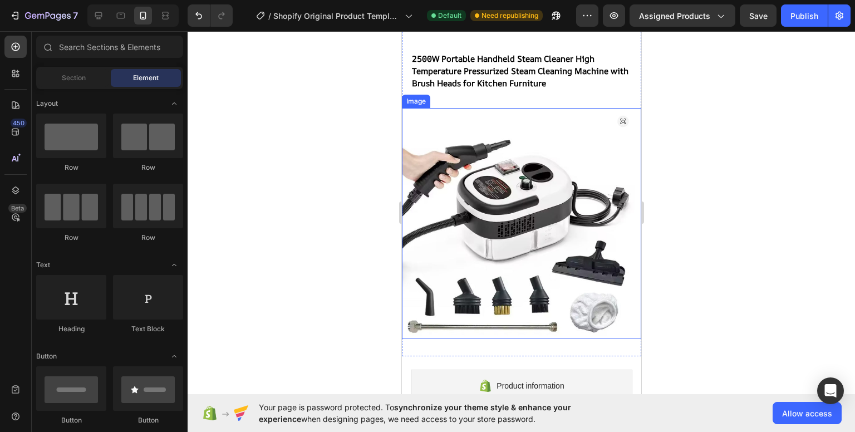
click at [510, 168] on img at bounding box center [520, 223] width 239 height 230
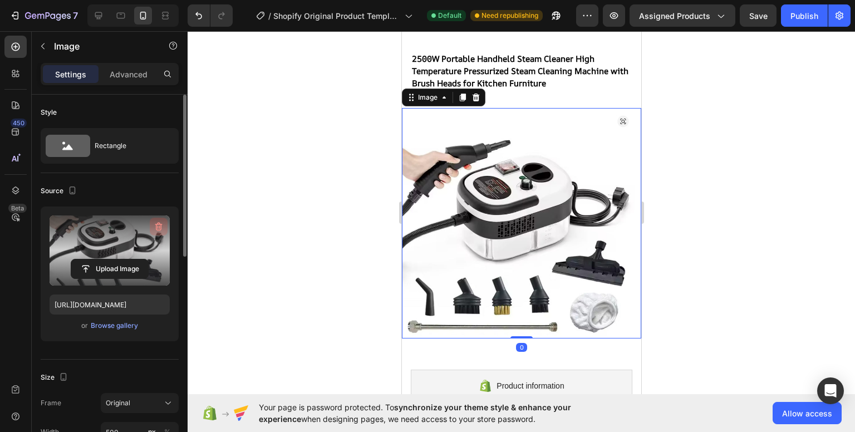
click at [160, 228] on icon "button" at bounding box center [159, 226] width 1 height 3
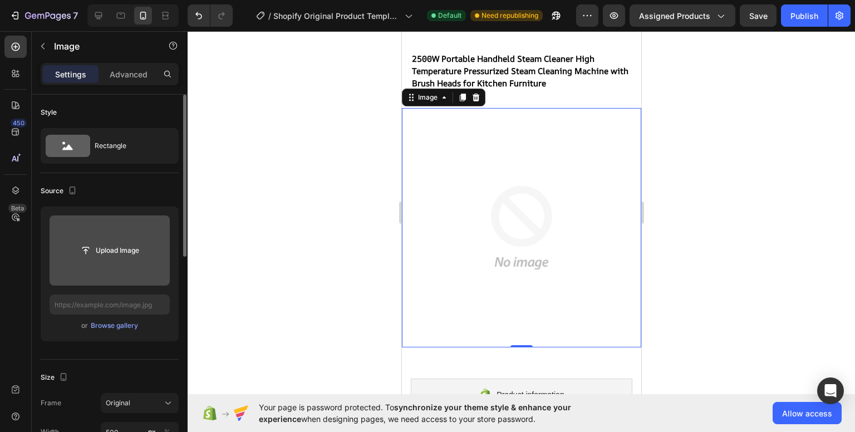
click at [87, 254] on input "file" at bounding box center [109, 250] width 77 height 19
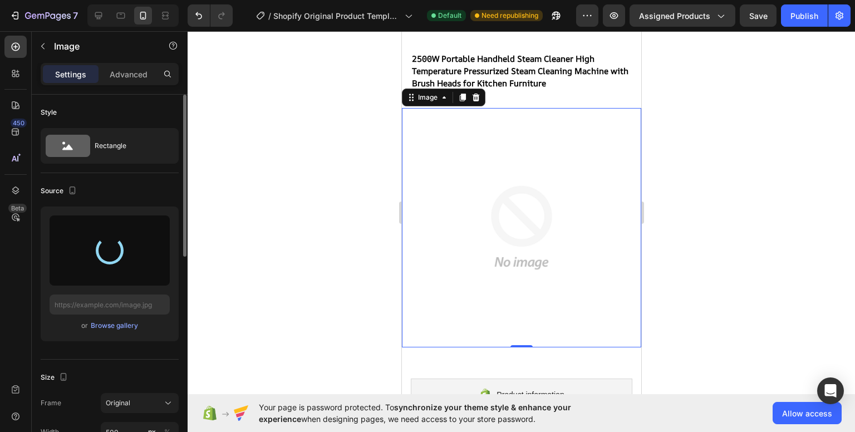
type input "[URL][DOMAIN_NAME]"
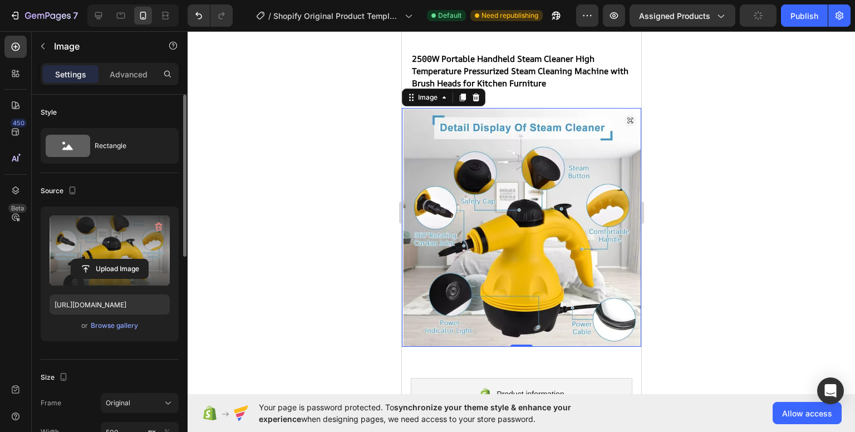
click at [723, 204] on div at bounding box center [521, 231] width 667 height 401
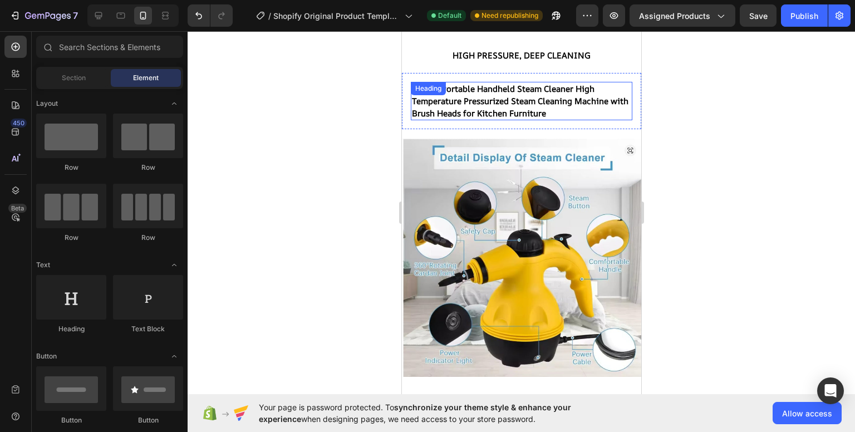
scroll to position [0, 0]
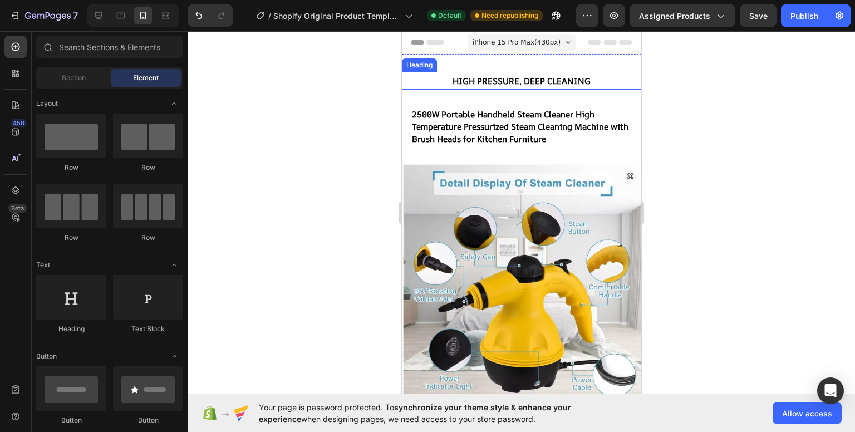
click at [545, 77] on strong "High Pressure, Deep Cleaning" at bounding box center [521, 81] width 138 height 12
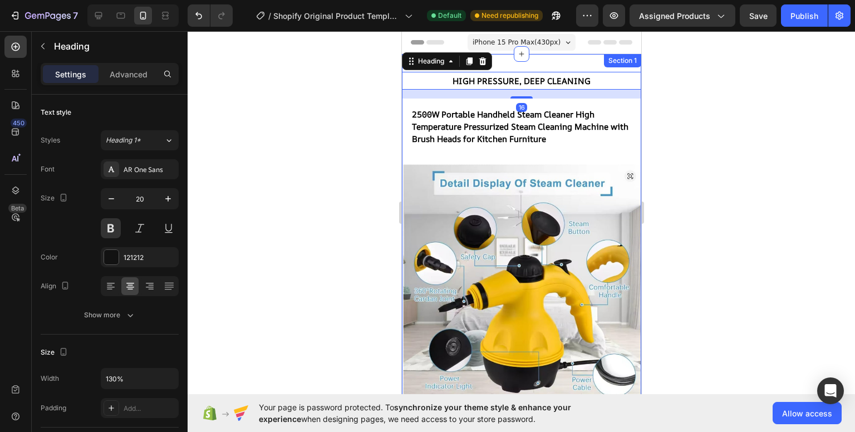
click at [603, 61] on div "Section 1" at bounding box center [621, 60] width 37 height 13
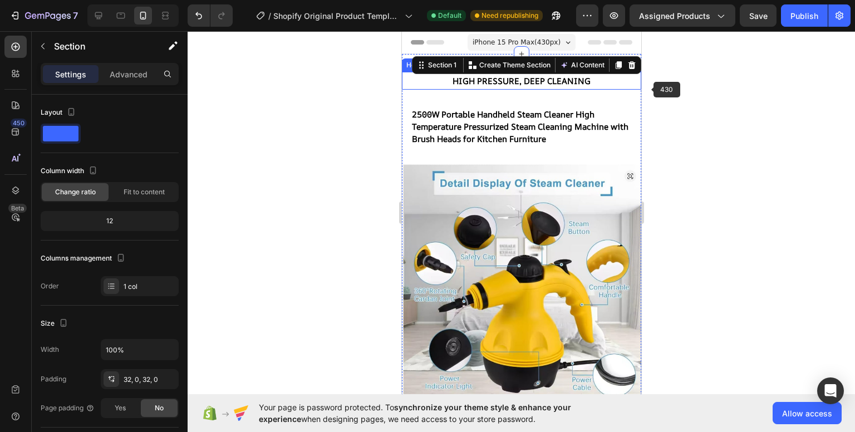
click at [687, 100] on div at bounding box center [521, 231] width 667 height 401
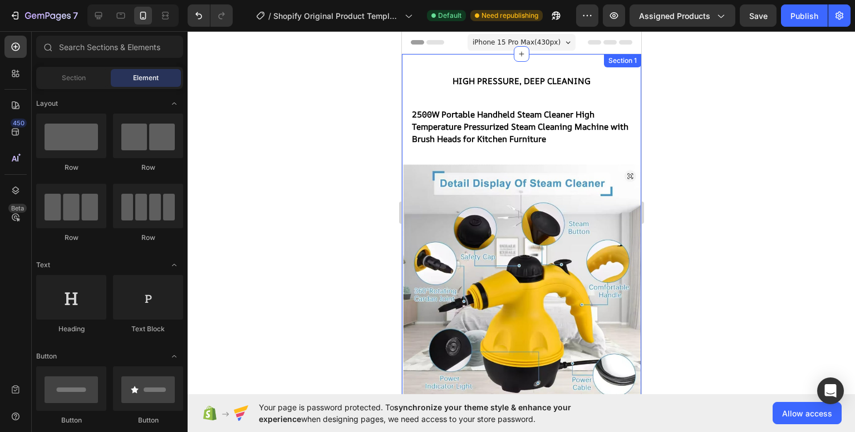
click at [587, 63] on div "High Pressure, Deep Cleaning Heading ⁠⁠⁠⁠⁠⁠⁠ 2500W Portable Handheld Steam Clea…" at bounding box center [520, 237] width 239 height 366
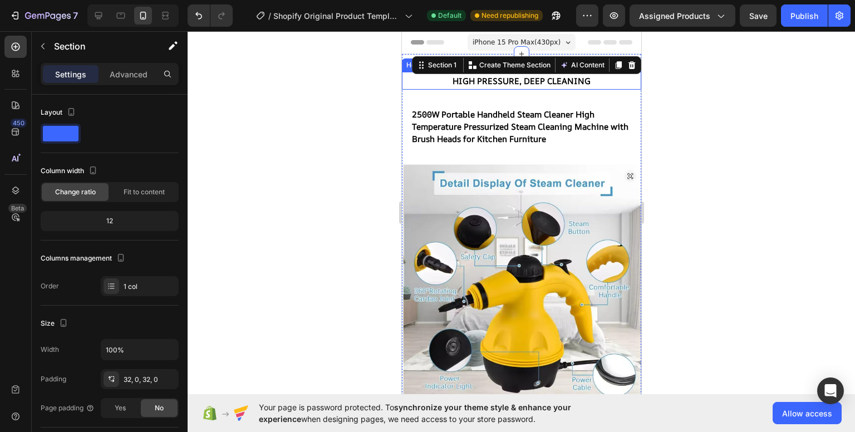
click at [408, 85] on h2 "High Pressure, Deep Cleaning" at bounding box center [520, 81] width 239 height 18
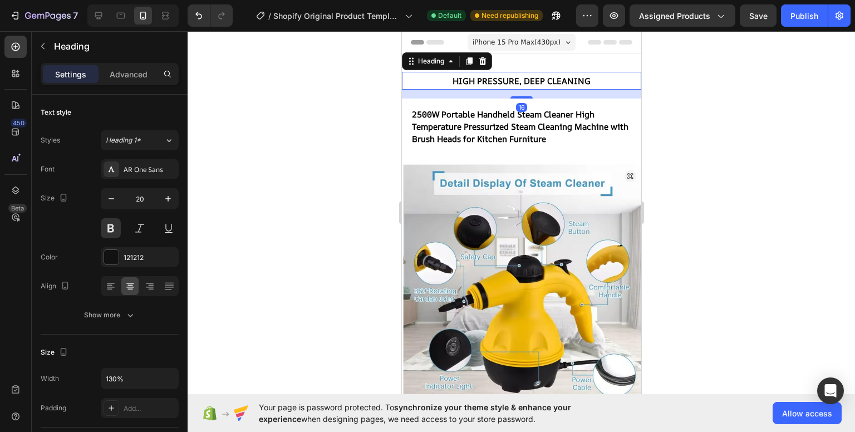
click at [367, 85] on div at bounding box center [521, 231] width 667 height 401
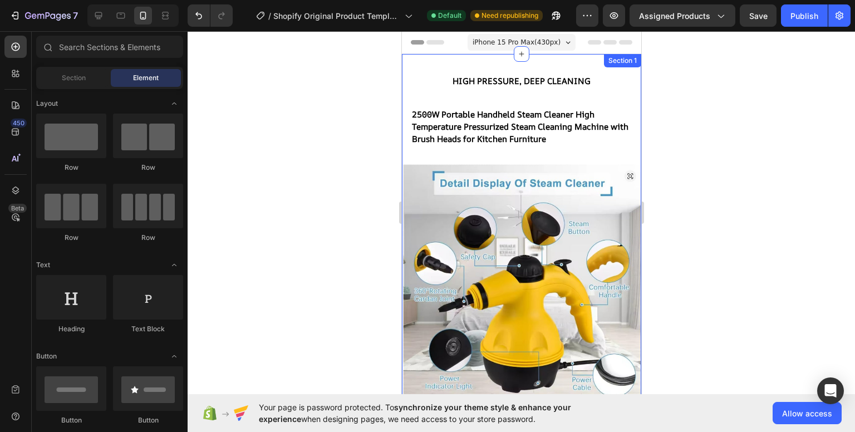
click at [419, 63] on div "High Pressure, Deep Cleaning Heading ⁠⁠⁠⁠⁠⁠⁠ 2500W Portable Handheld Steam Clea…" at bounding box center [520, 237] width 239 height 366
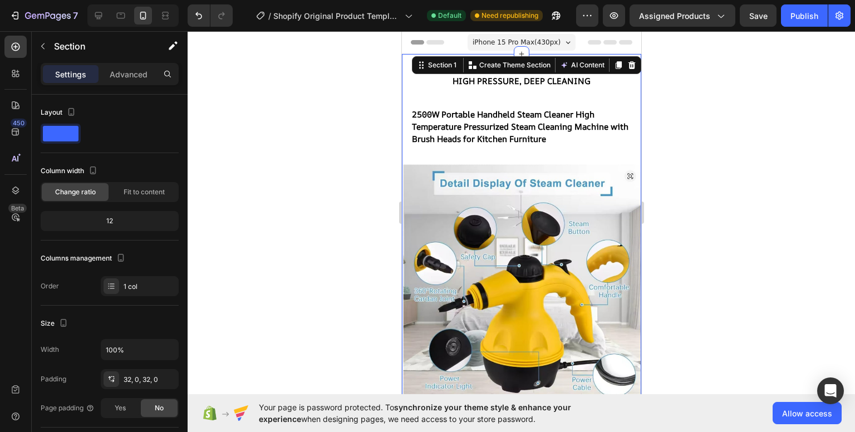
click at [715, 102] on div at bounding box center [521, 231] width 667 height 401
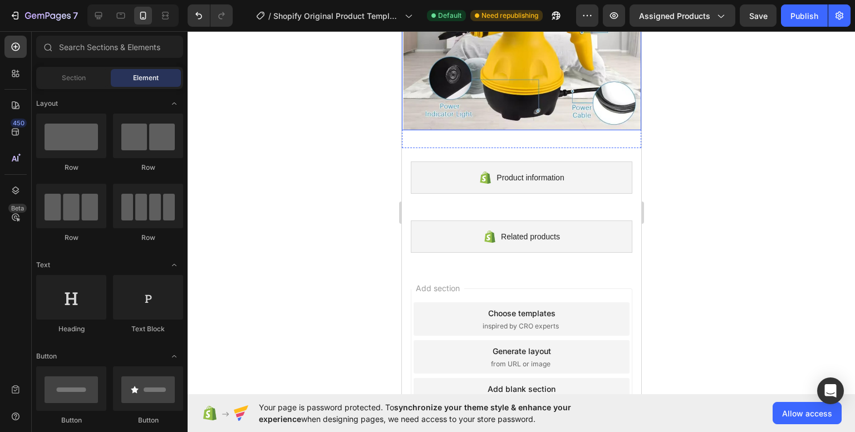
scroll to position [278, 0]
